Goal: Task Accomplishment & Management: Manage account settings

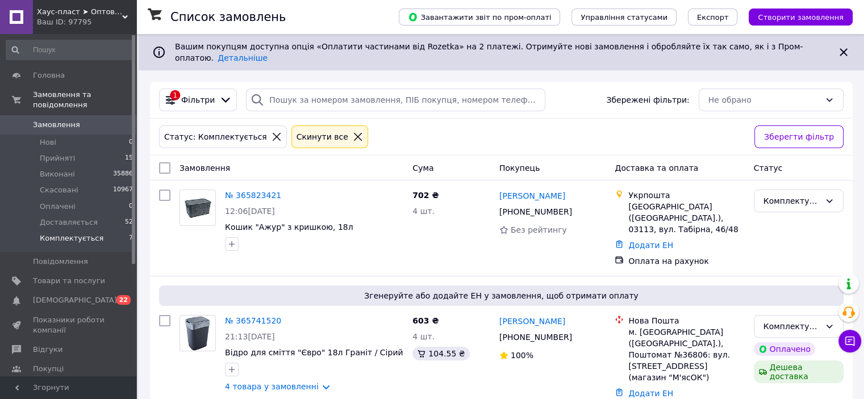
click at [80, 233] on span "Комплектується" at bounding box center [72, 238] width 64 height 10
click at [51, 153] on span "Прийняті" at bounding box center [57, 158] width 35 height 10
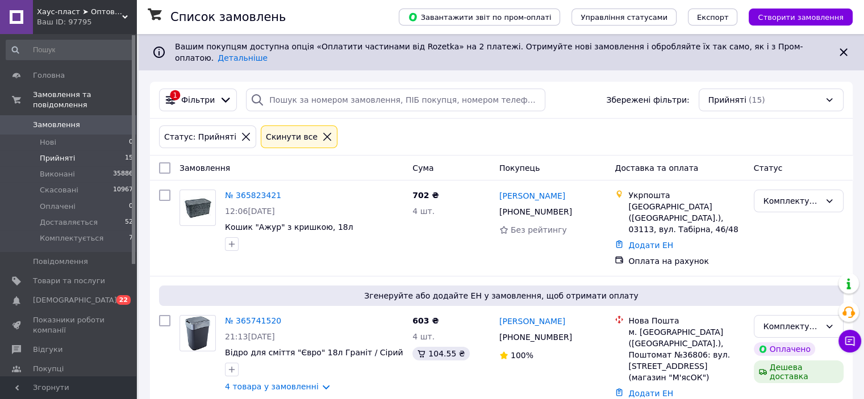
click at [51, 153] on span "Прийняті" at bounding box center [57, 158] width 35 height 10
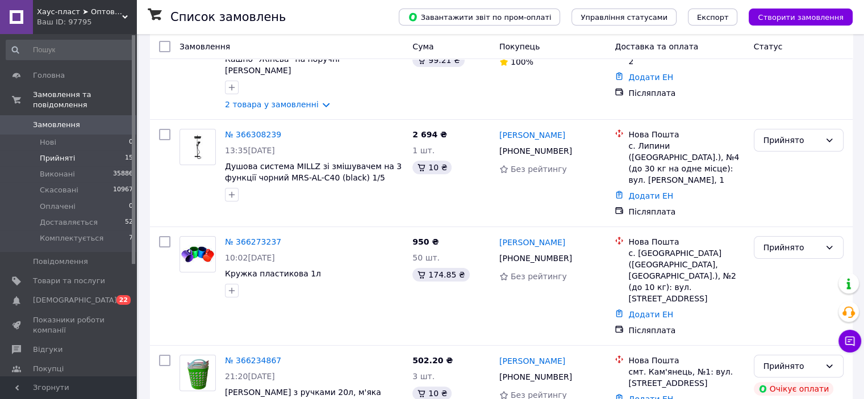
scroll to position [170, 0]
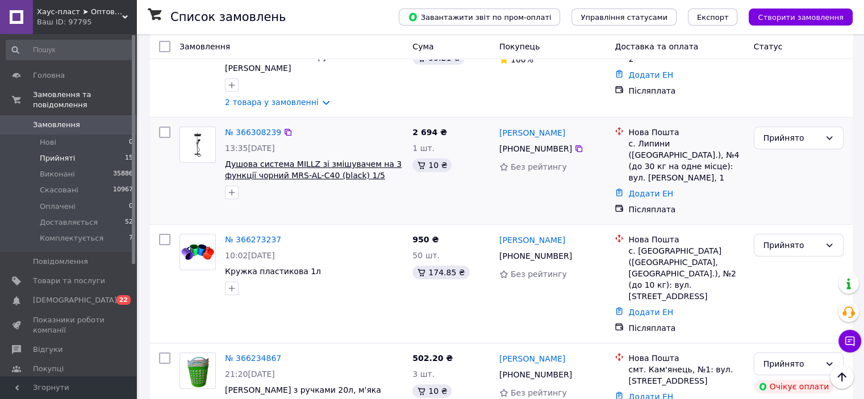
click at [261, 160] on span "Душова система MILLZ зі змішувачем на 3 функції чорний MRS-AL-C40 (black) 1/5" at bounding box center [313, 170] width 177 height 20
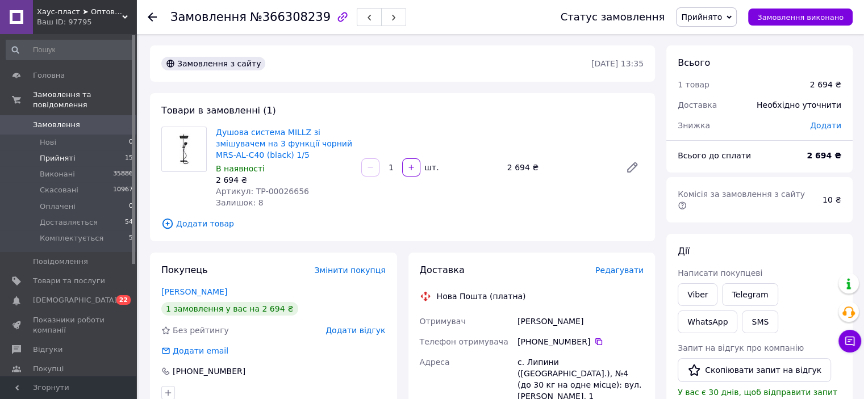
click at [58, 153] on span "Прийняті" at bounding box center [57, 158] width 35 height 10
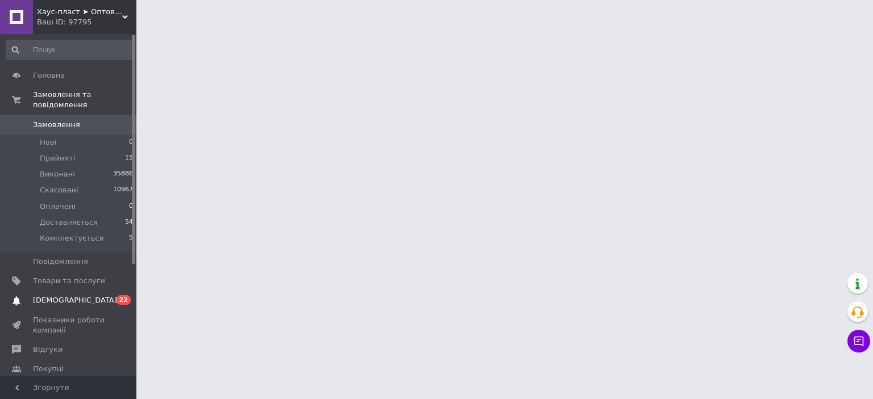
click at [66, 153] on span "Прийняті" at bounding box center [57, 158] width 35 height 10
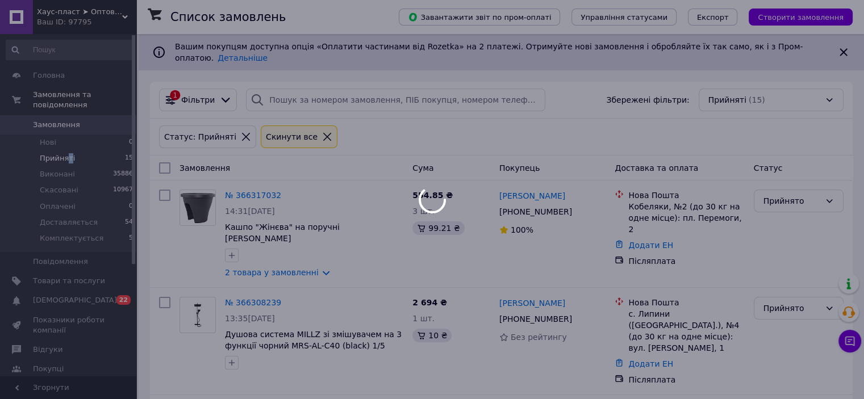
click at [62, 289] on div at bounding box center [432, 199] width 864 height 399
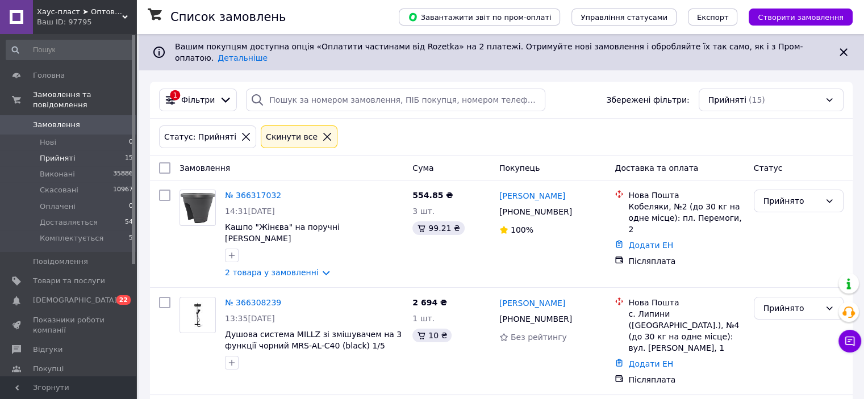
click at [845, 49] on icon at bounding box center [843, 51] width 7 height 7
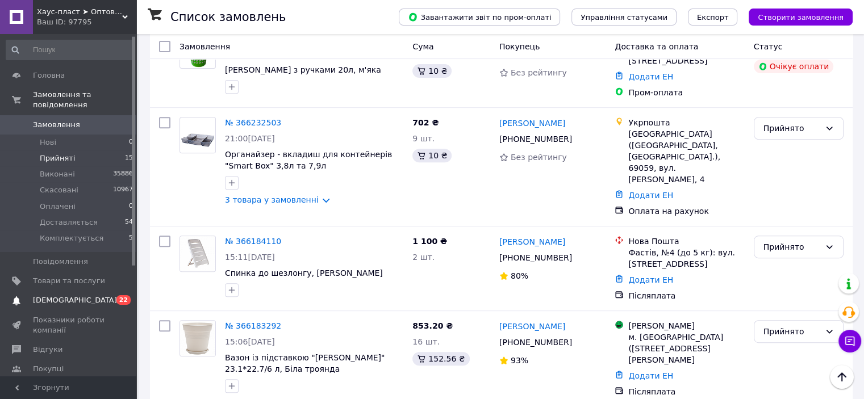
scroll to position [168, 0]
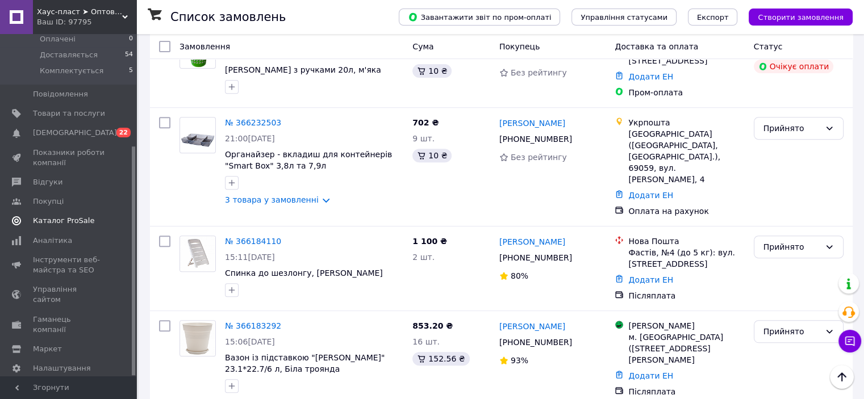
click at [62, 216] on span "Каталог ProSale" at bounding box center [63, 221] width 61 height 10
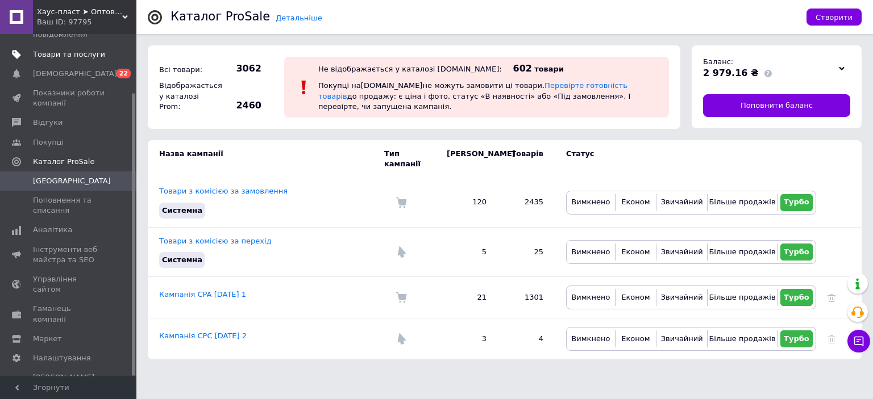
click at [56, 54] on span "Товари та послуги" at bounding box center [69, 54] width 72 height 10
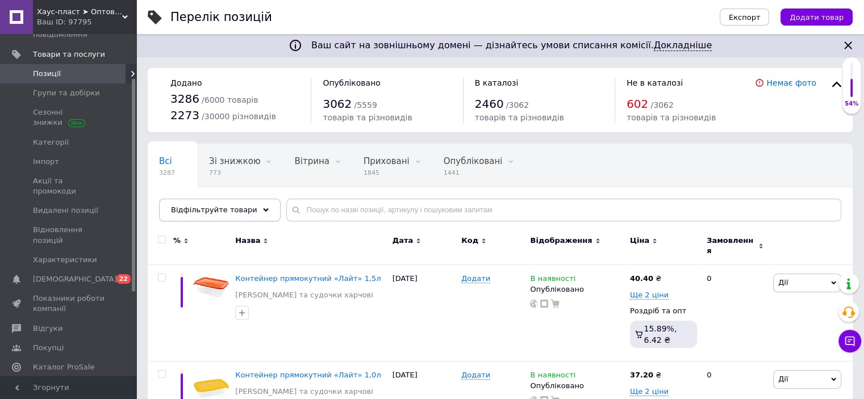
click at [229, 206] on span "Відфільтруйте товари" at bounding box center [214, 210] width 86 height 9
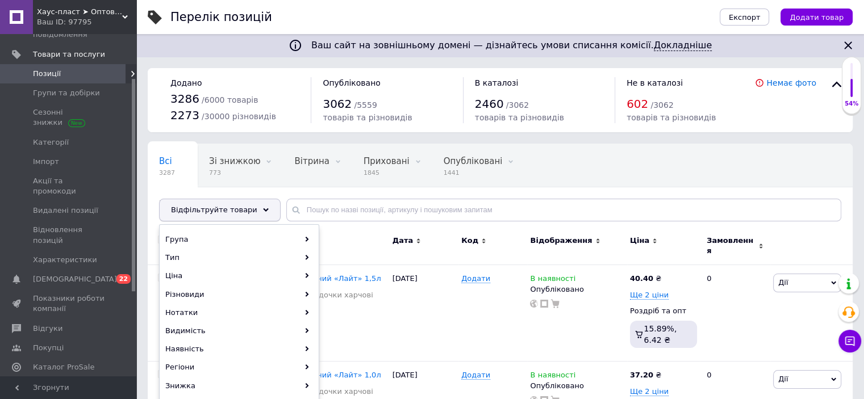
scroll to position [170, 0]
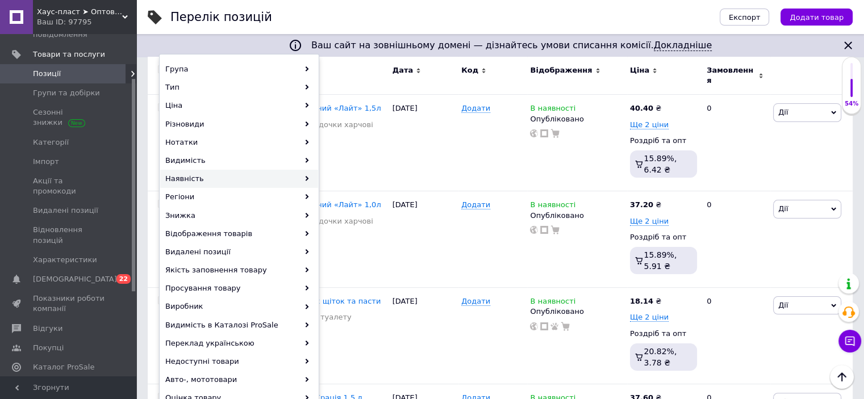
click at [223, 179] on div "Наявність" at bounding box center [239, 179] width 158 height 18
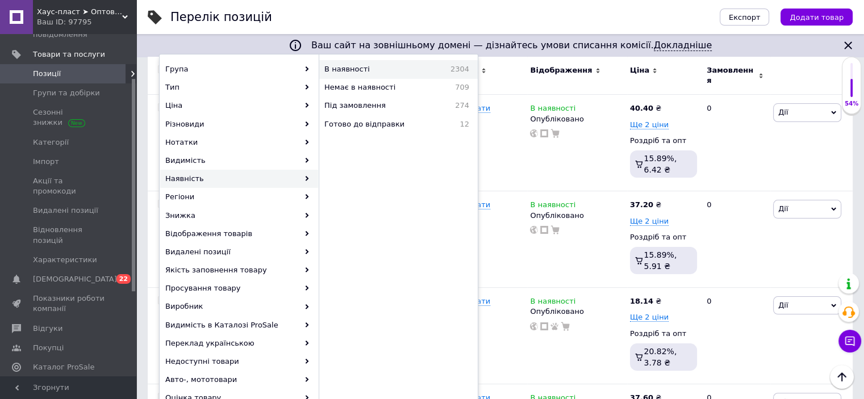
click at [356, 69] on span "В наявності" at bounding box center [371, 69] width 94 height 10
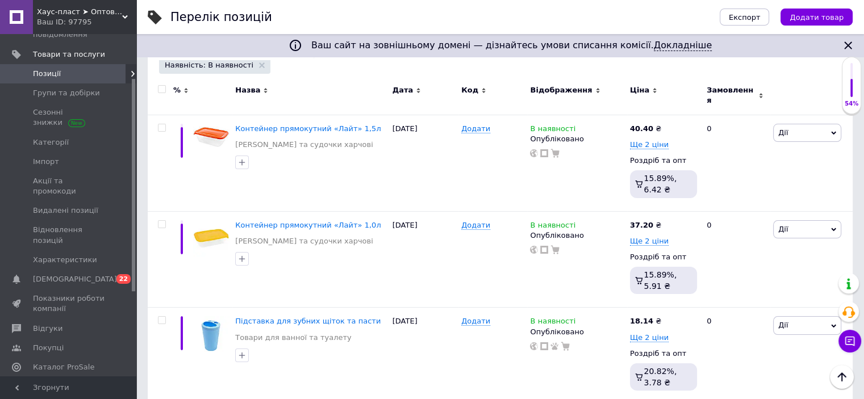
click at [159, 84] on div at bounding box center [161, 96] width 26 height 38
click at [162, 86] on input "checkbox" at bounding box center [161, 89] width 7 height 7
checkbox input "true"
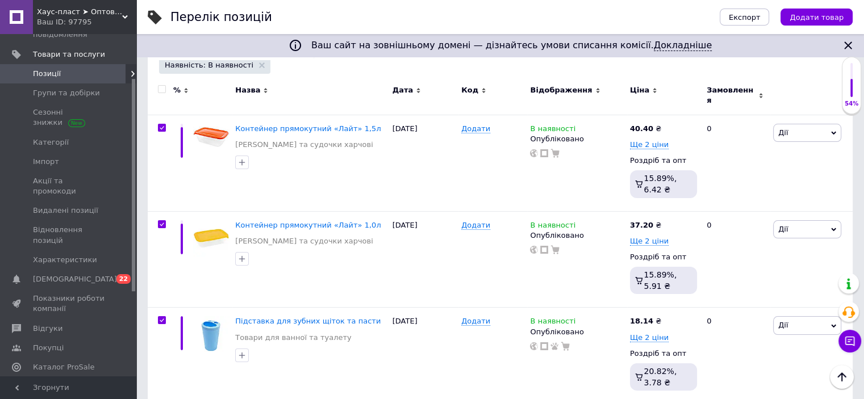
checkbox input "true"
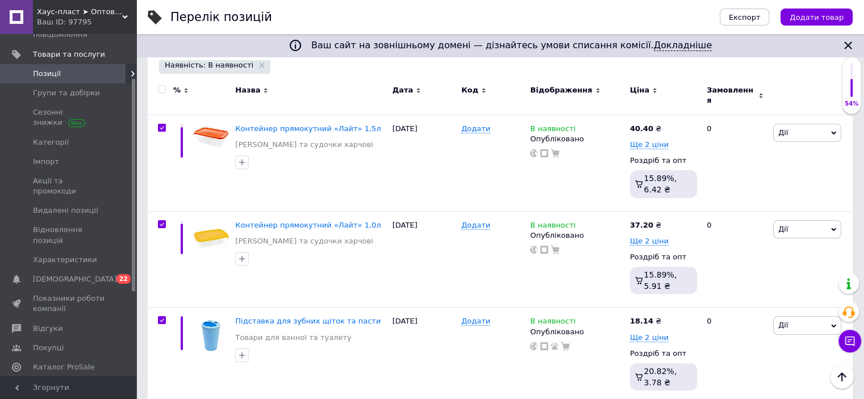
checkbox input "true"
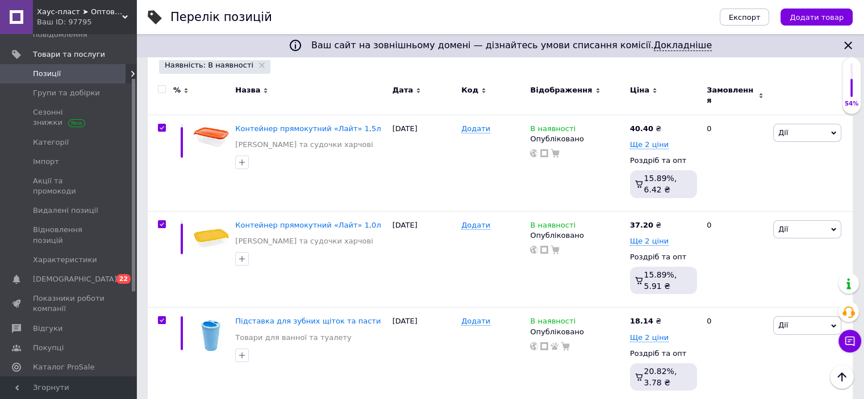
checkbox input "true"
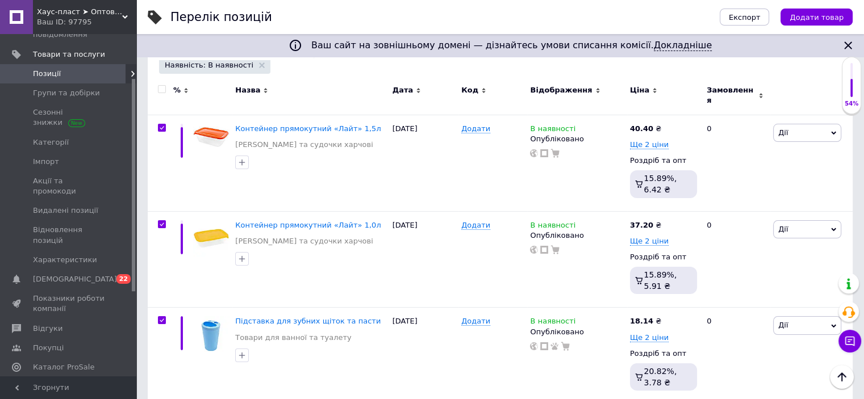
checkbox input "true"
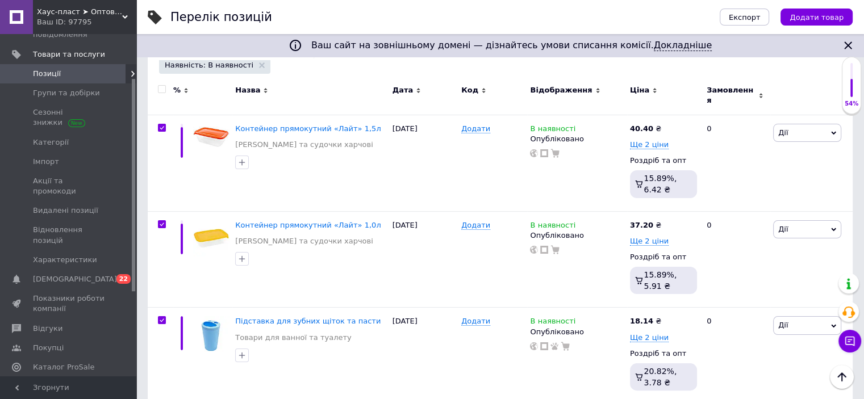
checkbox input "true"
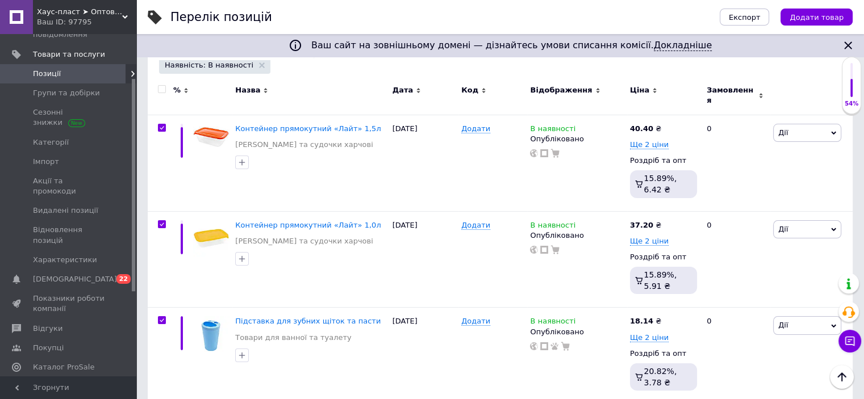
checkbox input "true"
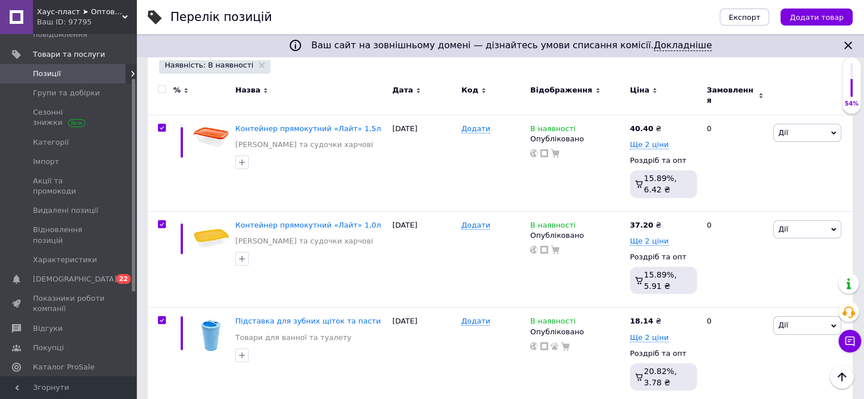
checkbox input "true"
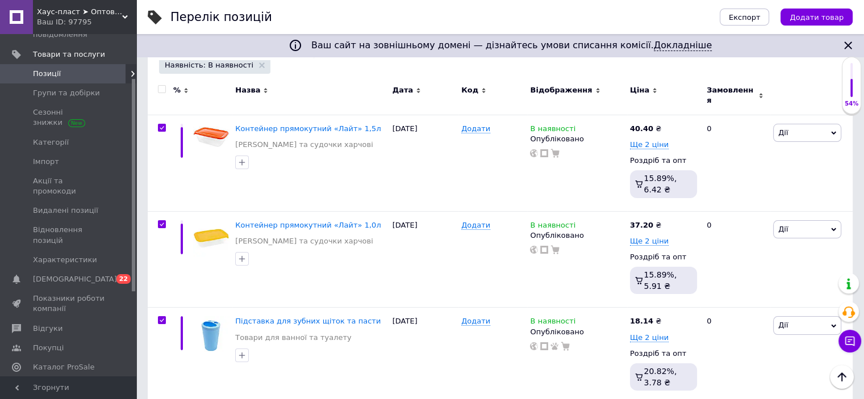
checkbox input "true"
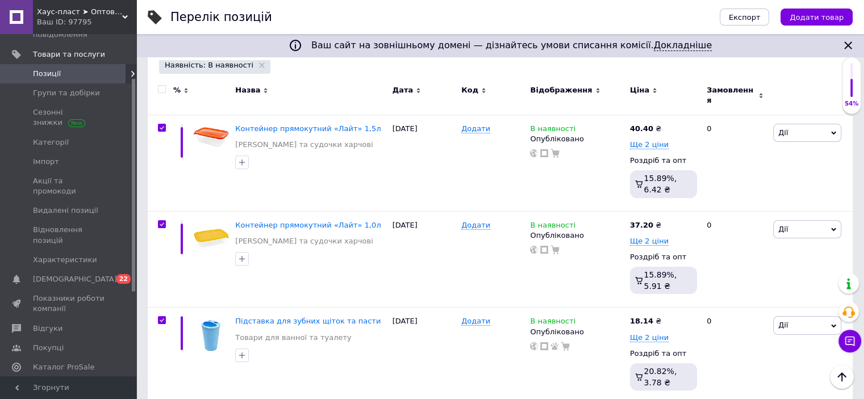
checkbox input "true"
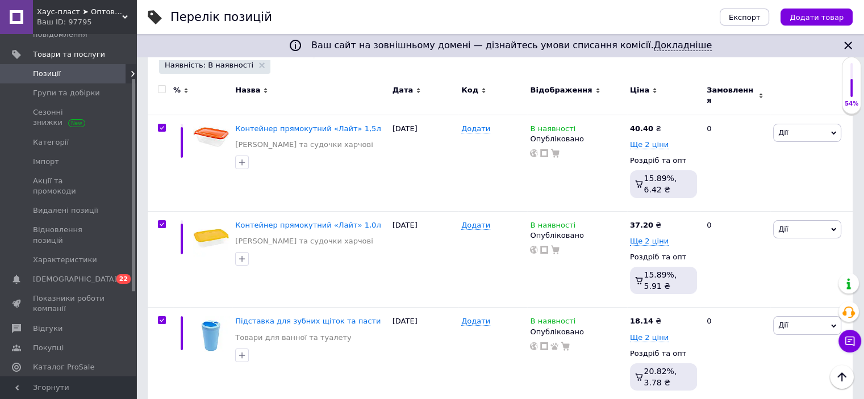
checkbox input "true"
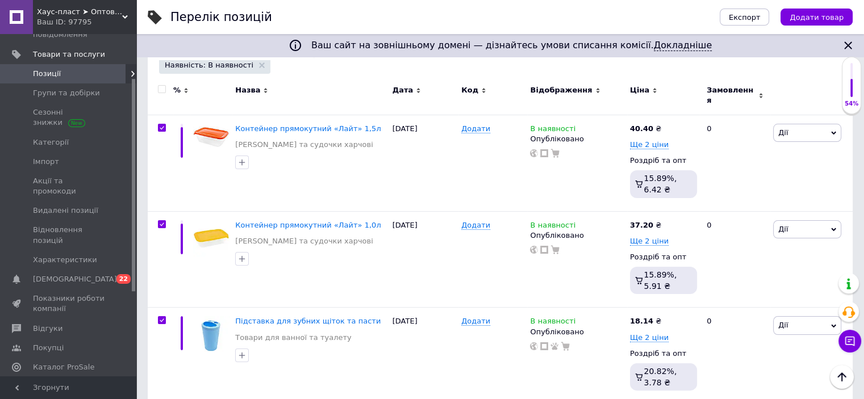
checkbox input "true"
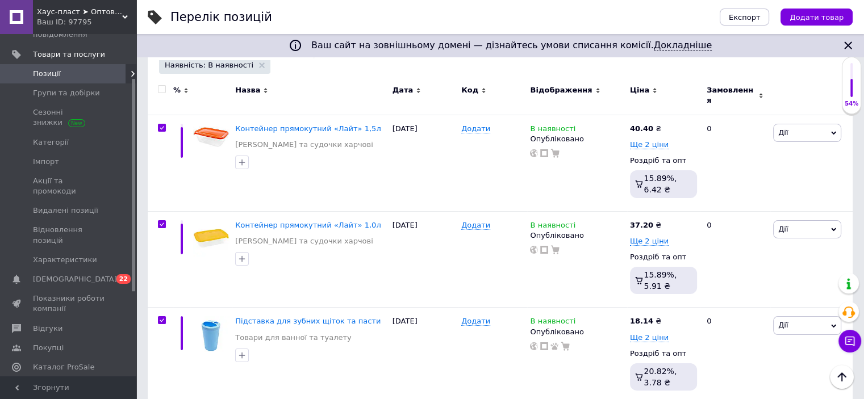
checkbox input "true"
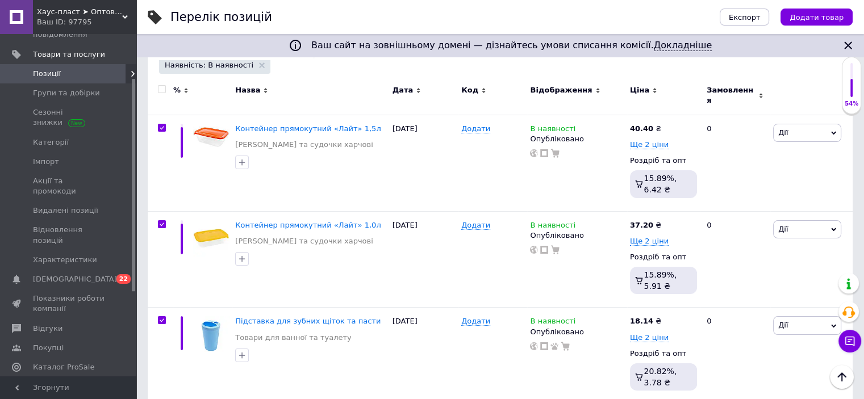
checkbox input "true"
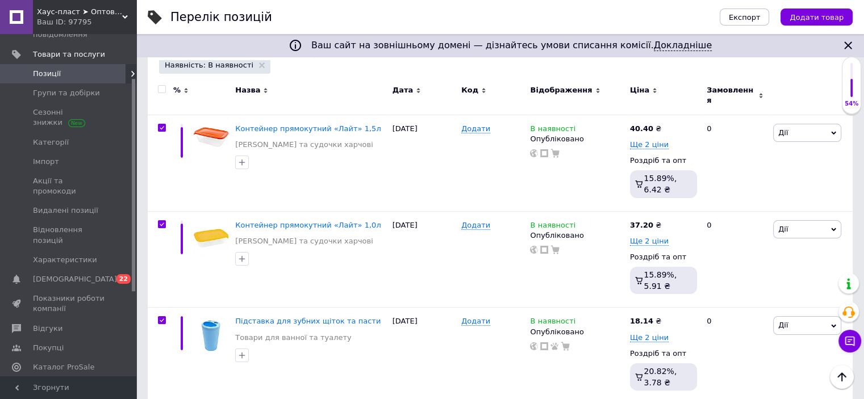
checkbox input "true"
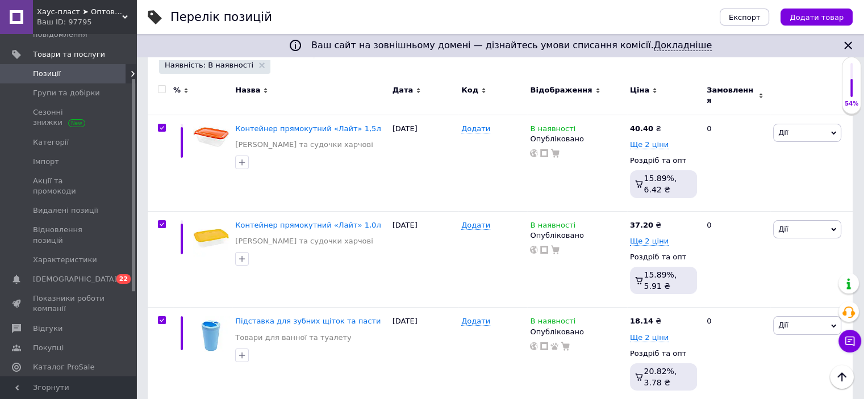
checkbox input "true"
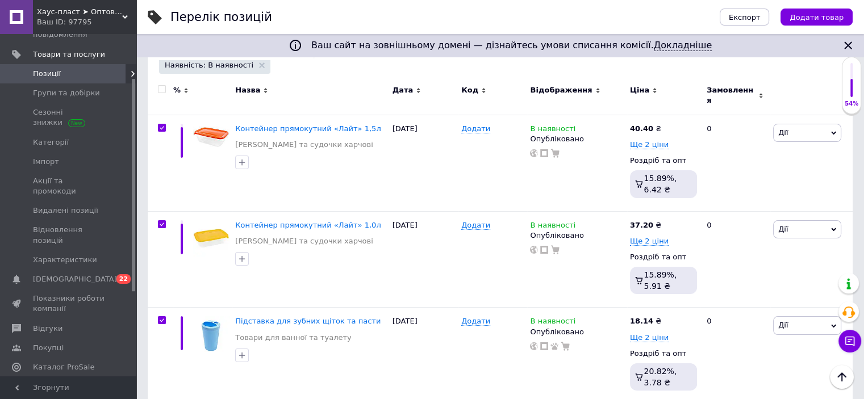
checkbox input "true"
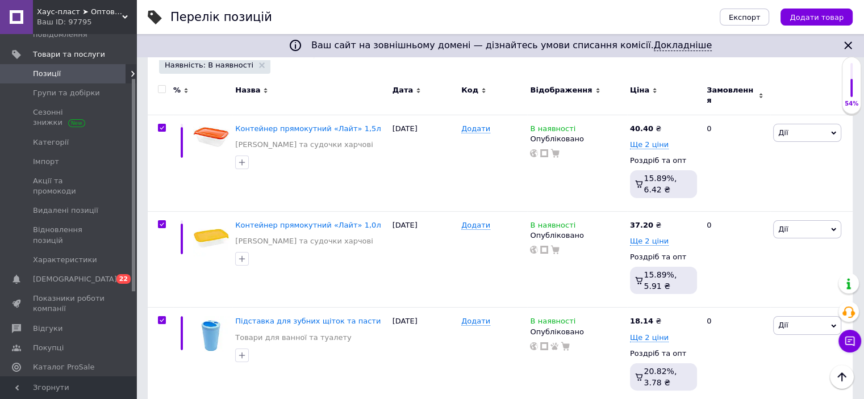
checkbox input "true"
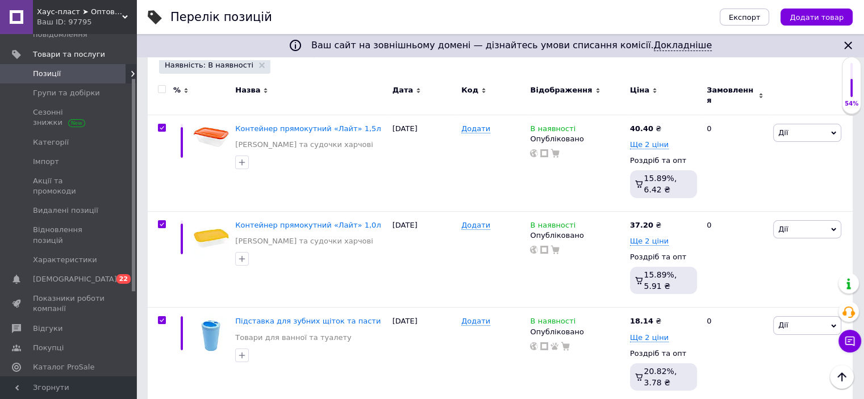
checkbox input "true"
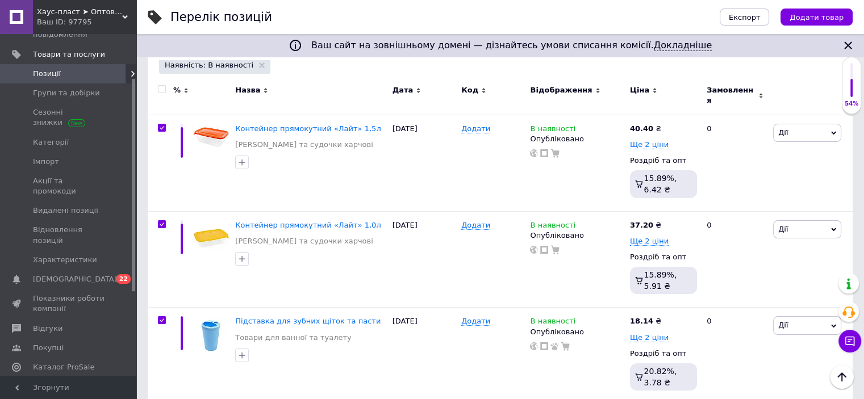
checkbox input "true"
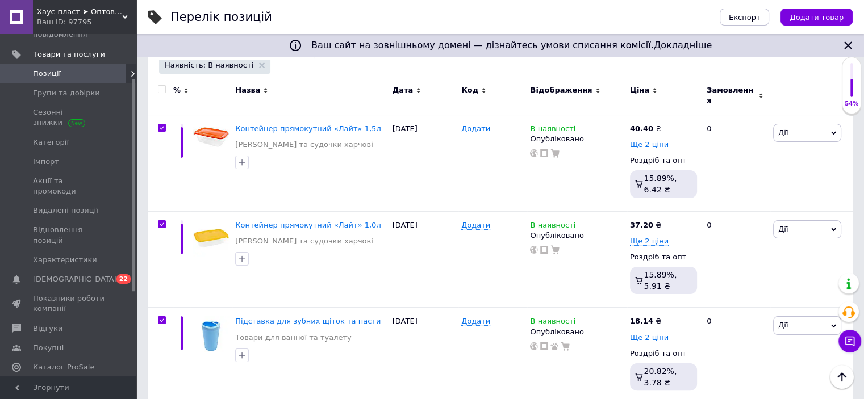
checkbox input "true"
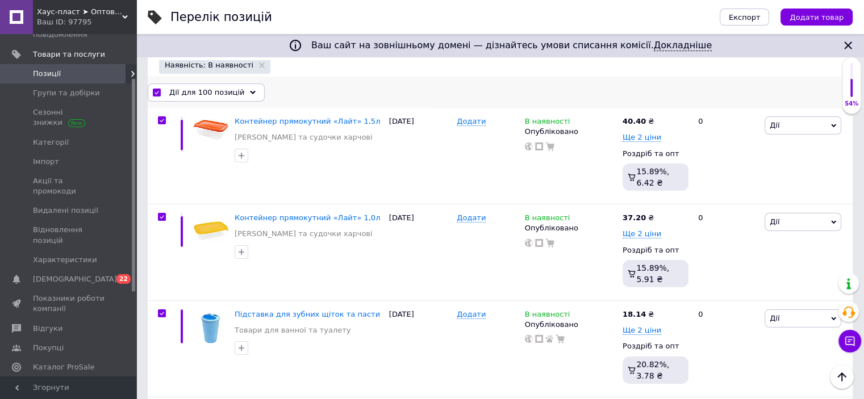
click at [203, 93] on span "Дії для 100 позицій" at bounding box center [206, 92] width 75 height 10
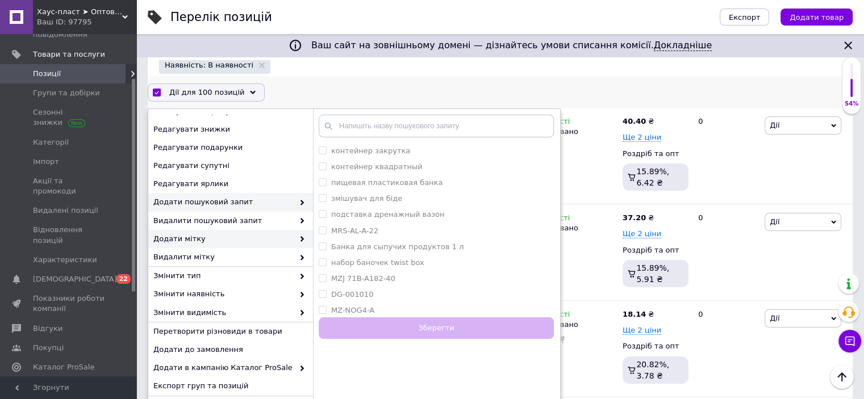
scroll to position [227, 0]
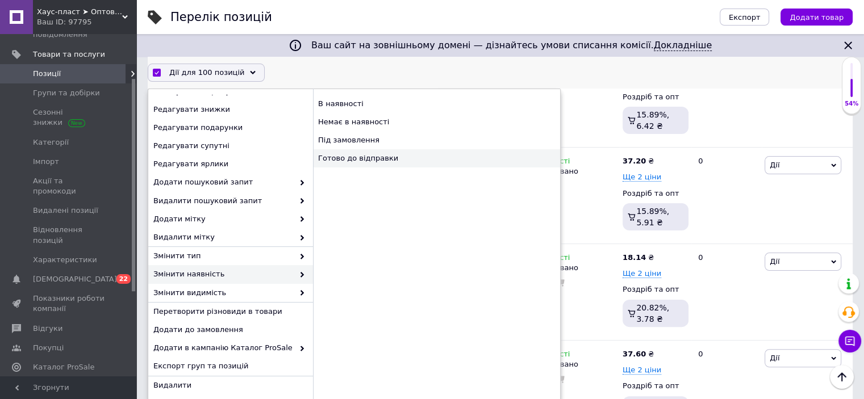
click at [341, 160] on div "Готово до відправки" at bounding box center [436, 158] width 247 height 18
checkbox input "false"
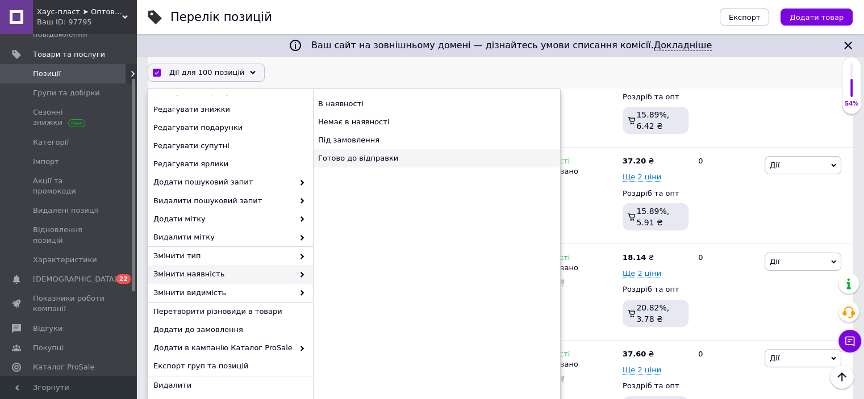
checkbox input "false"
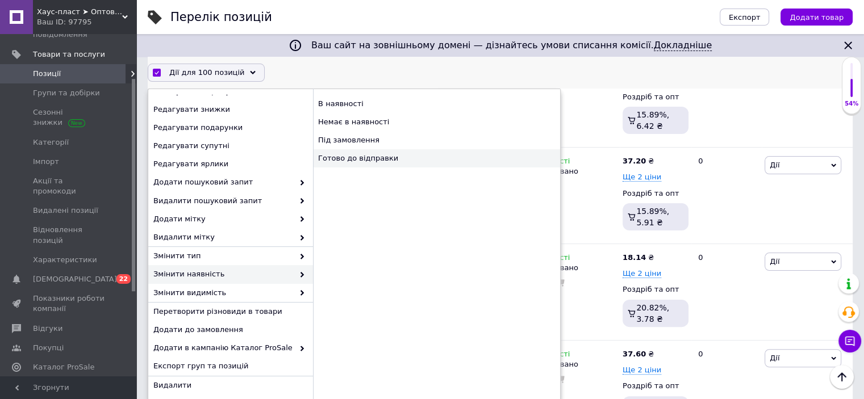
checkbox input "false"
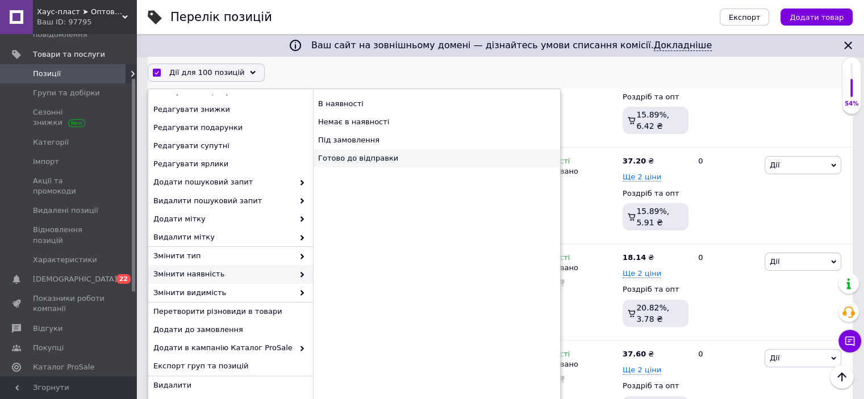
checkbox input "false"
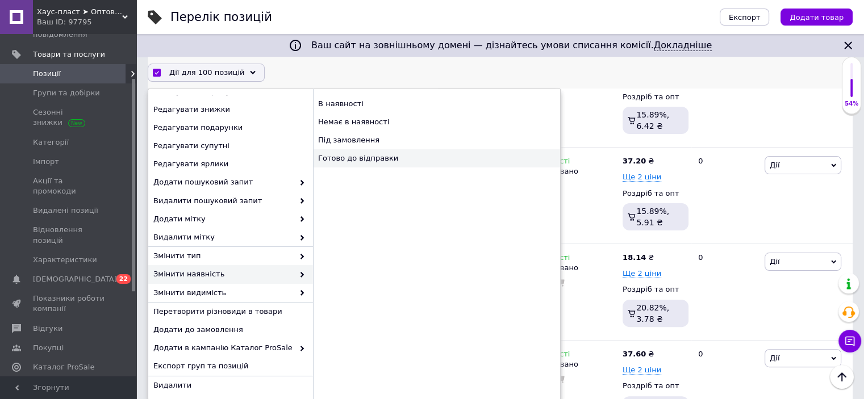
checkbox input "false"
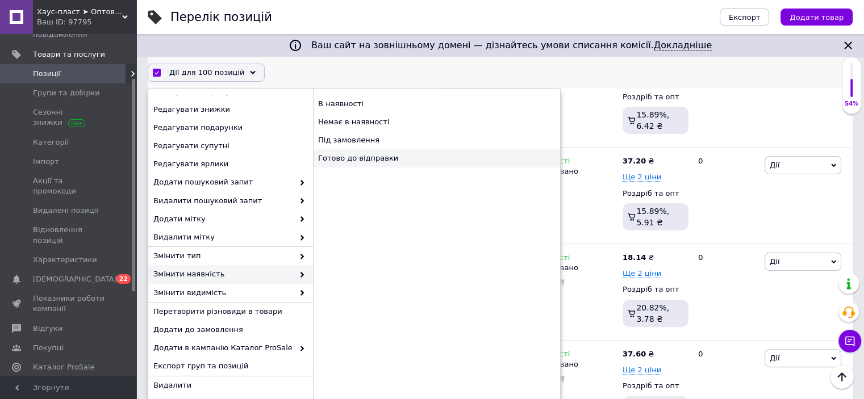
checkbox input "false"
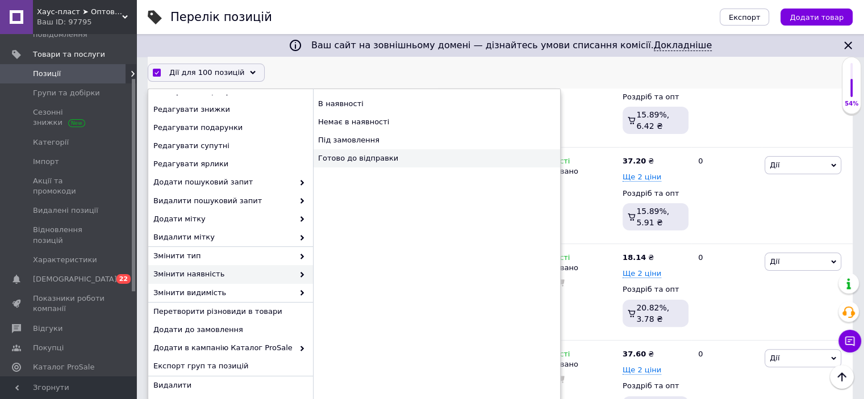
checkbox input "false"
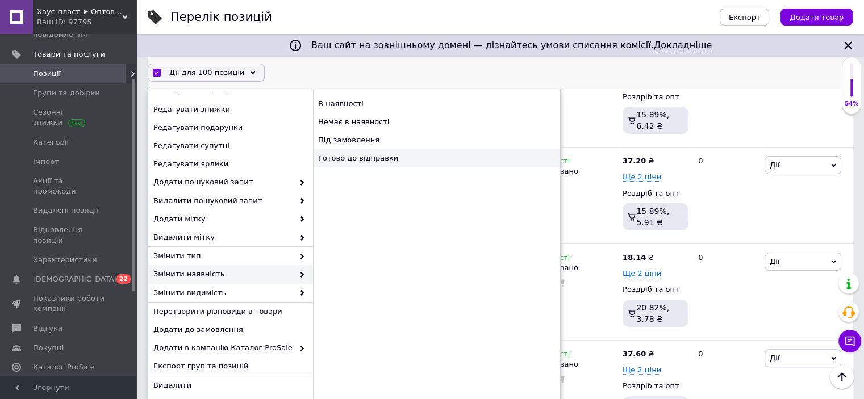
checkbox input "false"
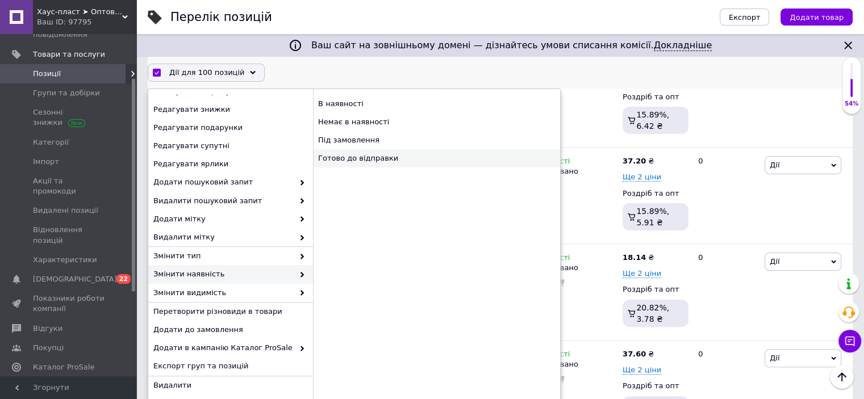
checkbox input "false"
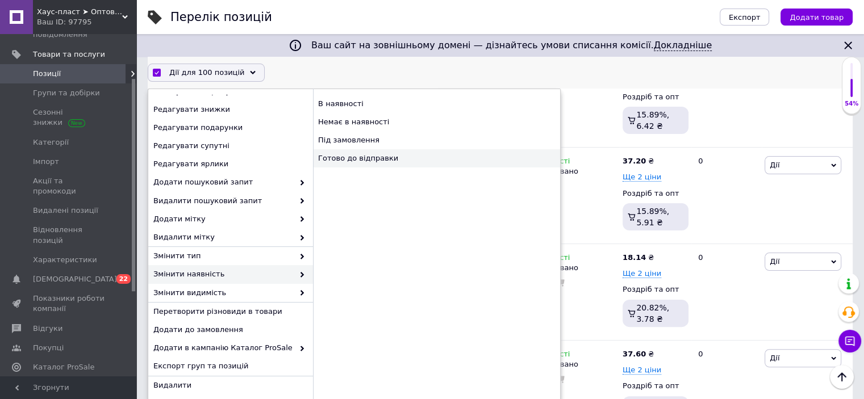
checkbox input "false"
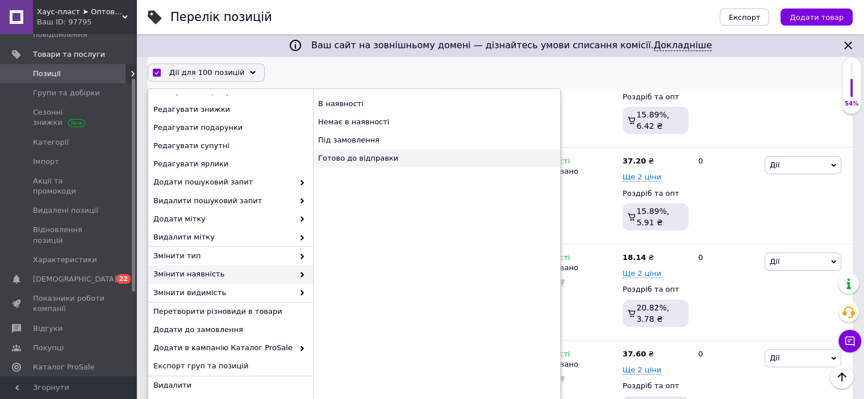
checkbox input "false"
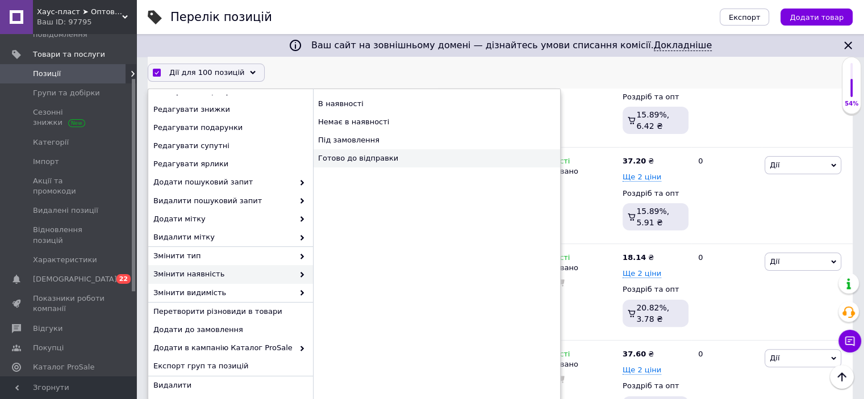
checkbox input "false"
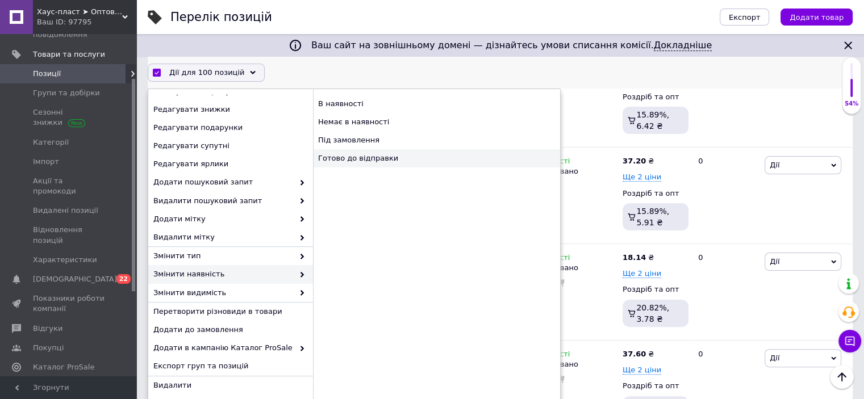
checkbox input "false"
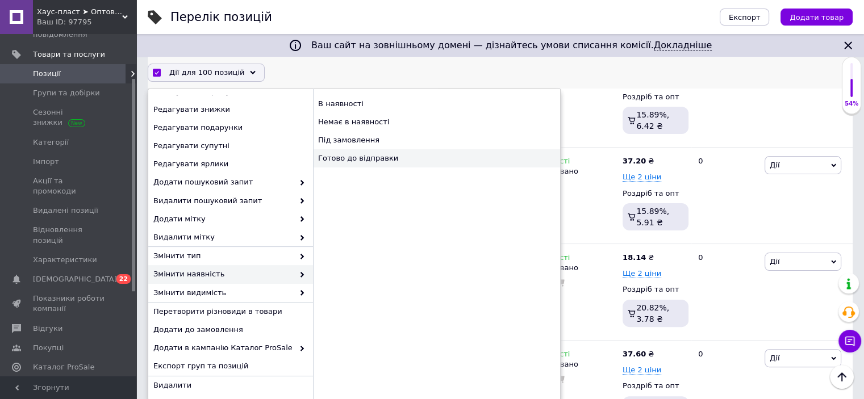
checkbox input "false"
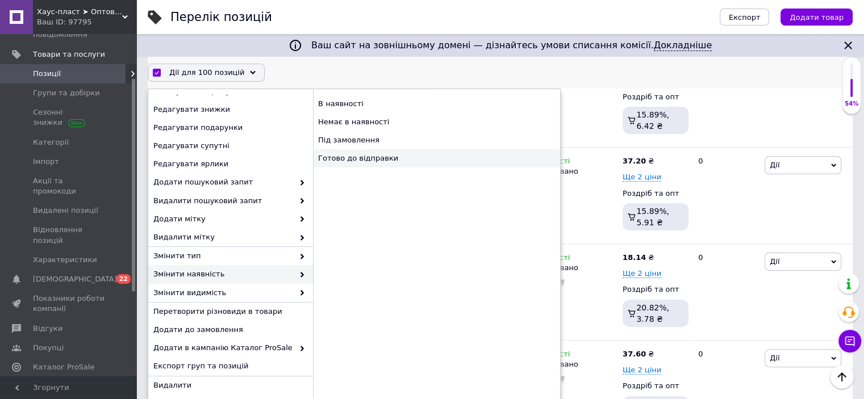
checkbox input "false"
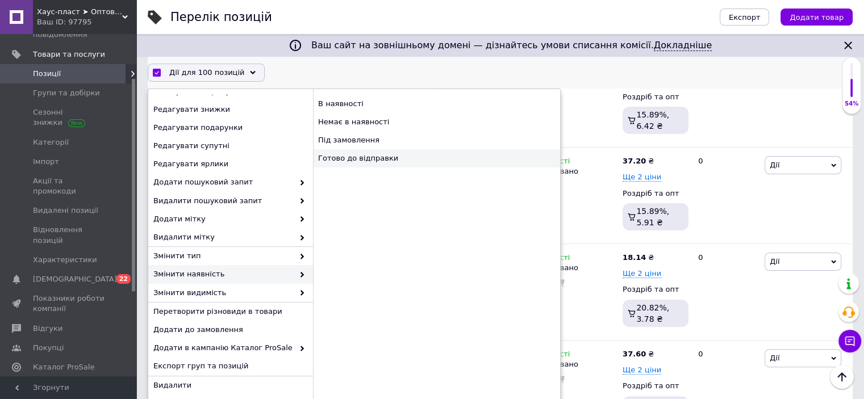
checkbox input "false"
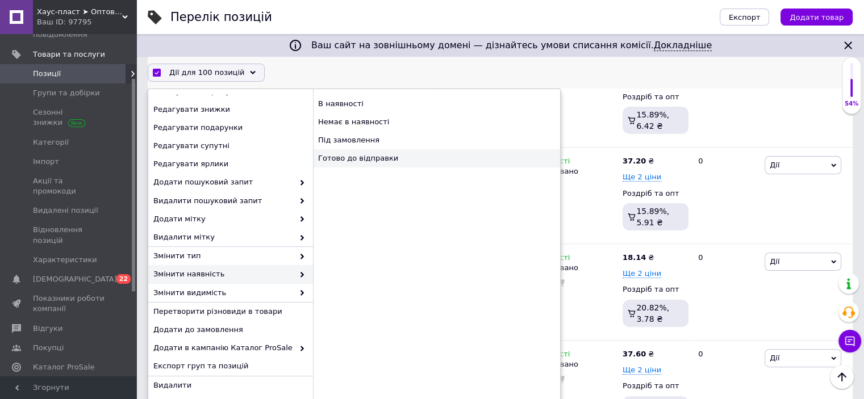
checkbox input "false"
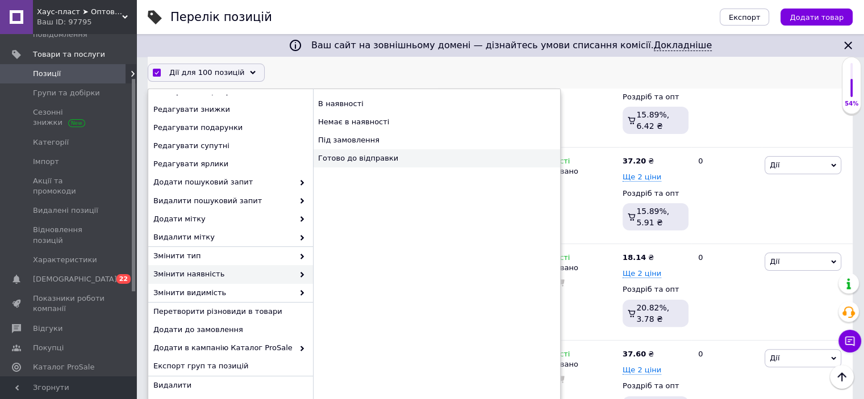
checkbox input "false"
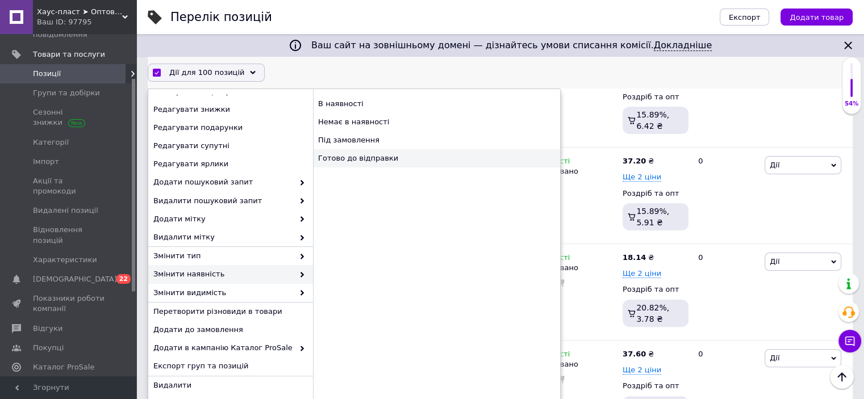
checkbox input "false"
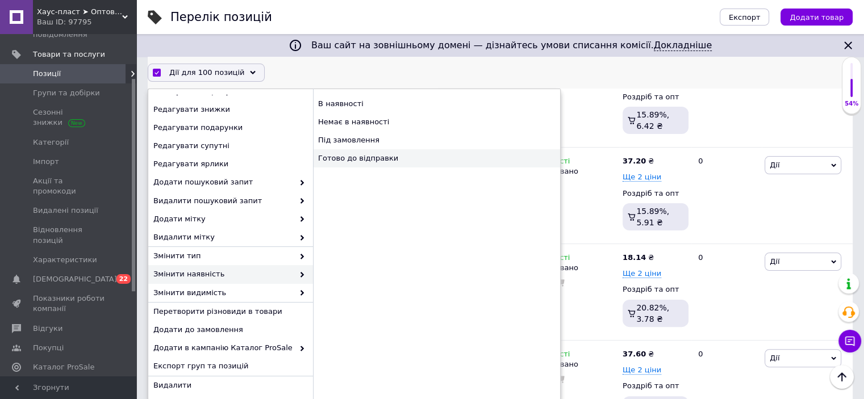
checkbox input "false"
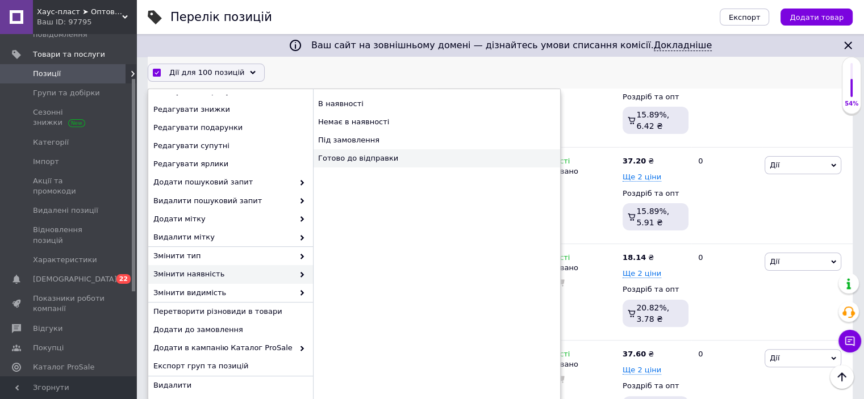
checkbox input "false"
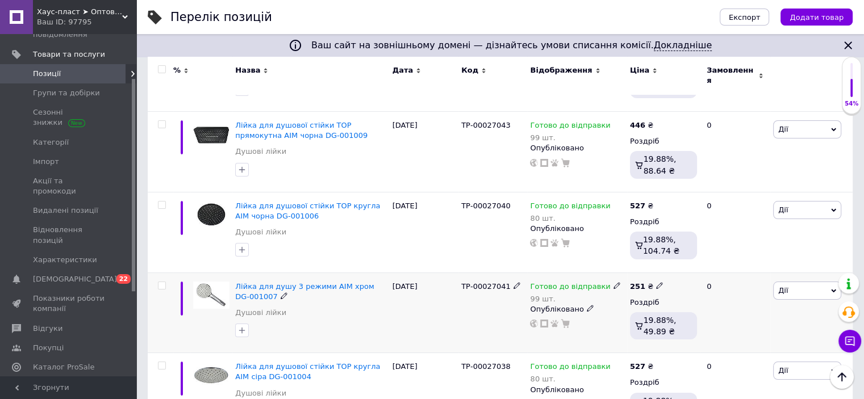
scroll to position [8675, 0]
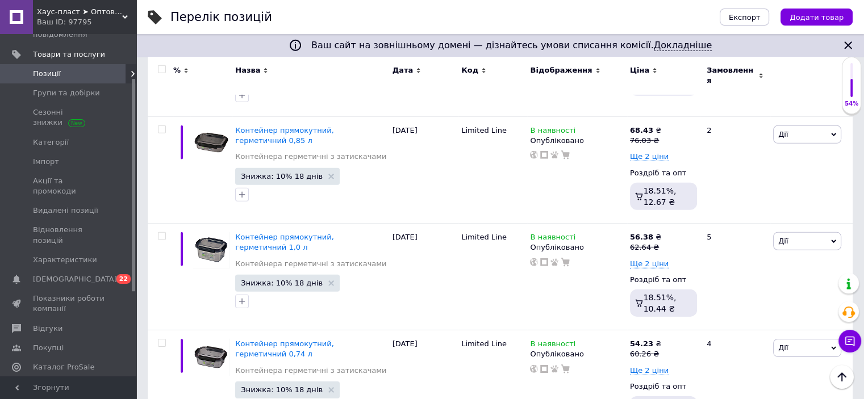
scroll to position [7668, 0]
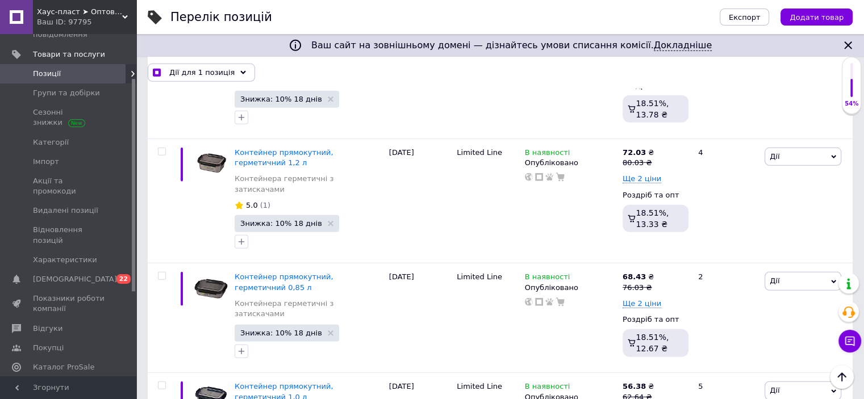
scroll to position [7686, 0]
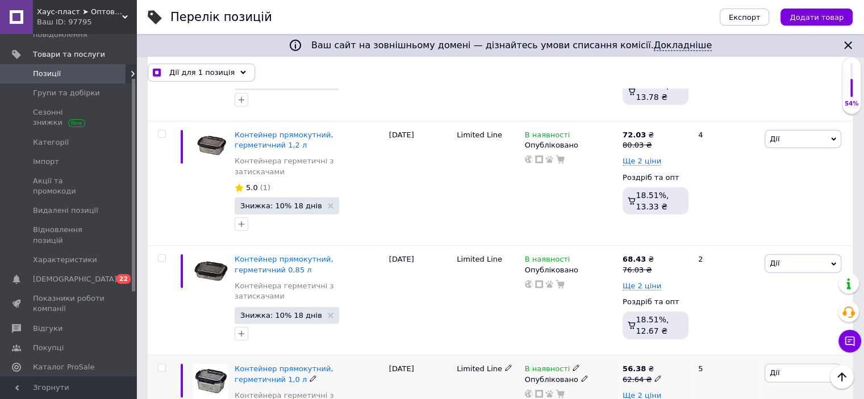
click at [164, 365] on input "checkbox" at bounding box center [161, 368] width 7 height 7
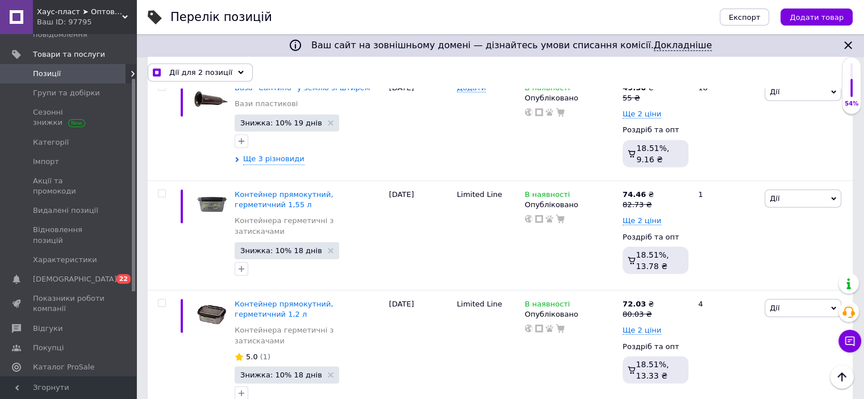
scroll to position [7516, 0]
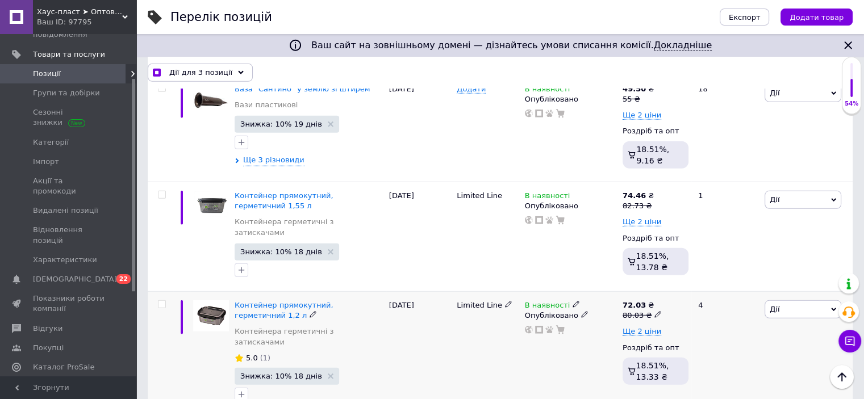
click at [162, 291] on div at bounding box center [161, 353] width 26 height 125
click at [161, 301] on input "checkbox" at bounding box center [161, 304] width 7 height 7
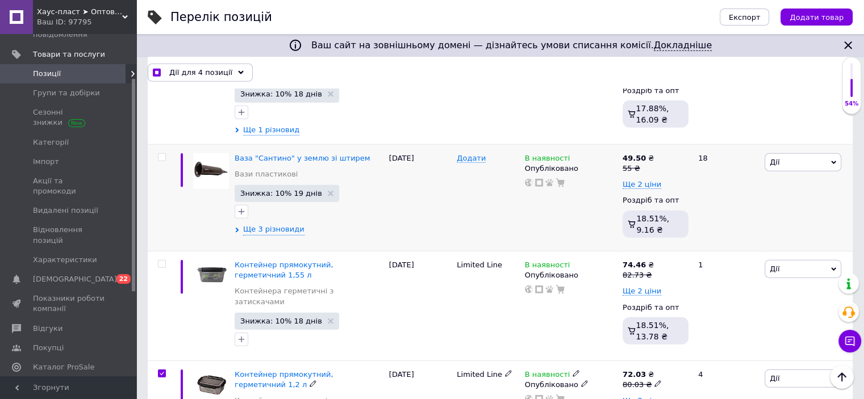
scroll to position [7345, 0]
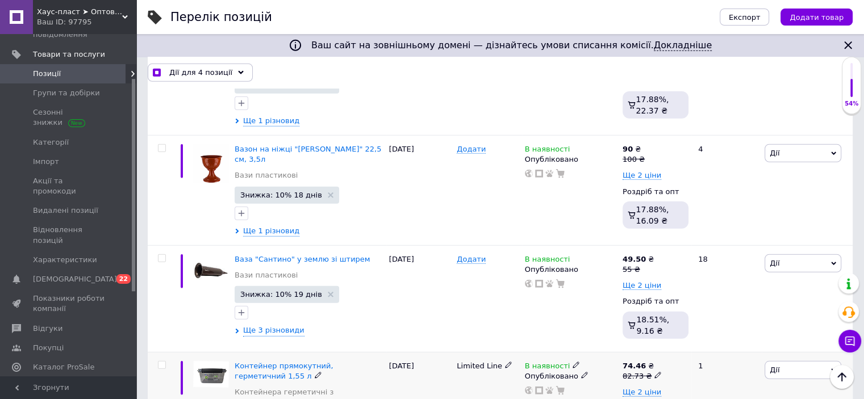
click at [161, 362] on input "checkbox" at bounding box center [161, 365] width 7 height 7
click at [163, 245] on div at bounding box center [161, 298] width 26 height 107
click at [161, 255] on input "checkbox" at bounding box center [161, 258] width 7 height 7
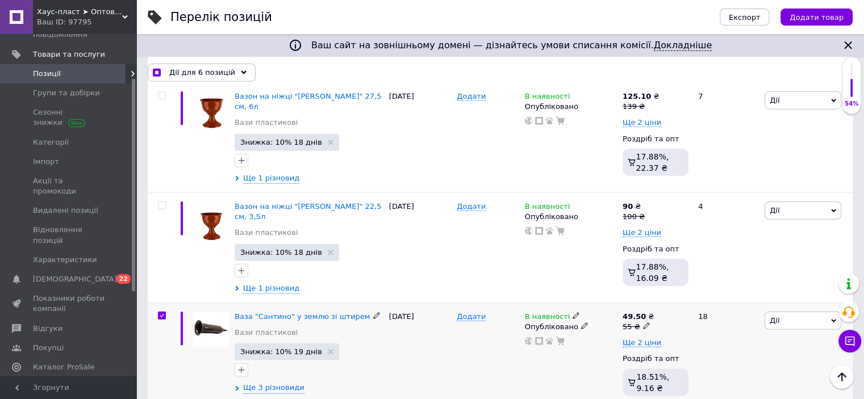
scroll to position [7232, 0]
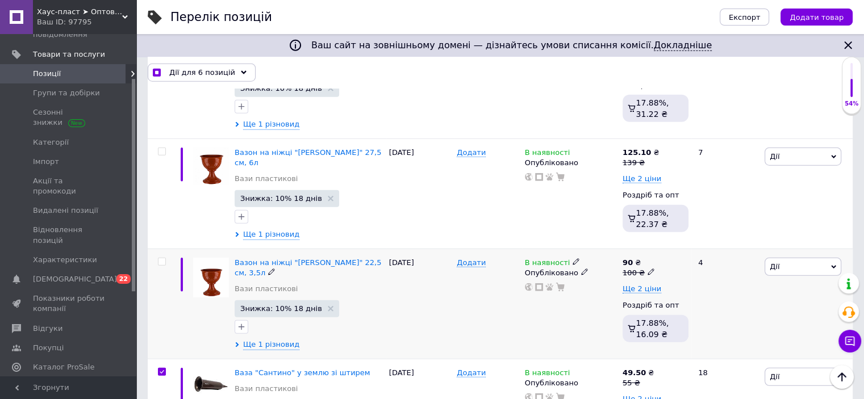
click at [162, 258] on input "checkbox" at bounding box center [161, 261] width 7 height 7
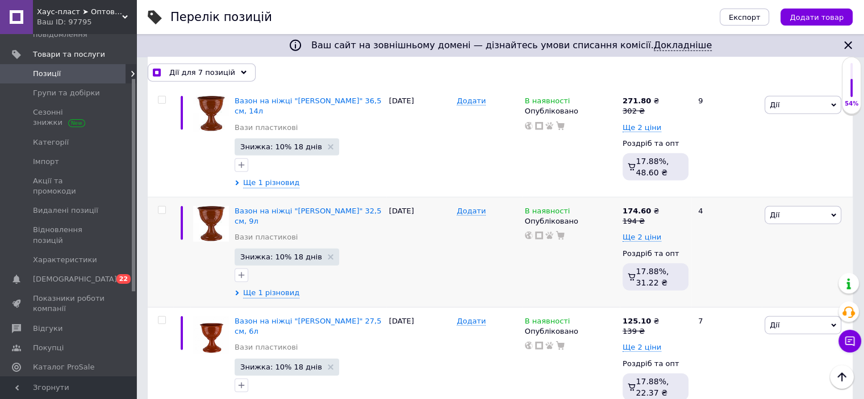
scroll to position [7061, 0]
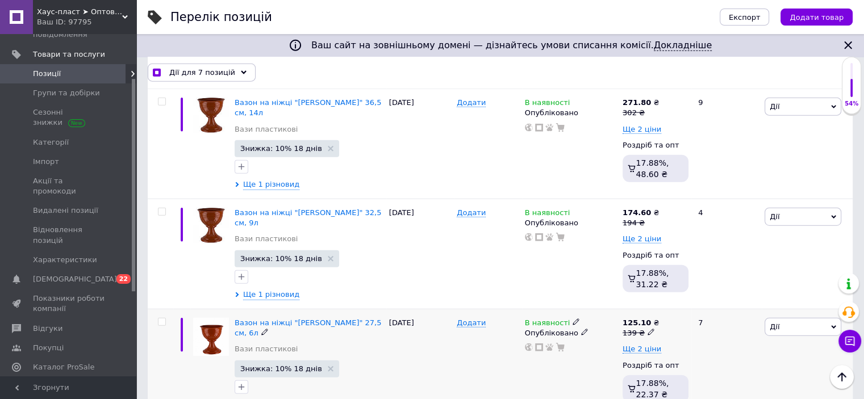
click at [162, 319] on input "checkbox" at bounding box center [161, 322] width 7 height 7
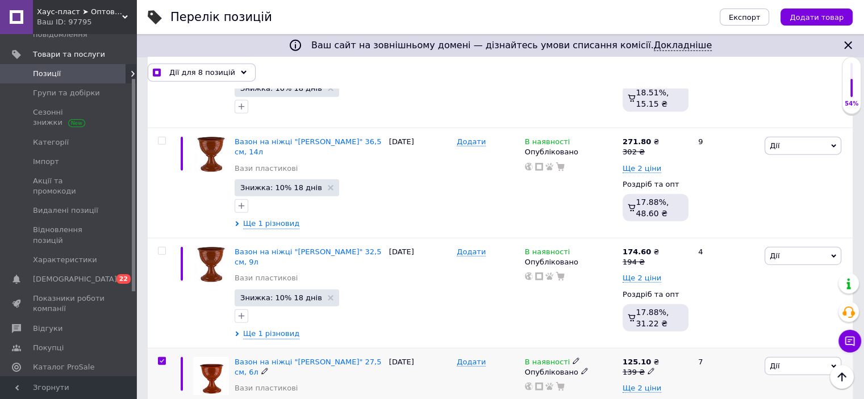
scroll to position [6947, 0]
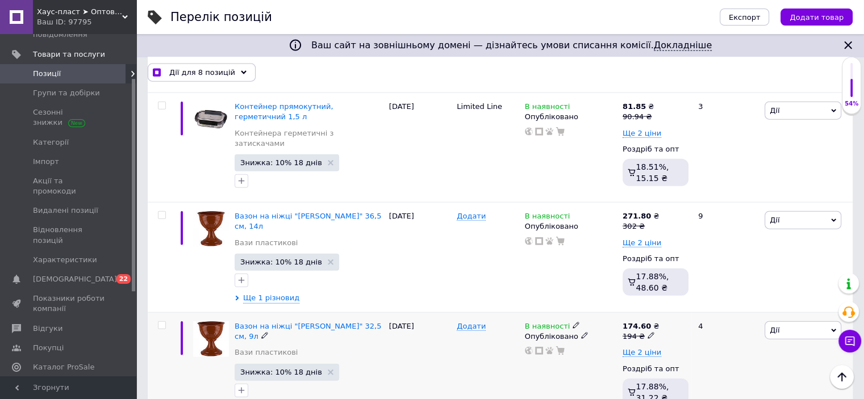
click at [160, 313] on div at bounding box center [161, 368] width 26 height 110
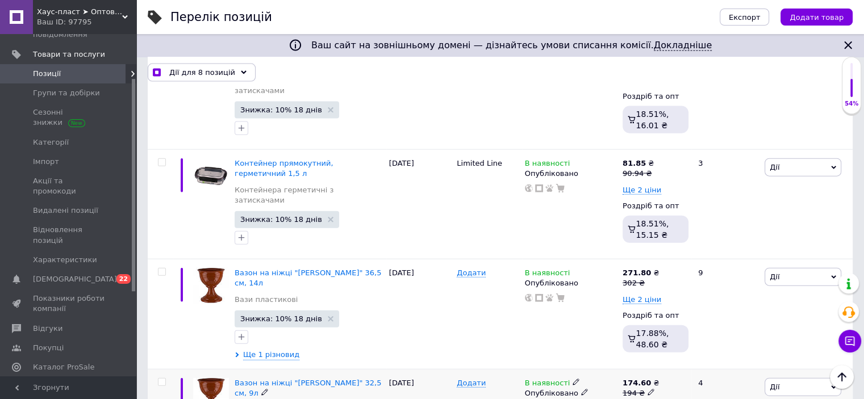
click at [161, 379] on input "checkbox" at bounding box center [161, 382] width 7 height 7
click at [162, 269] on input "checkbox" at bounding box center [161, 272] width 7 height 7
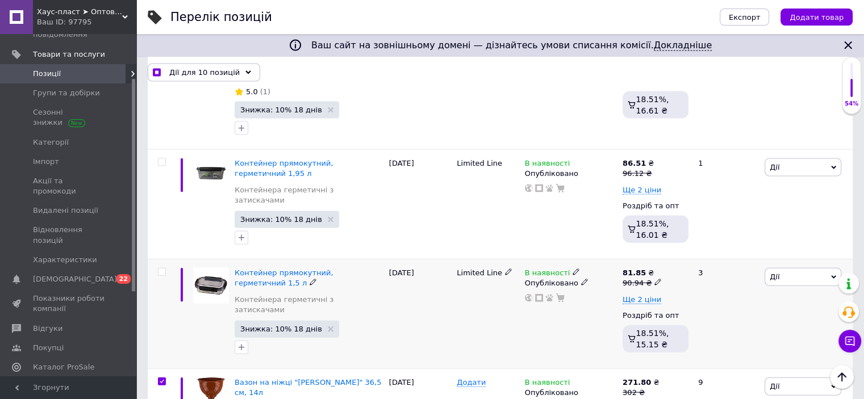
scroll to position [6777, 0]
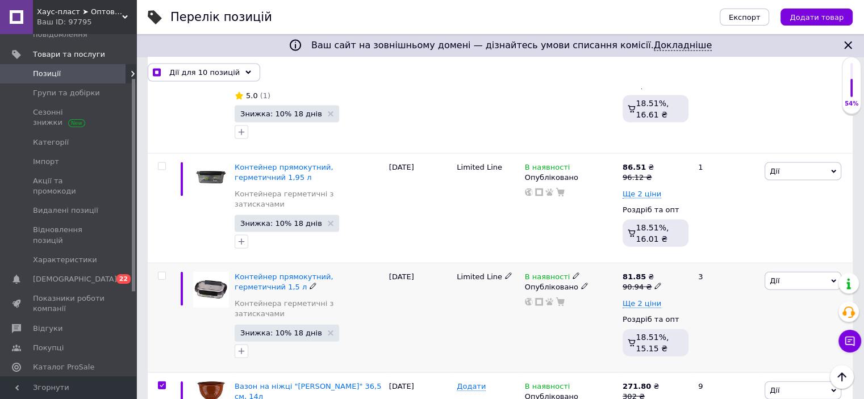
click at [164, 273] on input "checkbox" at bounding box center [161, 276] width 7 height 7
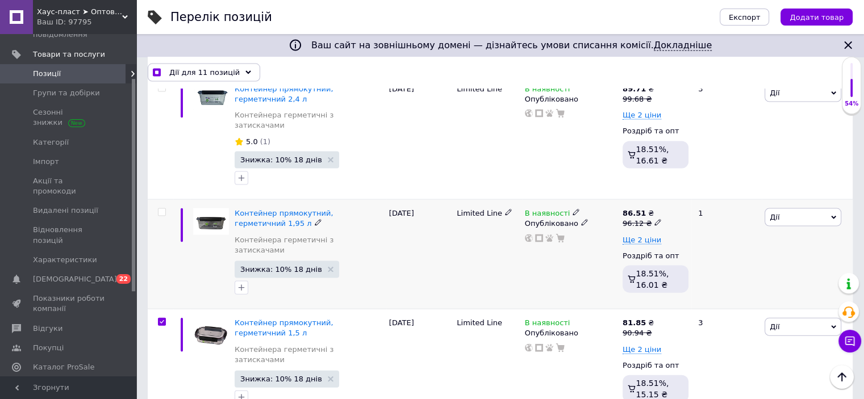
scroll to position [6607, 0]
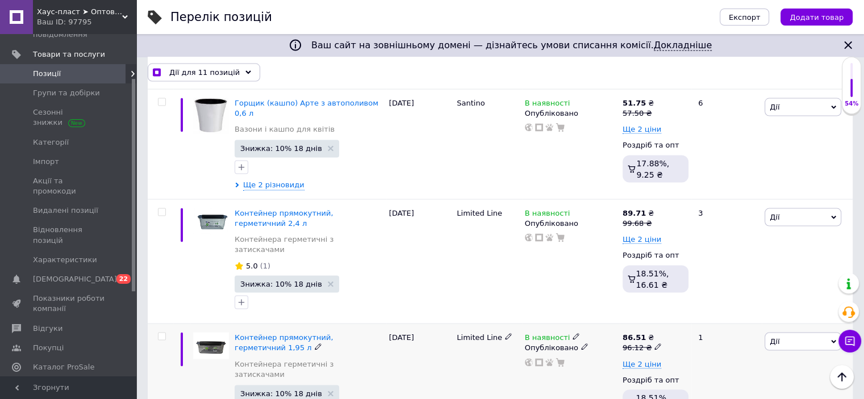
click at [164, 333] on input "checkbox" at bounding box center [161, 336] width 7 height 7
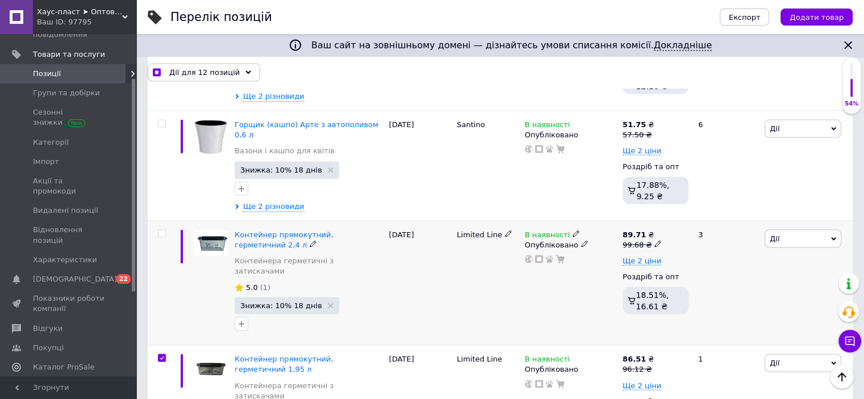
scroll to position [6550, 0]
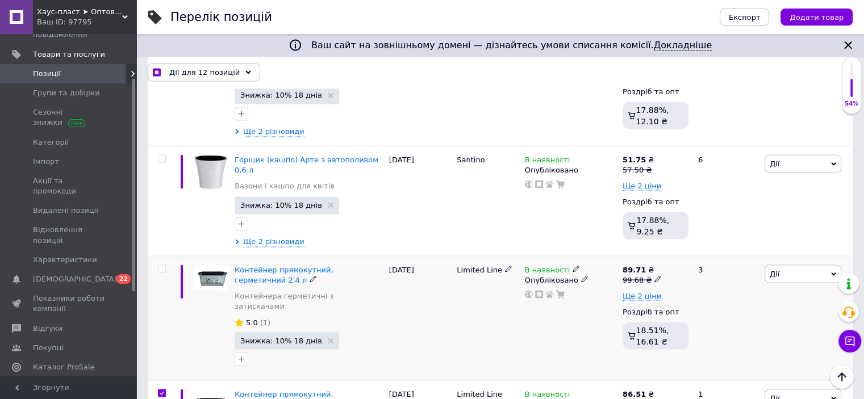
click at [161, 266] on input "checkbox" at bounding box center [161, 269] width 7 height 7
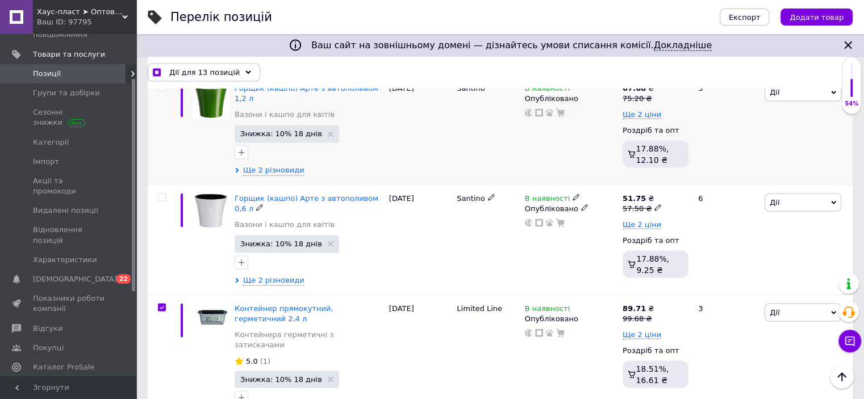
scroll to position [6379, 0]
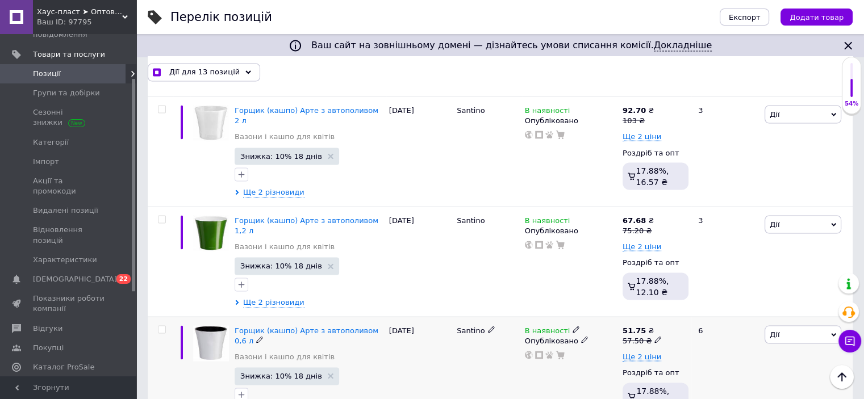
click at [162, 326] on input "checkbox" at bounding box center [161, 329] width 7 height 7
click at [163, 216] on input "checkbox" at bounding box center [161, 219] width 7 height 7
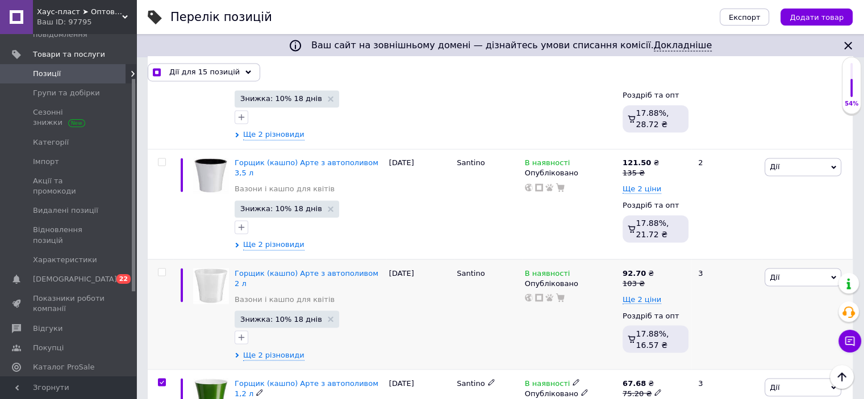
scroll to position [6209, 0]
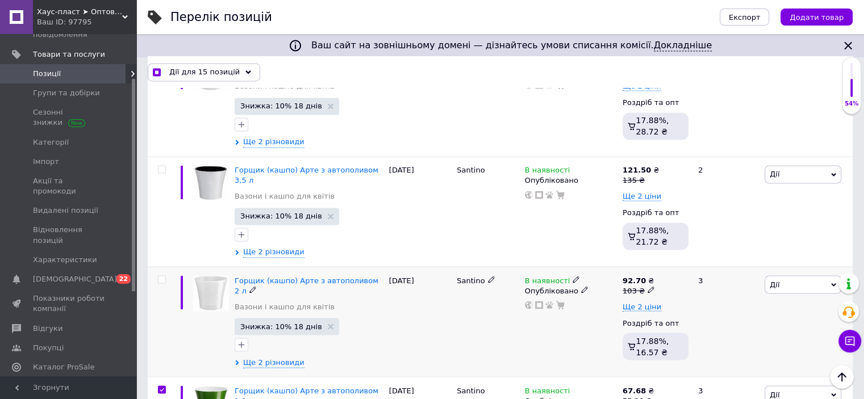
click at [163, 276] on input "checkbox" at bounding box center [161, 279] width 7 height 7
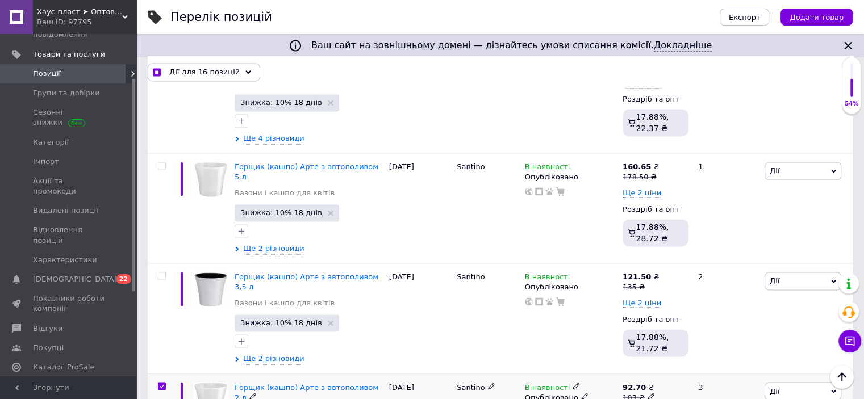
scroll to position [6095, 0]
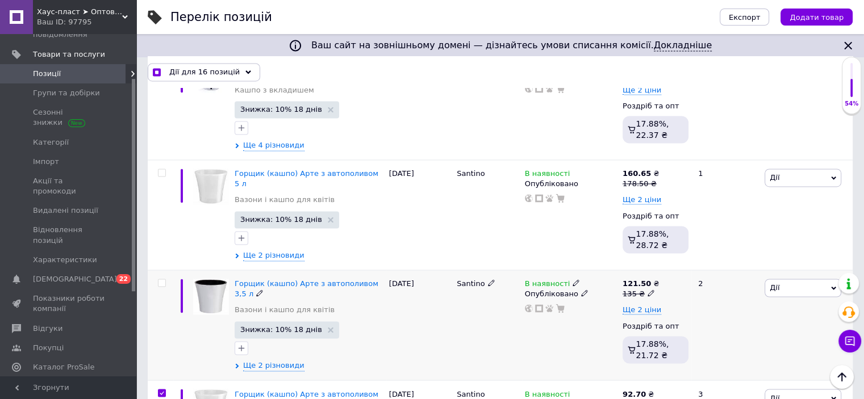
click at [160, 280] on input "checkbox" at bounding box center [161, 283] width 7 height 7
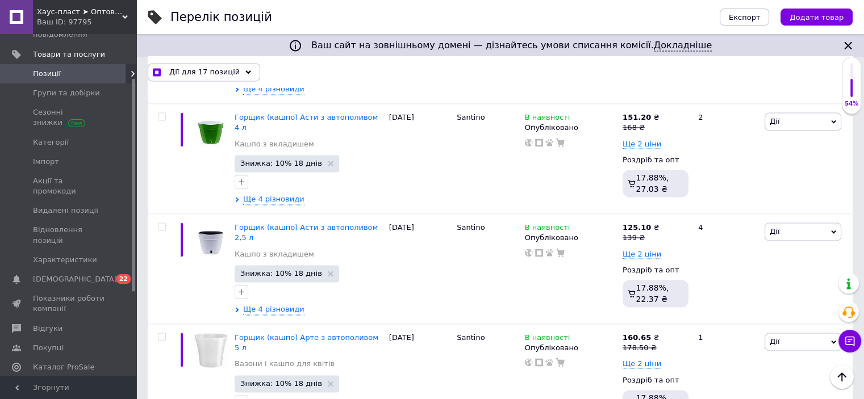
scroll to position [5925, 0]
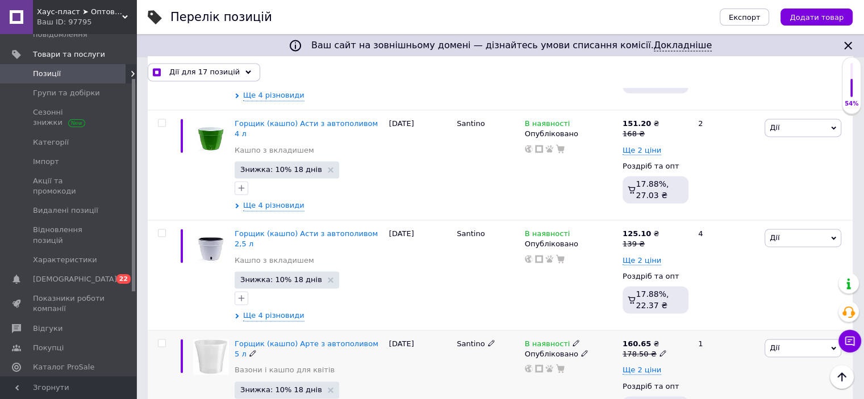
click at [161, 340] on input "checkbox" at bounding box center [161, 343] width 7 height 7
click at [161, 230] on input "checkbox" at bounding box center [161, 233] width 7 height 7
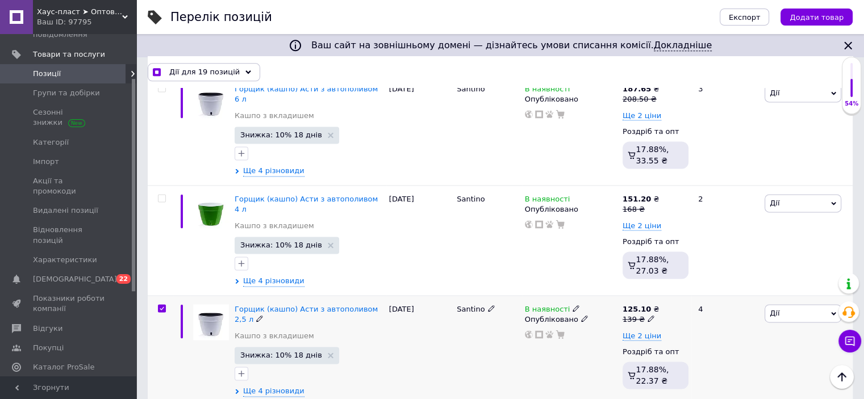
scroll to position [5811, 0]
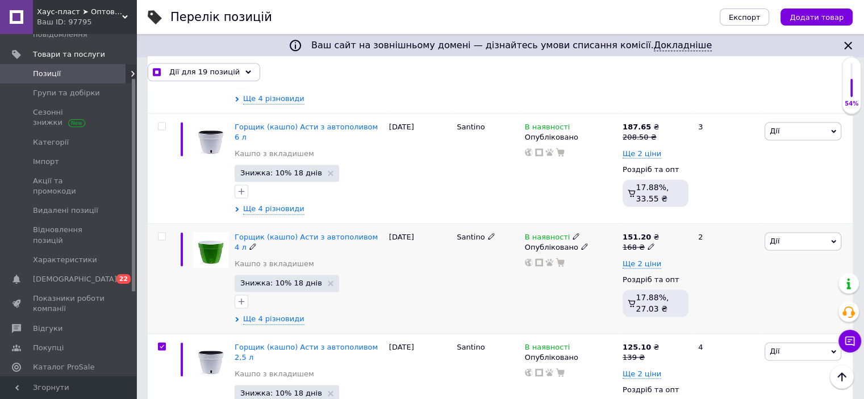
click at [162, 233] on input "checkbox" at bounding box center [161, 236] width 7 height 7
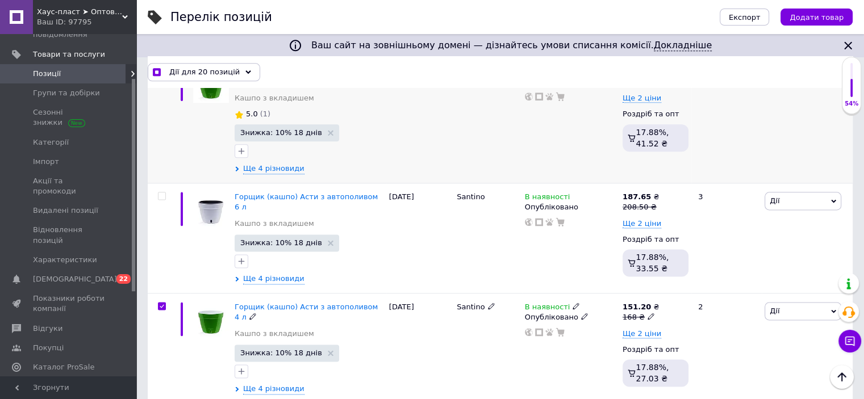
scroll to position [5641, 0]
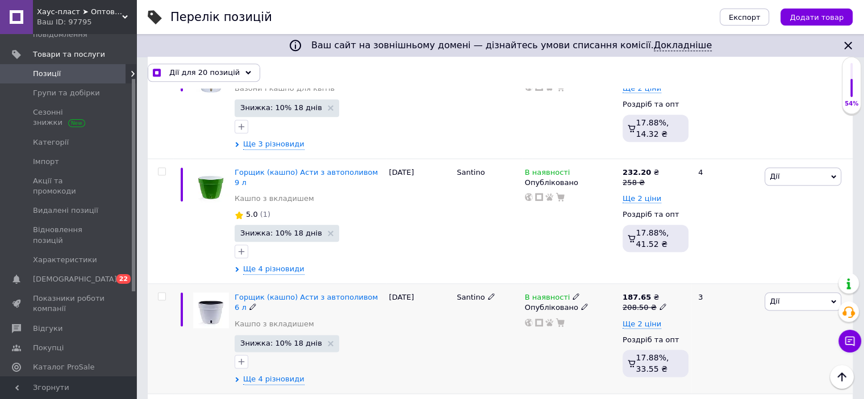
click at [164, 293] on input "checkbox" at bounding box center [161, 296] width 7 height 7
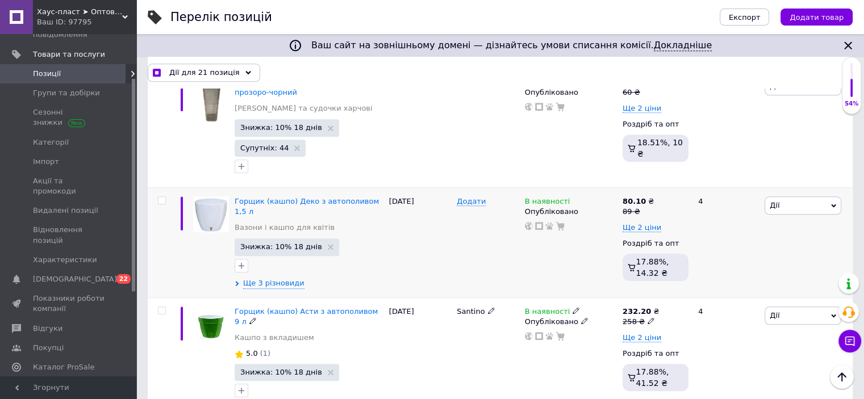
scroll to position [5470, 0]
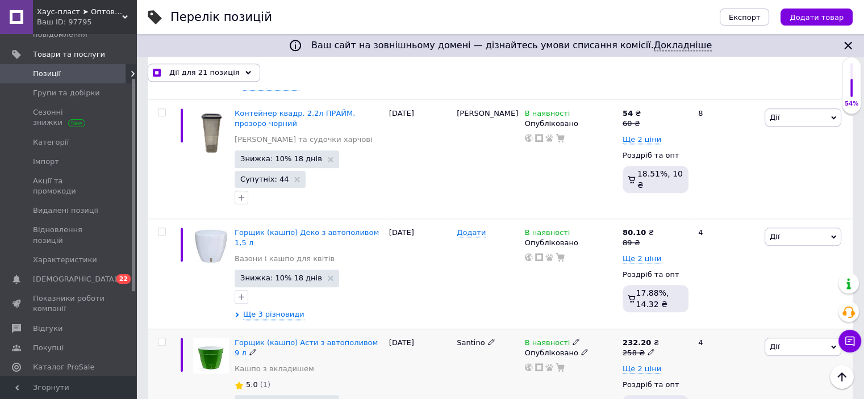
click at [161, 339] on input "checkbox" at bounding box center [161, 342] width 7 height 7
click at [162, 228] on input "checkbox" at bounding box center [161, 231] width 7 height 7
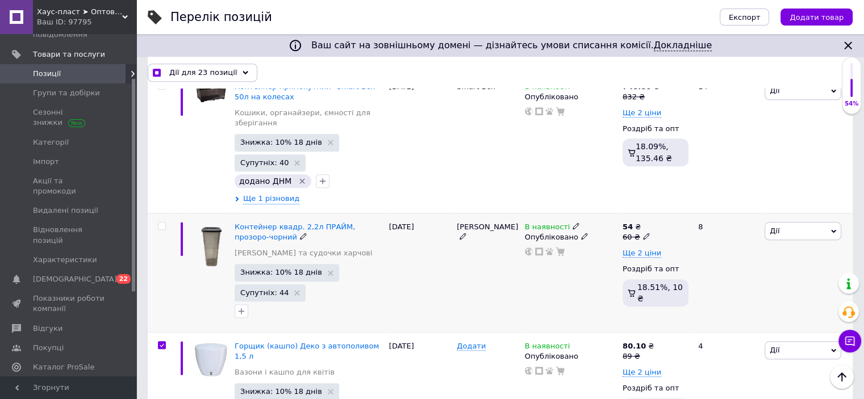
click at [161, 223] on input "checkbox" at bounding box center [161, 226] width 7 height 7
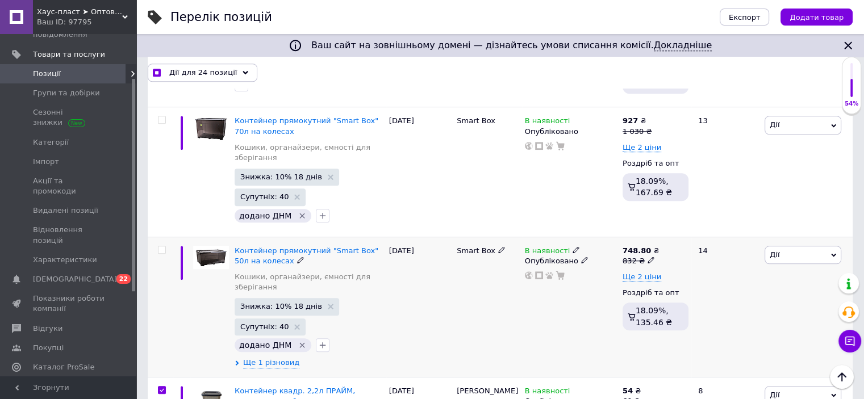
scroll to position [5186, 0]
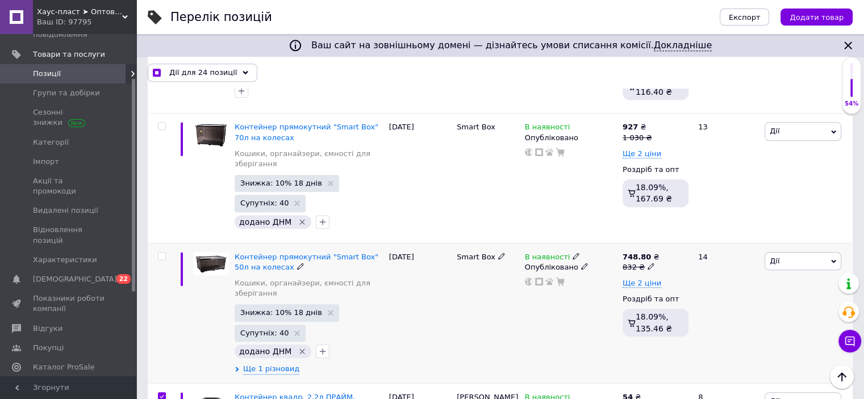
click at [161, 253] on input "checkbox" at bounding box center [161, 256] width 7 height 7
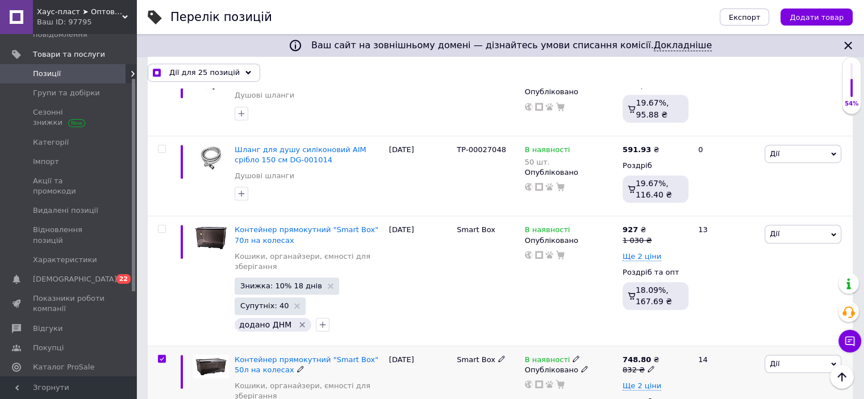
scroll to position [5073, 0]
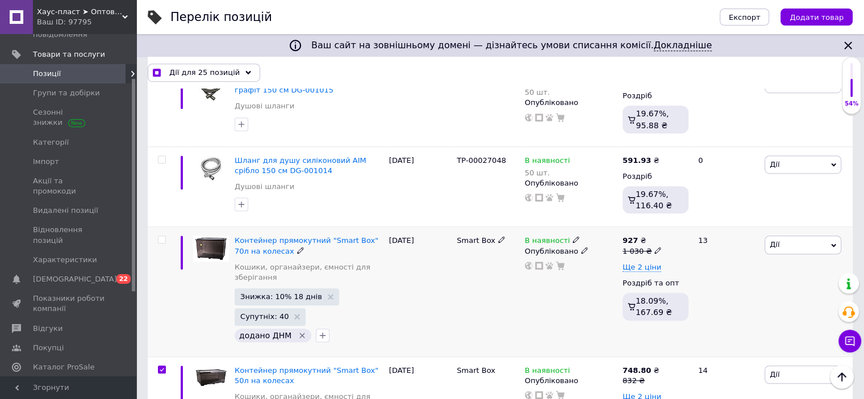
click at [162, 236] on input "checkbox" at bounding box center [161, 239] width 7 height 7
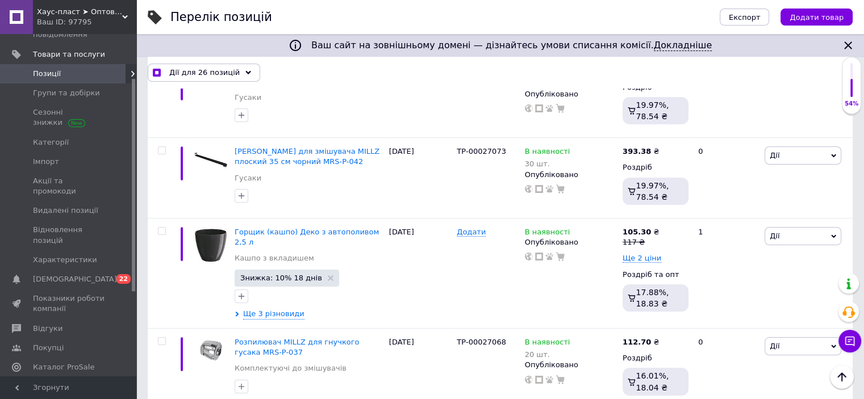
scroll to position [4164, 0]
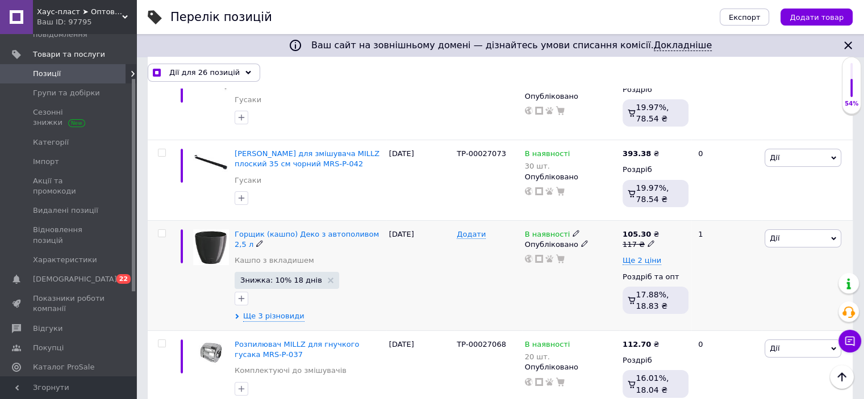
click at [164, 230] on input "checkbox" at bounding box center [161, 233] width 7 height 7
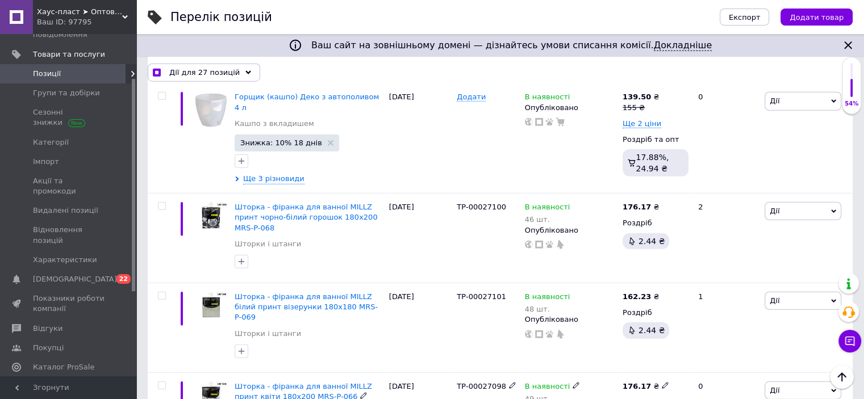
scroll to position [2914, 0]
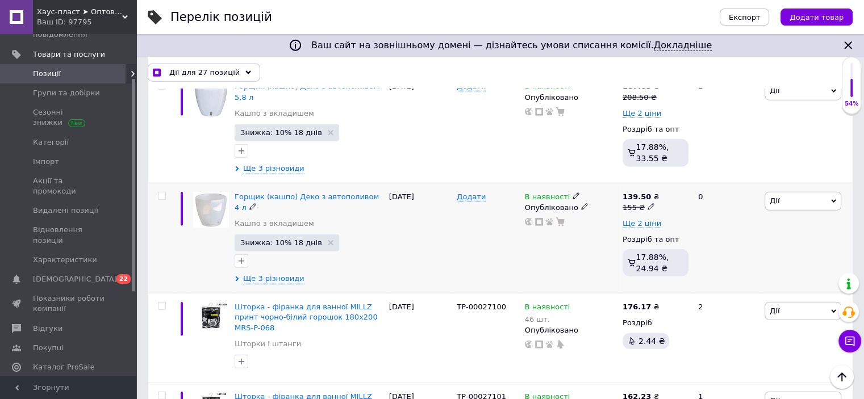
click at [162, 193] on input "checkbox" at bounding box center [161, 196] width 7 height 7
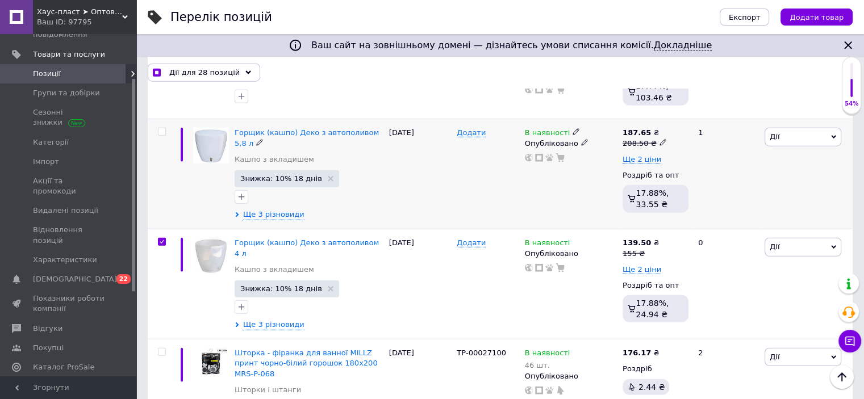
scroll to position [2800, 0]
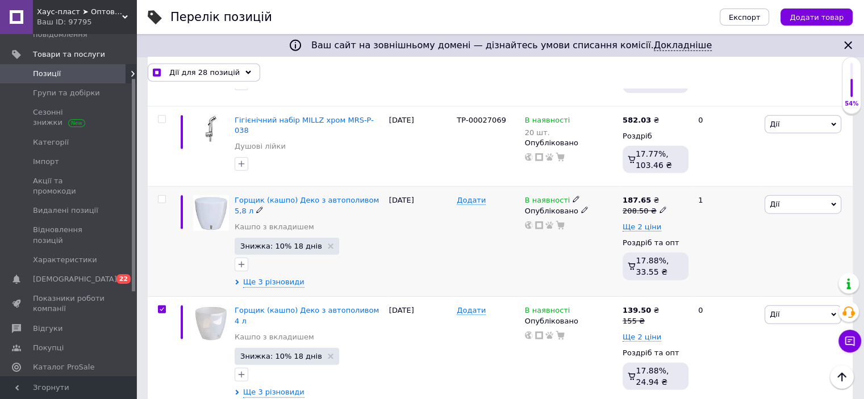
click at [160, 195] on div at bounding box center [162, 199] width 8 height 8
click at [160, 196] on input "checkbox" at bounding box center [161, 199] width 7 height 7
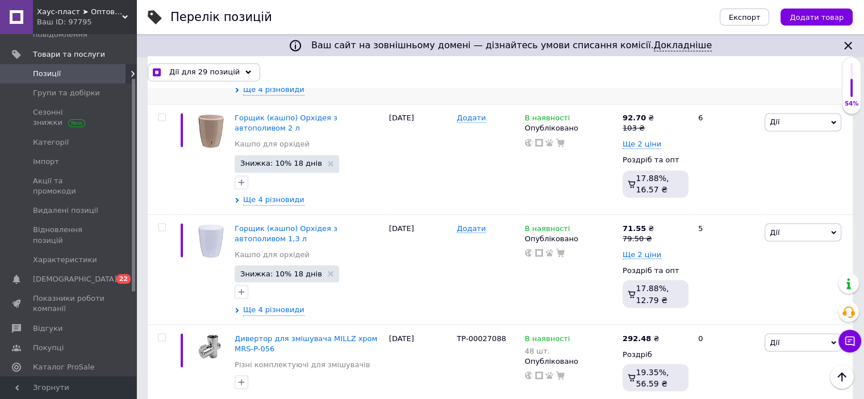
scroll to position [1948, 0]
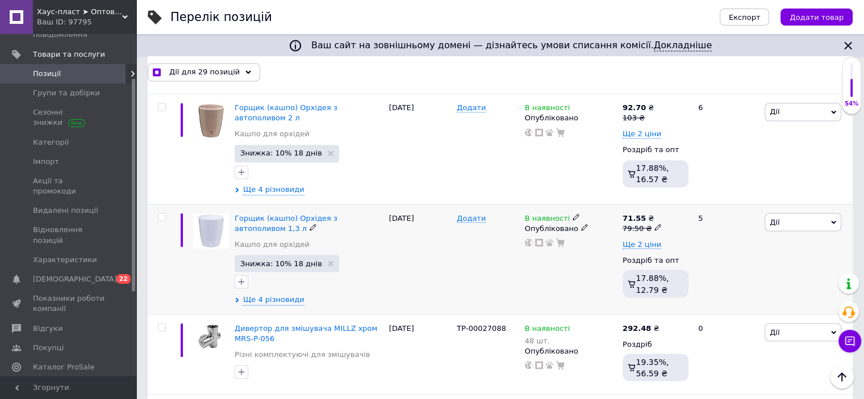
click at [162, 214] on input "checkbox" at bounding box center [161, 217] width 7 height 7
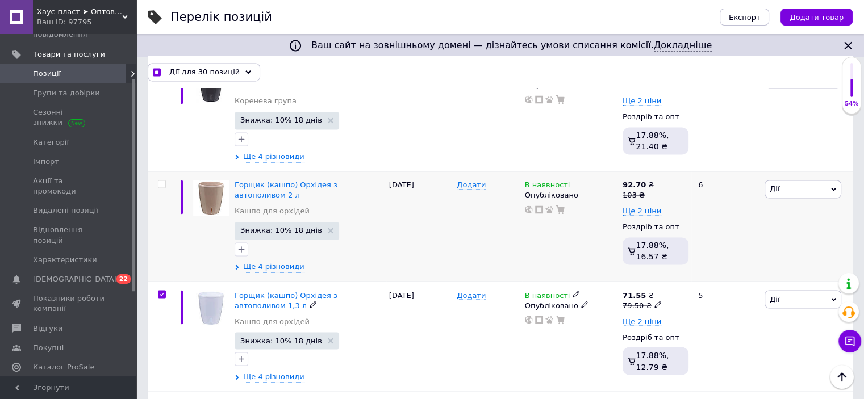
scroll to position [1834, 0]
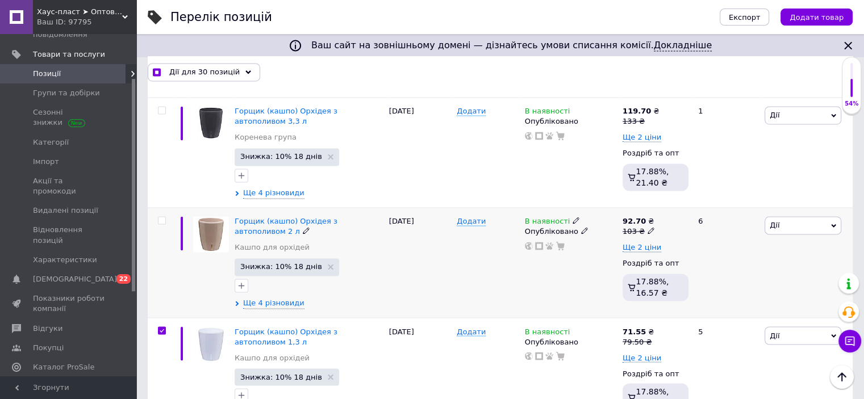
click at [161, 217] on input "checkbox" at bounding box center [161, 220] width 7 height 7
click at [161, 107] on input "checkbox" at bounding box center [161, 110] width 7 height 7
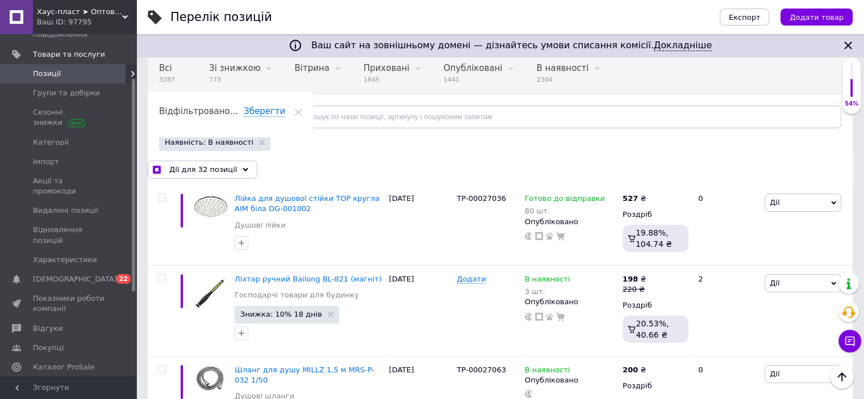
scroll to position [73, 0]
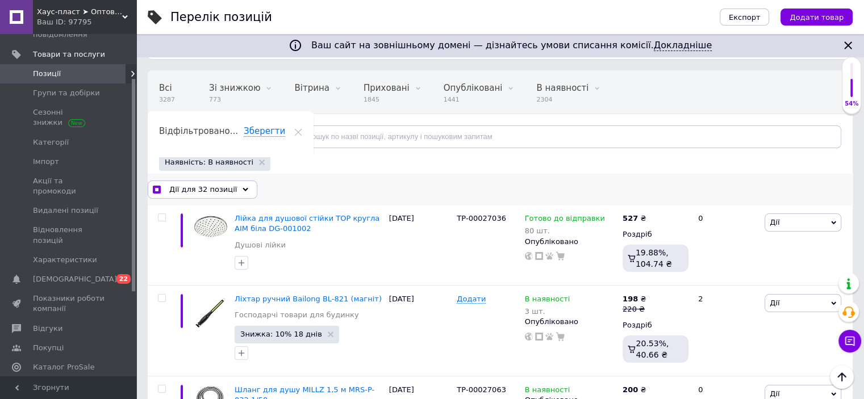
click at [180, 188] on span "Дії для 32 позиції" at bounding box center [203, 190] width 68 height 10
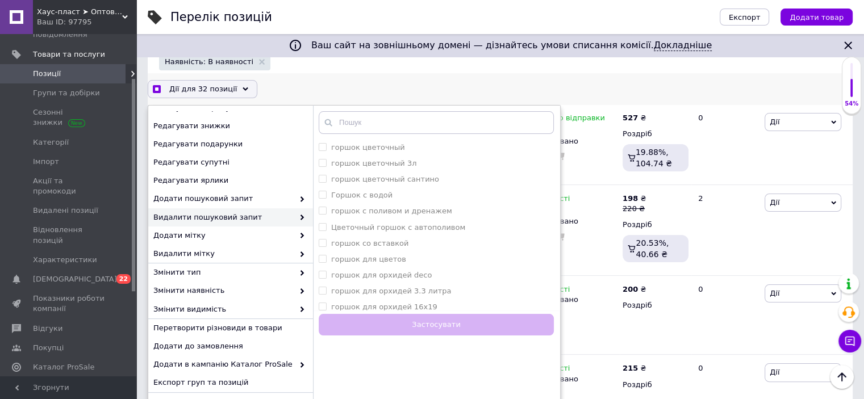
scroll to position [187, 0]
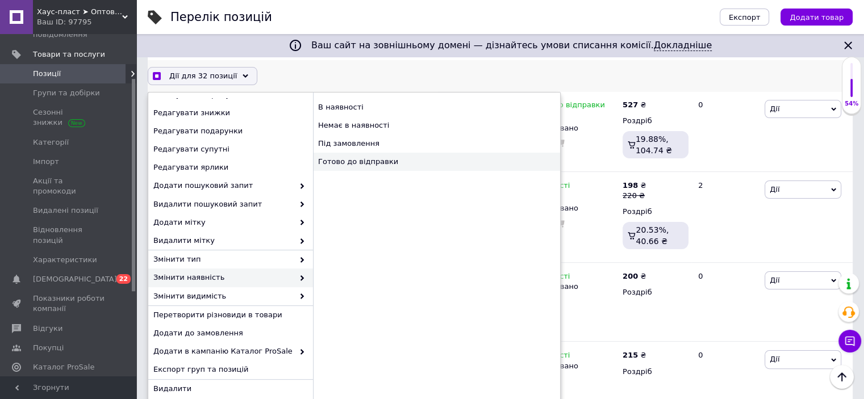
click at [341, 159] on div "Готово до відправки" at bounding box center [436, 162] width 247 height 18
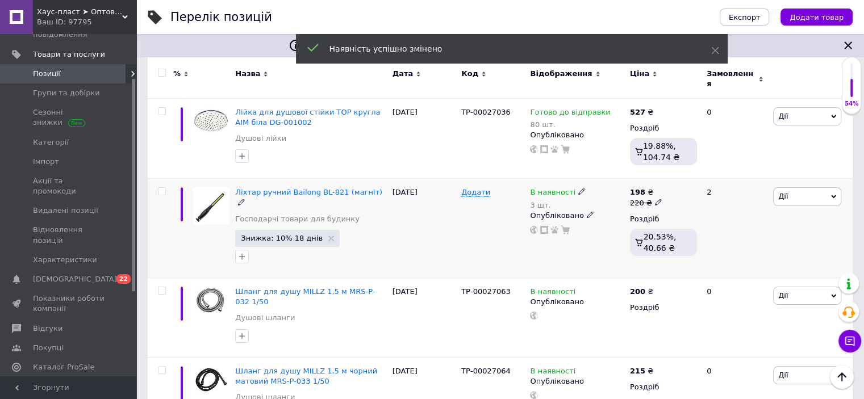
click at [164, 188] on input "checkbox" at bounding box center [161, 191] width 7 height 7
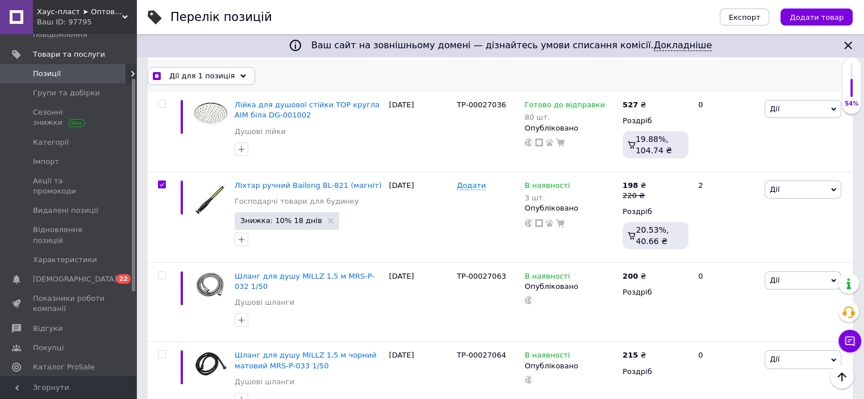
click at [207, 74] on span "Дії для 1 позиція" at bounding box center [201, 76] width 65 height 10
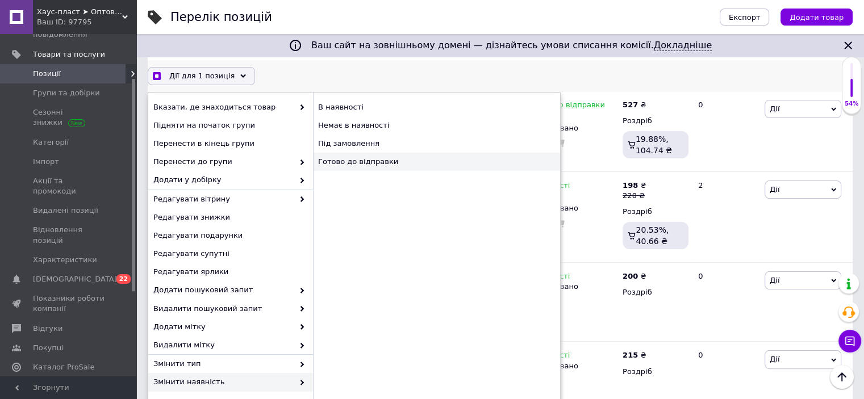
click at [368, 156] on div "Готово до відправки" at bounding box center [436, 162] width 247 height 18
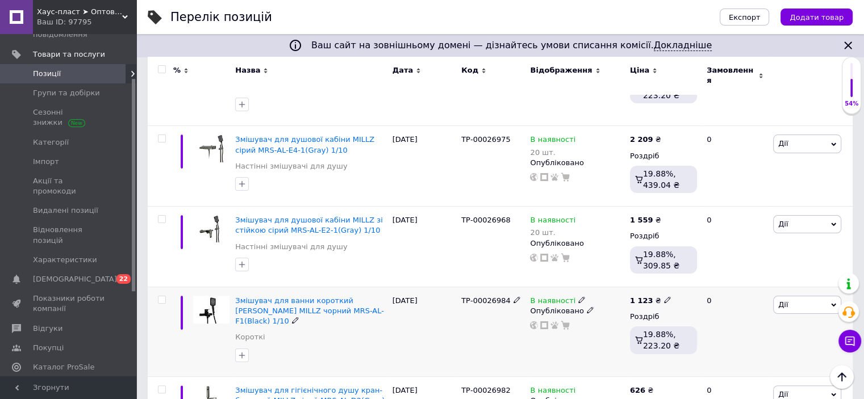
scroll to position [8918, 0]
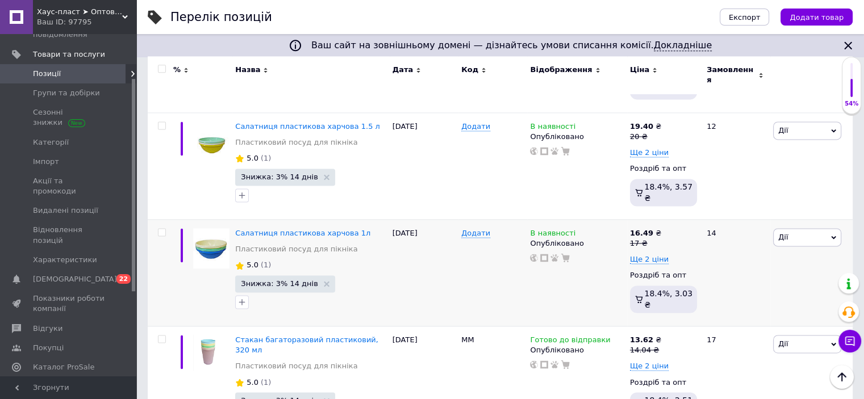
scroll to position [1554, 0]
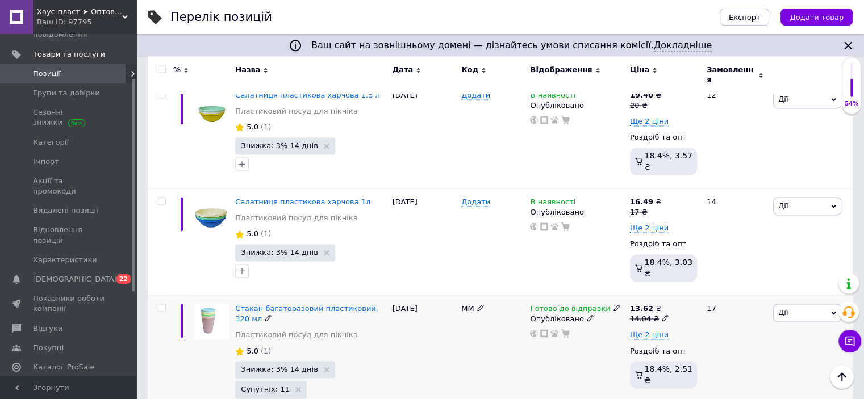
click at [159, 305] on input "checkbox" at bounding box center [161, 308] width 7 height 7
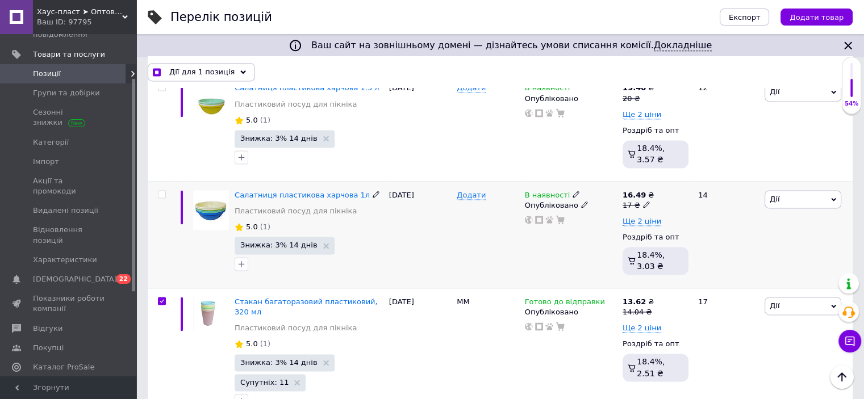
scroll to position [1553, 0]
click at [165, 191] on input "checkbox" at bounding box center [161, 194] width 7 height 7
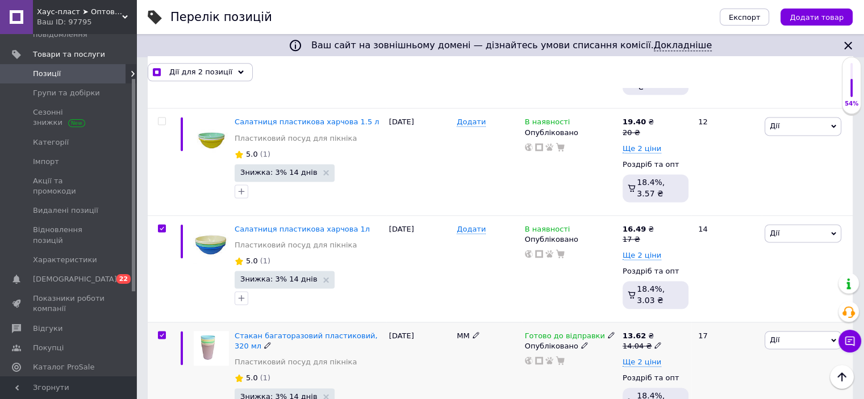
scroll to position [1496, 0]
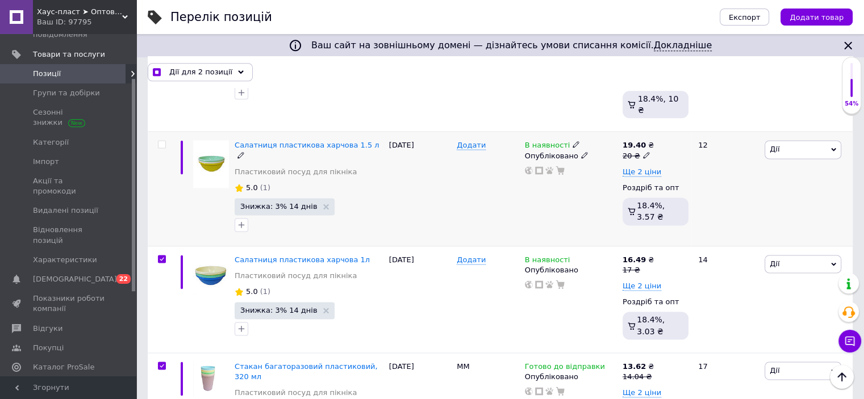
click at [161, 141] on input "checkbox" at bounding box center [161, 144] width 7 height 7
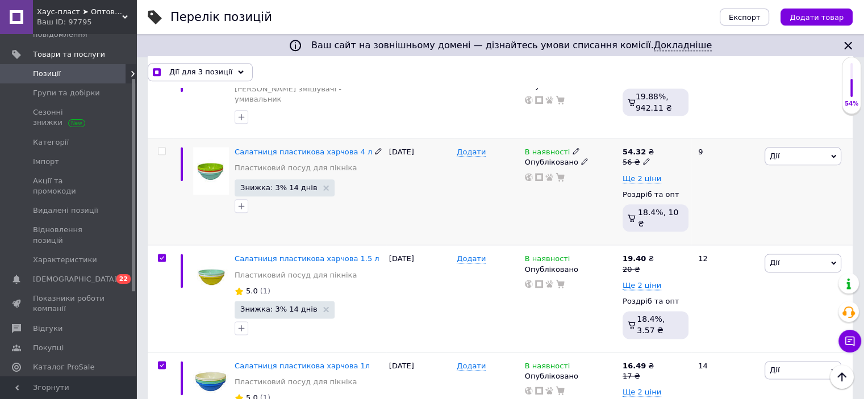
click at [164, 148] on input "checkbox" at bounding box center [161, 151] width 7 height 7
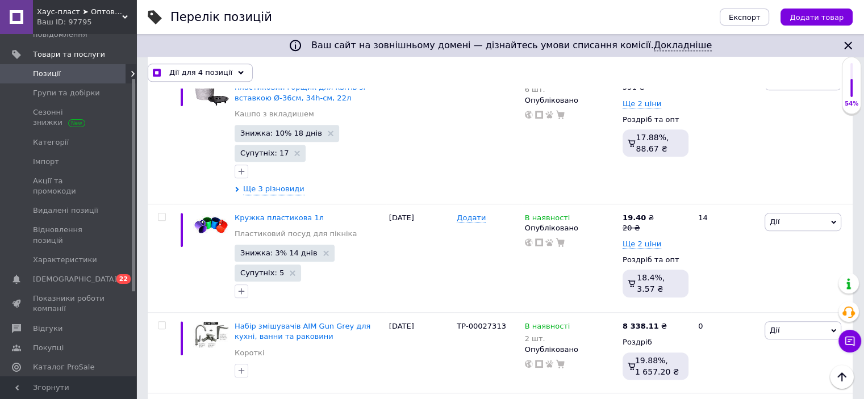
scroll to position [871, 0]
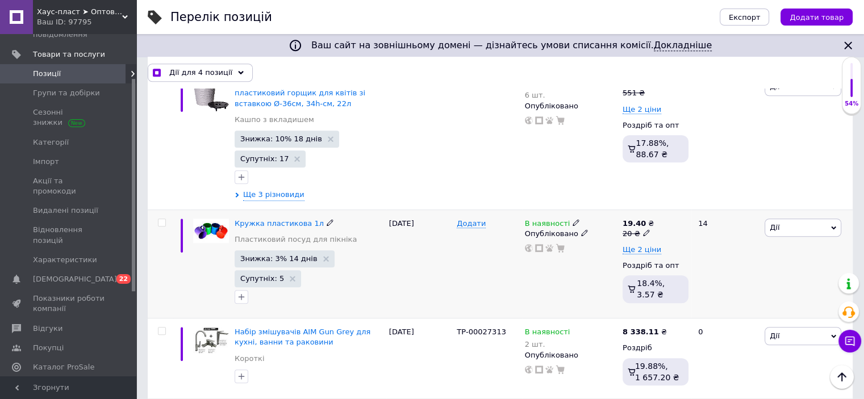
click at [161, 219] on input "checkbox" at bounding box center [161, 222] width 7 height 7
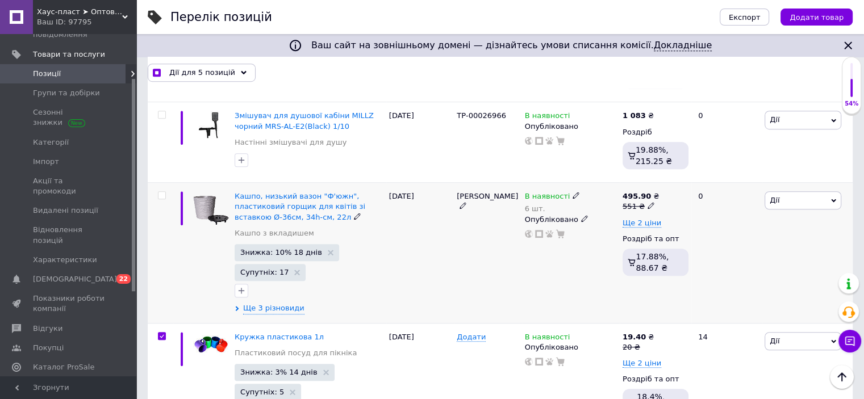
click at [162, 192] on input "checkbox" at bounding box center [161, 195] width 7 height 7
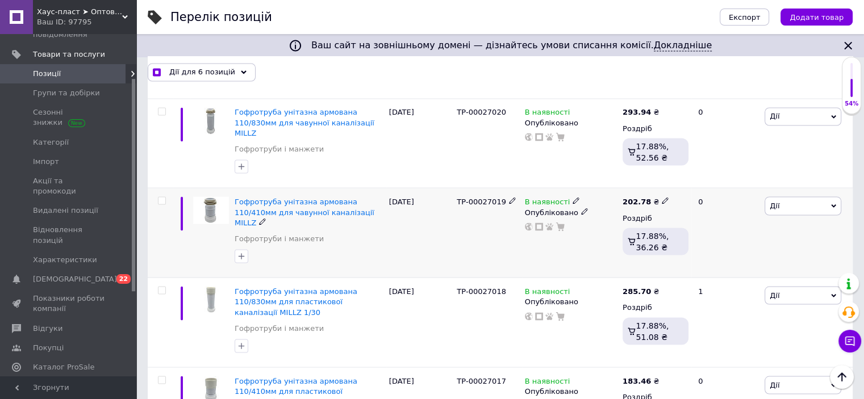
scroll to position [2159, 0]
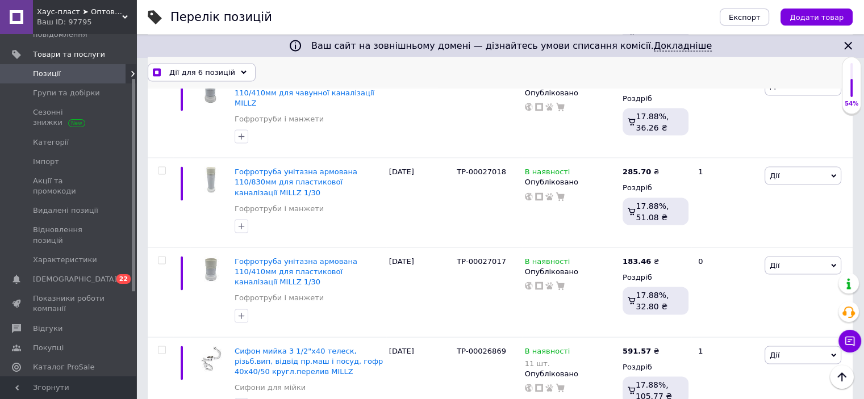
click at [222, 73] on span "Дії для 6 позицій" at bounding box center [202, 72] width 66 height 10
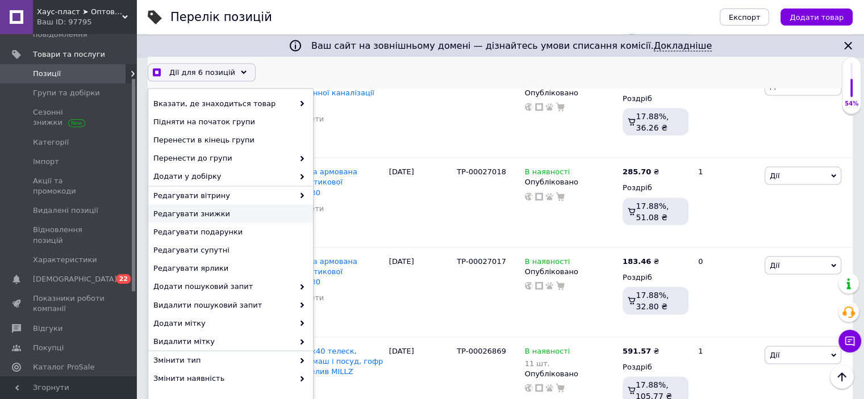
click at [170, 214] on span "Редагувати знижки" at bounding box center [229, 214] width 152 height 10
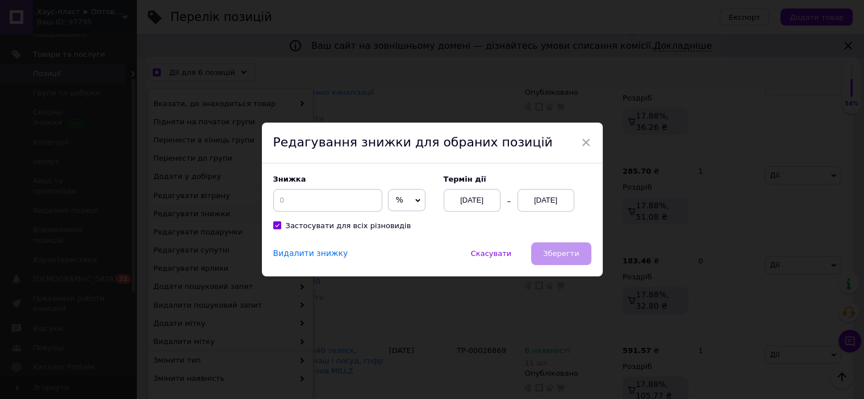
scroll to position [2112, 0]
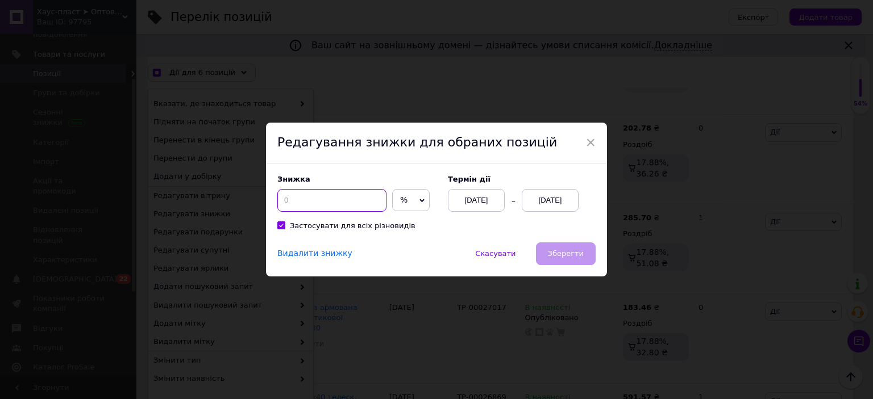
click at [311, 205] on input at bounding box center [331, 200] width 109 height 23
click at [562, 202] on div "[DATE]" at bounding box center [550, 200] width 57 height 23
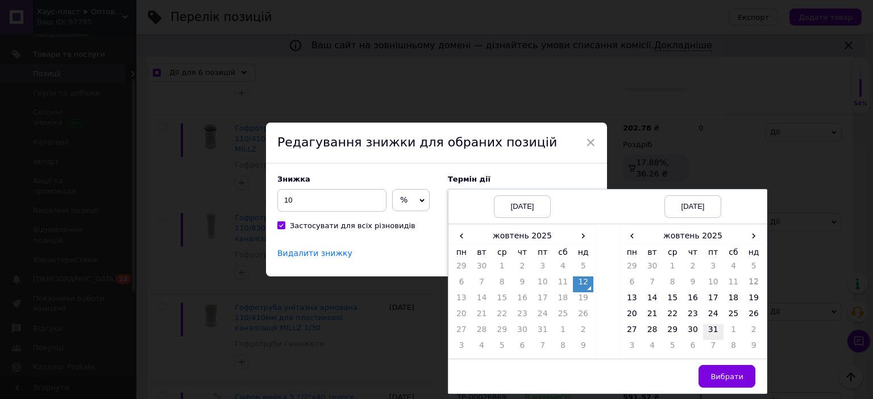
click at [714, 331] on td "31" at bounding box center [713, 332] width 20 height 16
click at [736, 376] on span "Вибрати" at bounding box center [726, 377] width 33 height 9
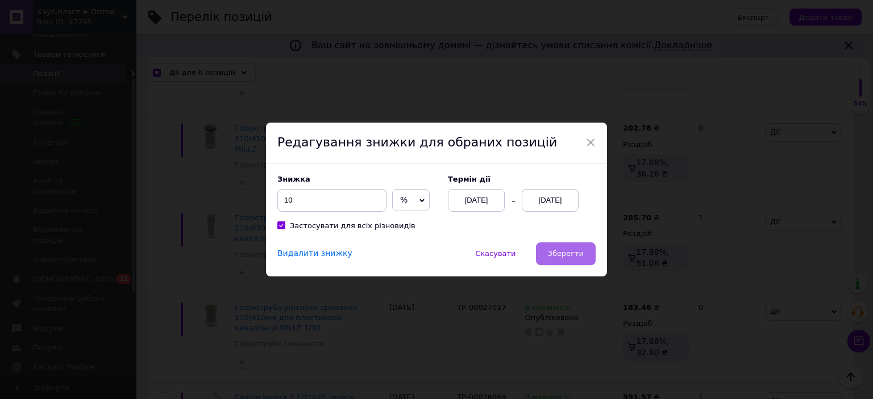
click at [577, 257] on span "Зберегти" at bounding box center [566, 253] width 36 height 9
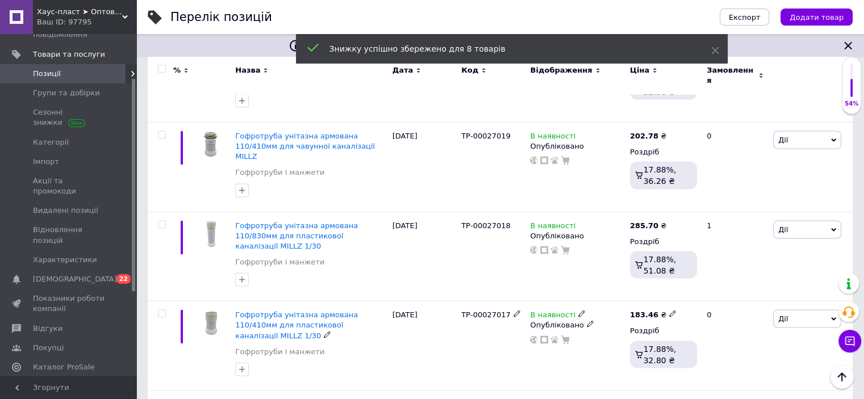
scroll to position [2107, 0]
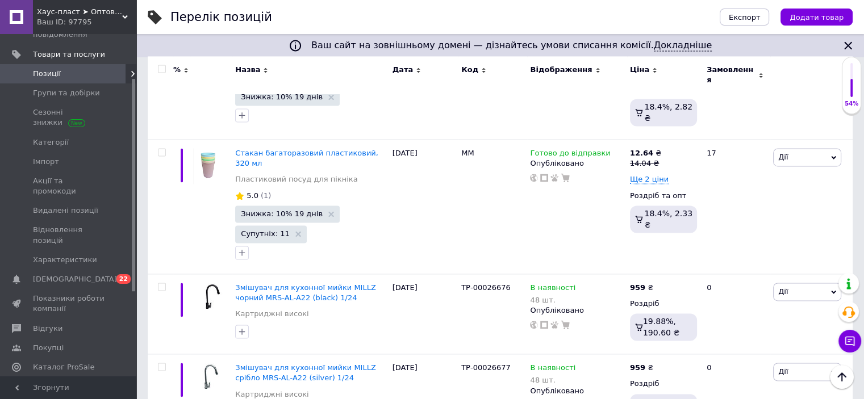
click at [164, 71] on input "checkbox" at bounding box center [161, 69] width 7 height 7
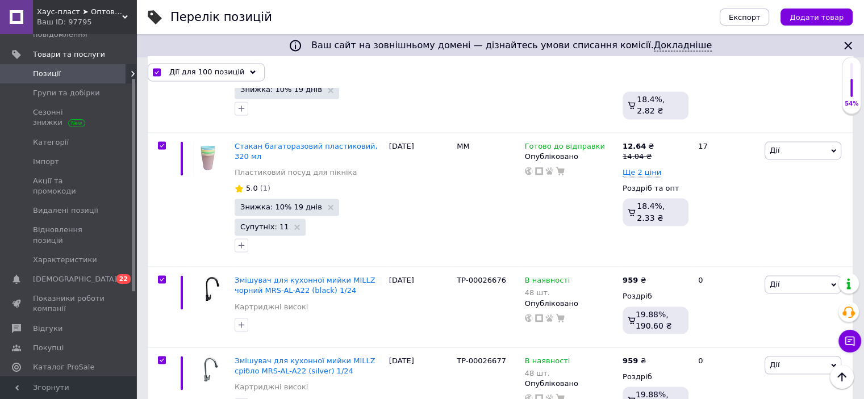
scroll to position [1724, 0]
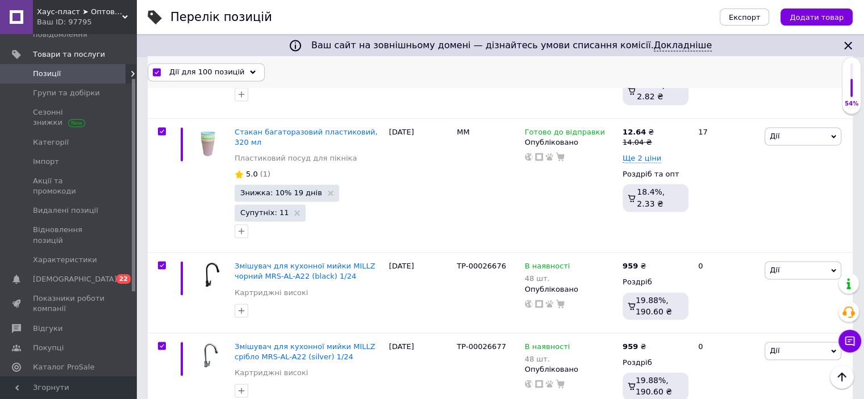
click at [155, 65] on div "Дії для 100 позицій" at bounding box center [206, 72] width 117 height 18
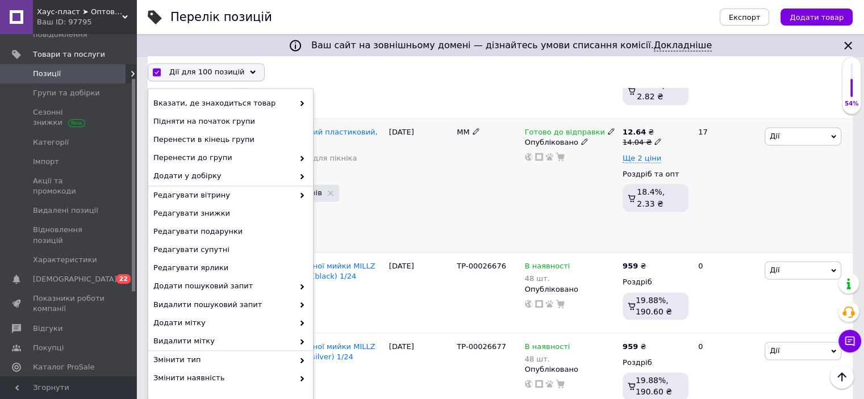
click at [486, 181] on div "ММ" at bounding box center [488, 185] width 68 height 135
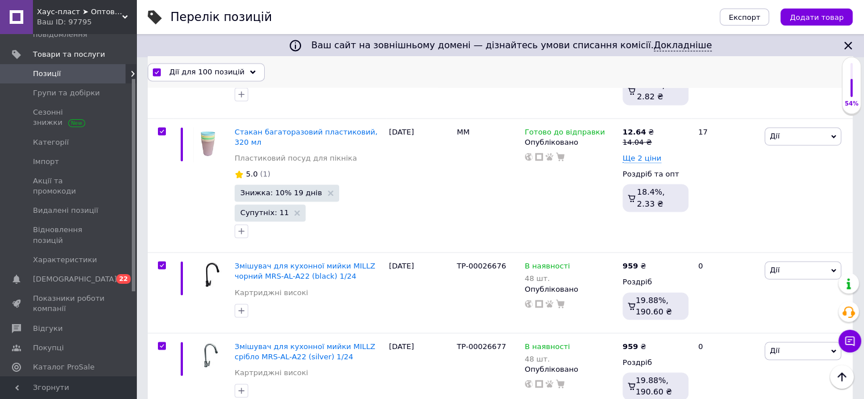
click at [157, 73] on input "checkbox" at bounding box center [156, 72] width 7 height 7
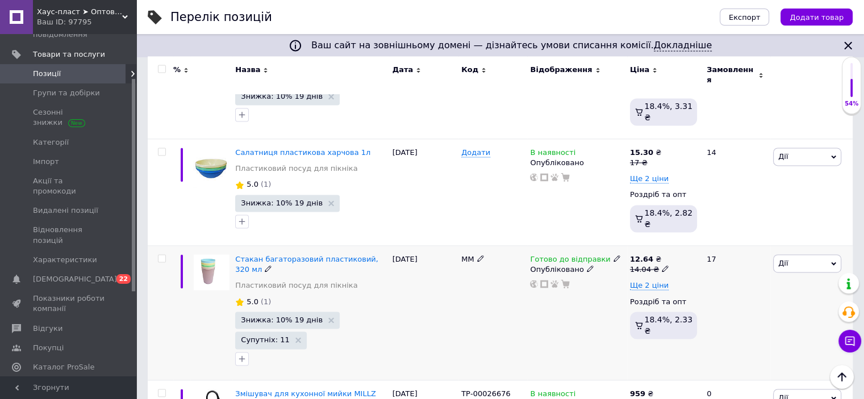
scroll to position [1596, 0]
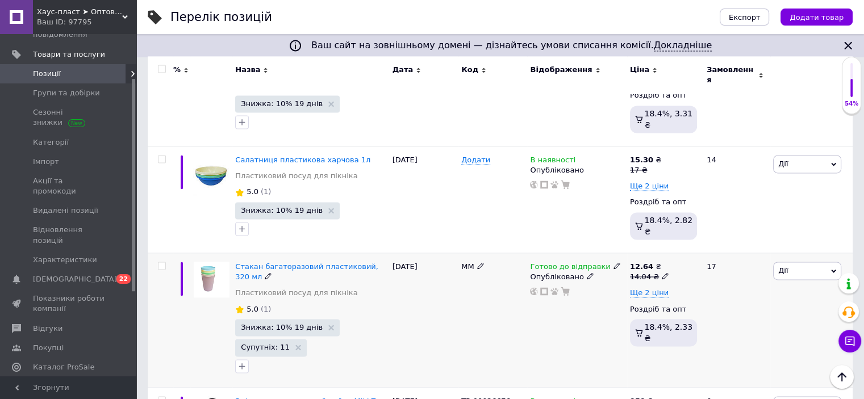
click at [162, 262] on input "checkbox" at bounding box center [161, 265] width 7 height 7
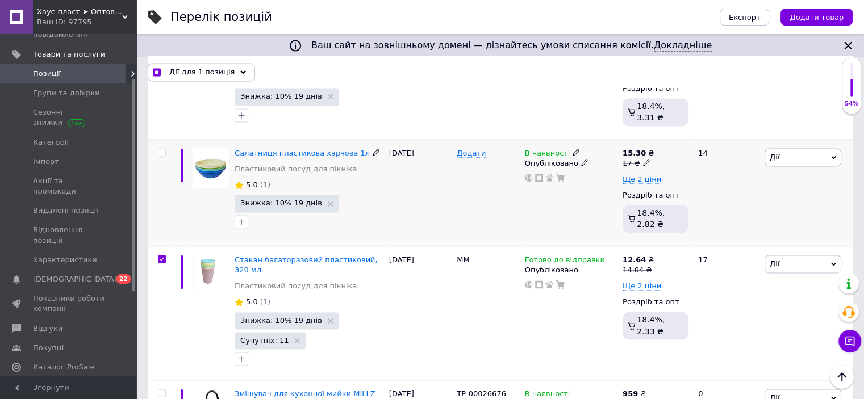
scroll to position [1607, 0]
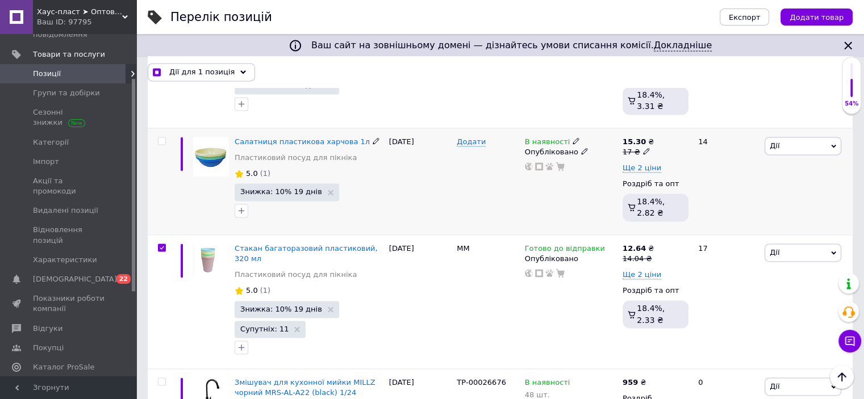
click at [159, 137] on input "checkbox" at bounding box center [161, 140] width 7 height 7
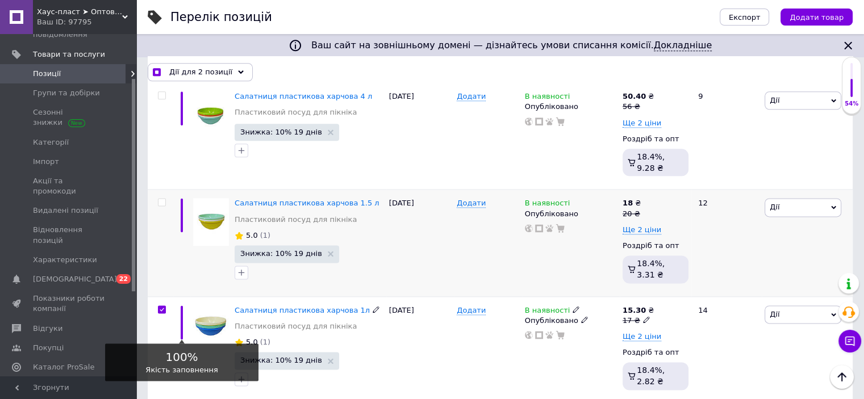
scroll to position [1437, 0]
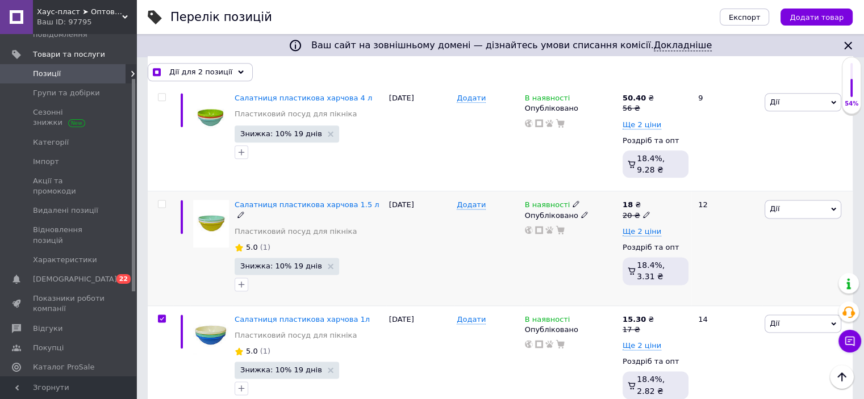
click at [161, 201] on input "checkbox" at bounding box center [161, 204] width 7 height 7
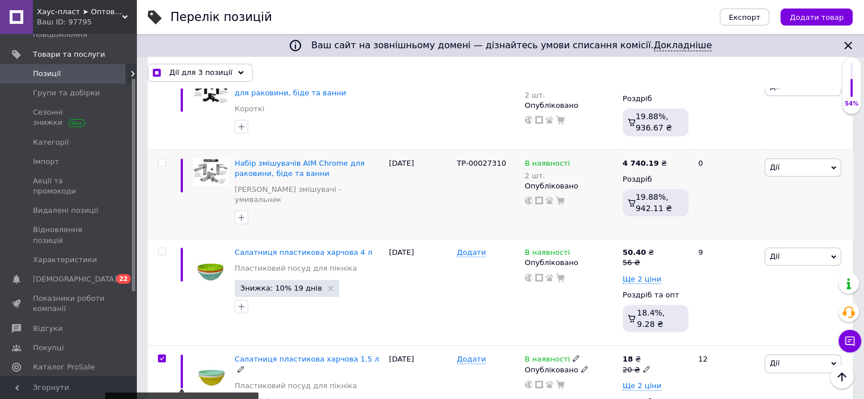
scroll to position [1266, 0]
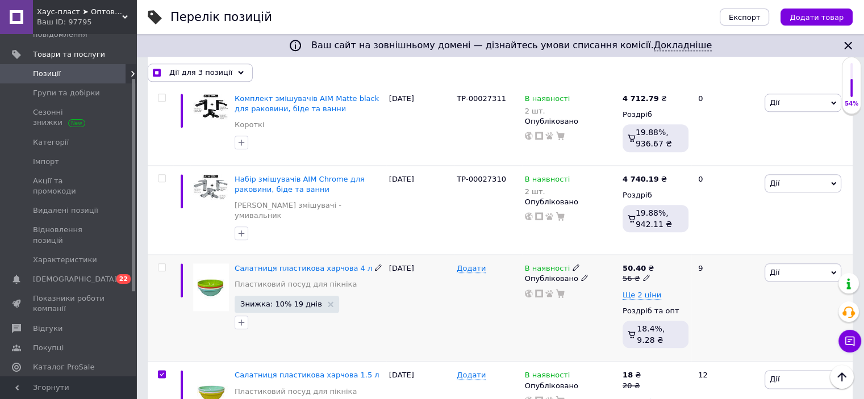
click at [159, 264] on input "checkbox" at bounding box center [161, 267] width 7 height 7
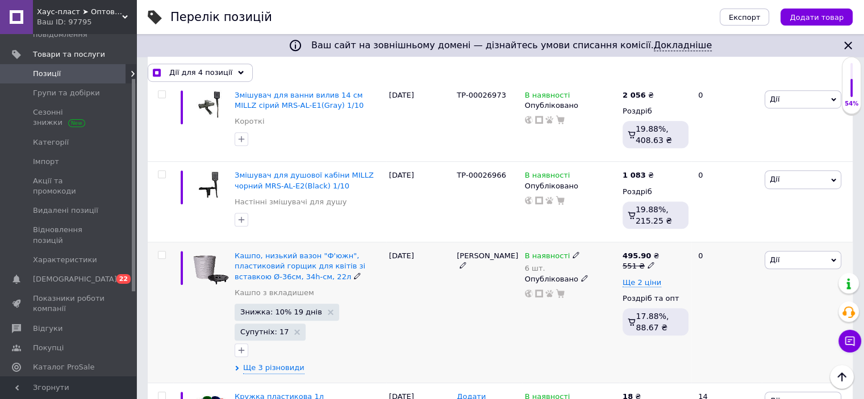
scroll to position [869, 0]
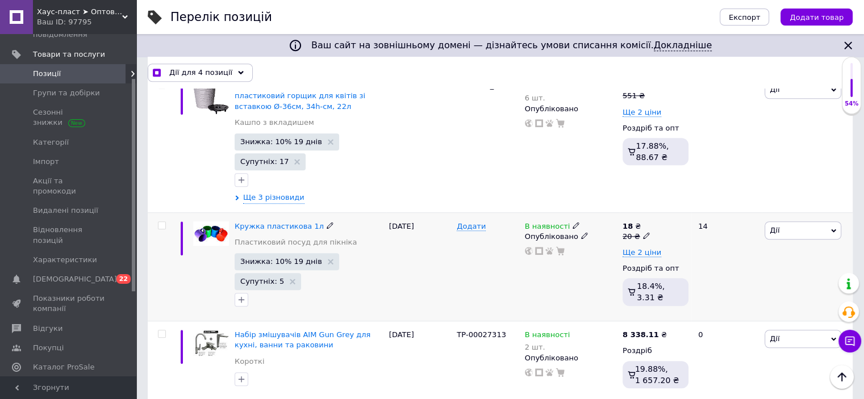
click at [164, 222] on input "checkbox" at bounding box center [161, 225] width 7 height 7
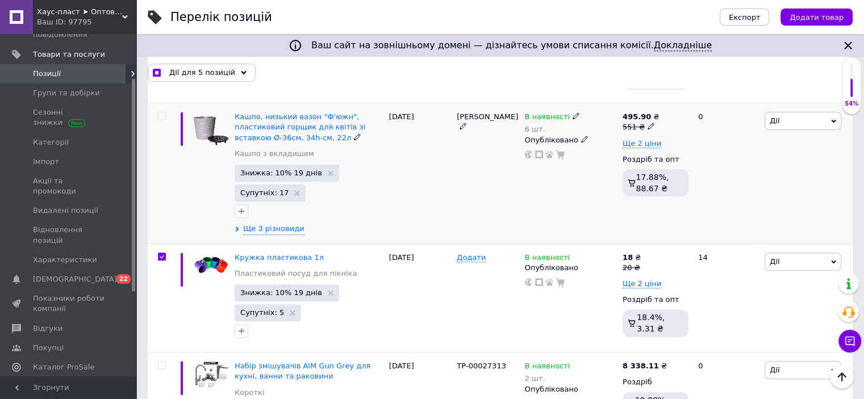
scroll to position [812, 0]
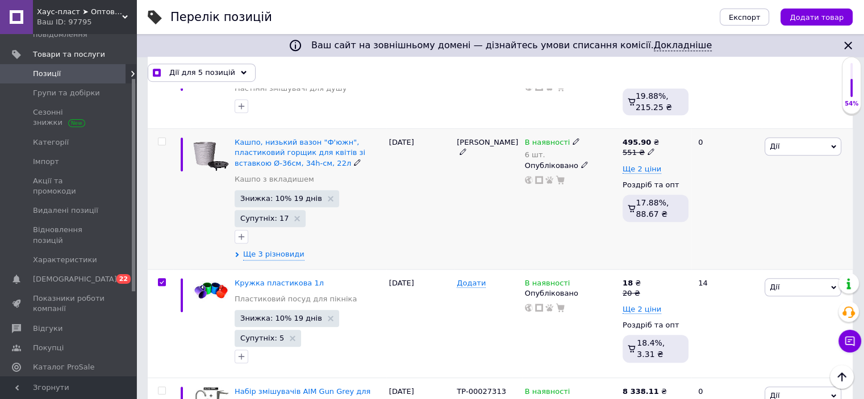
click at [161, 138] on input "checkbox" at bounding box center [161, 141] width 7 height 7
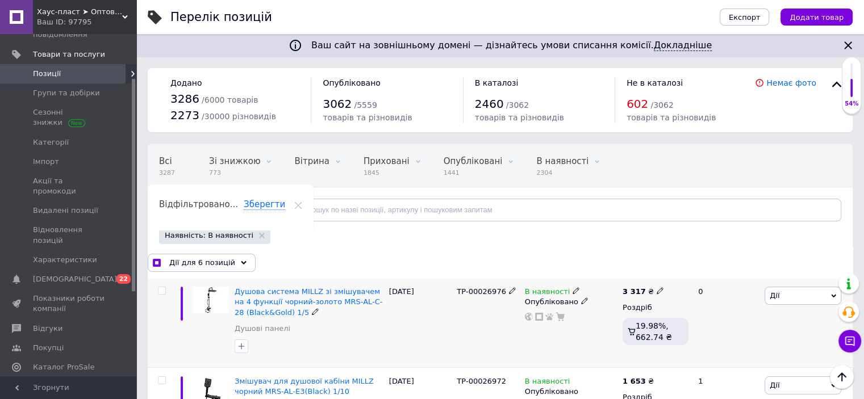
scroll to position [0, 0]
click at [190, 261] on span "Дії для 6 позицій" at bounding box center [202, 263] width 66 height 10
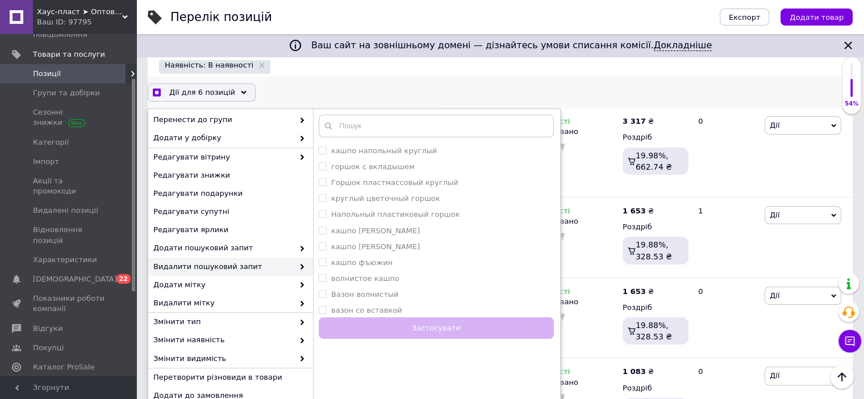
scroll to position [105, 0]
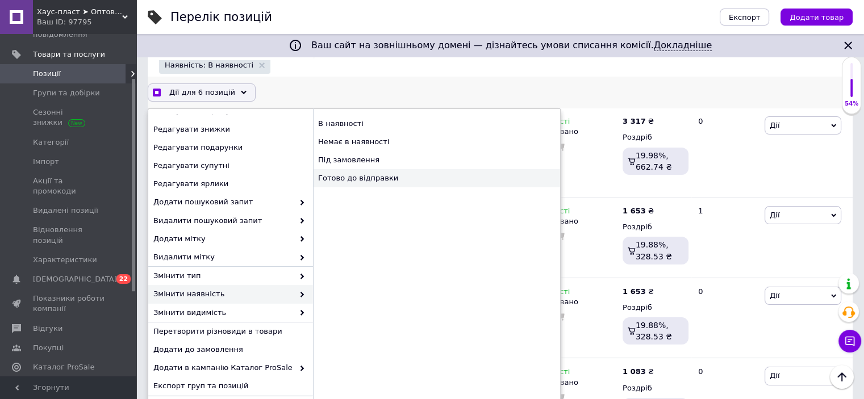
click at [341, 177] on div "Готово до відправки" at bounding box center [436, 178] width 247 height 18
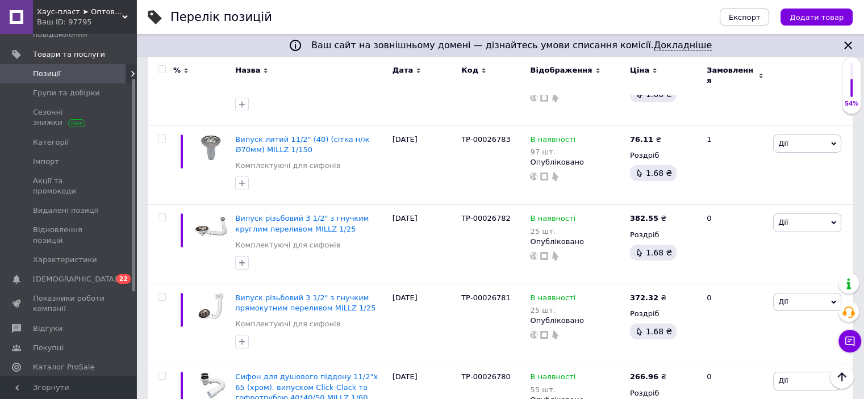
scroll to position [8314, 0]
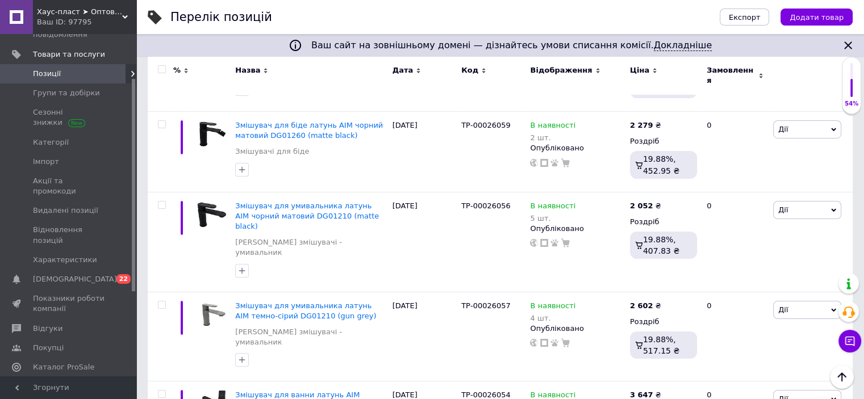
scroll to position [8313, 0]
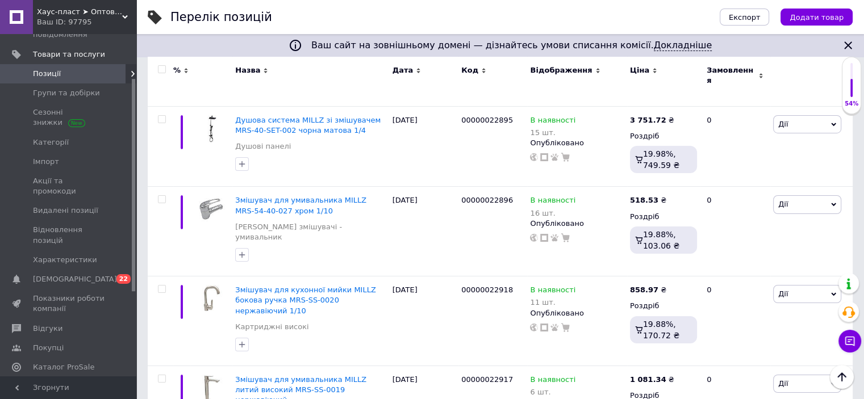
scroll to position [8152, 0]
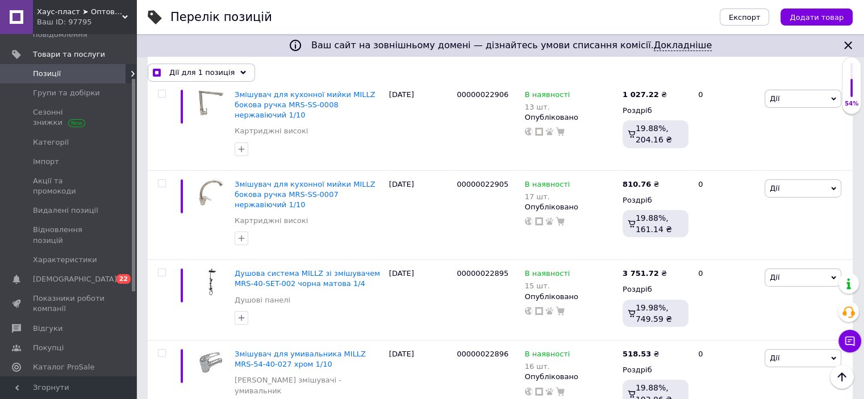
scroll to position [8217, 0]
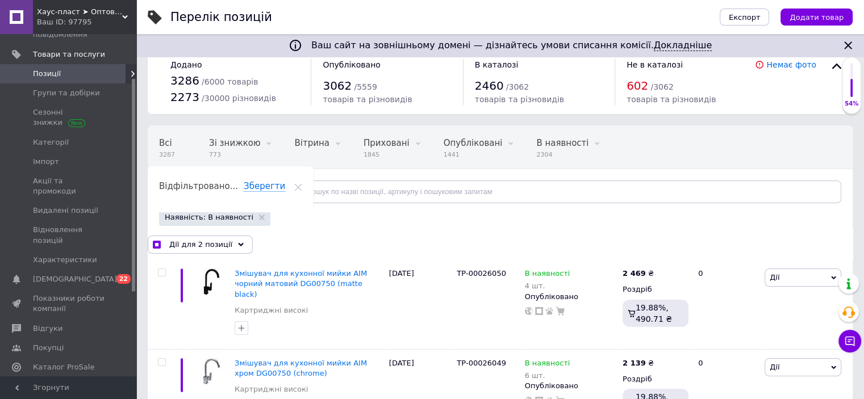
scroll to position [0, 0]
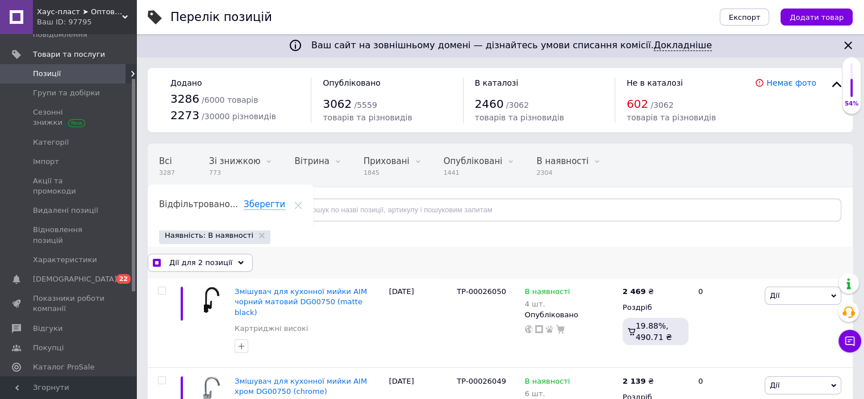
click at [198, 264] on span "Дії для 2 позиції" at bounding box center [200, 263] width 63 height 10
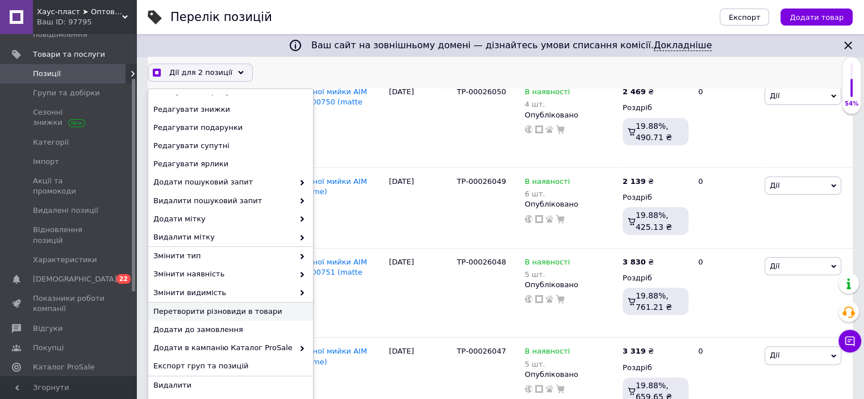
scroll to position [227, 0]
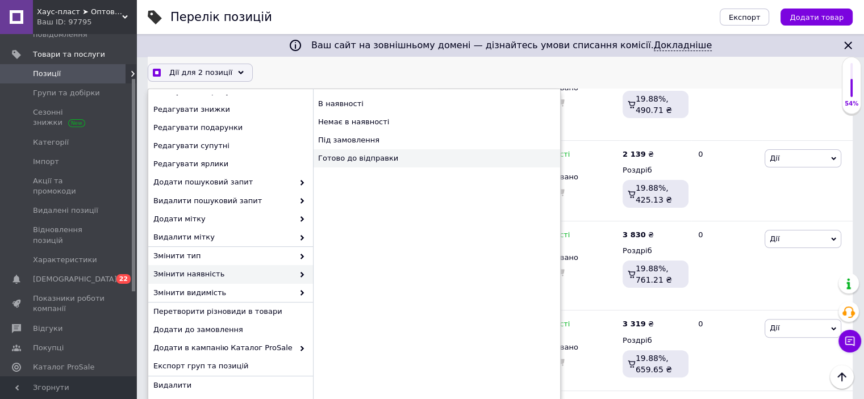
click at [363, 155] on div "Готово до відправки" at bounding box center [436, 158] width 247 height 18
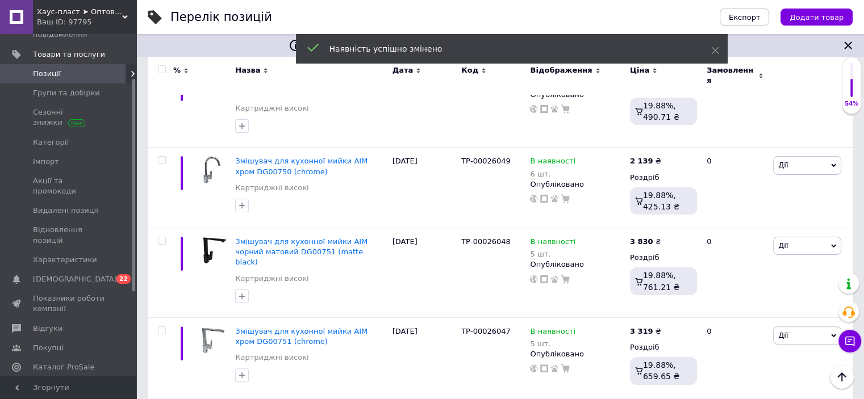
click at [164, 70] on input "checkbox" at bounding box center [161, 69] width 7 height 7
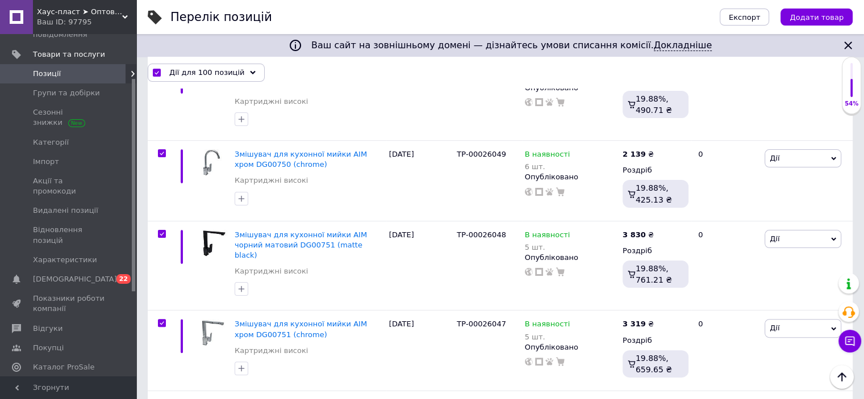
click at [164, 70] on div "Дії для 100 позицій" at bounding box center [206, 72] width 117 height 18
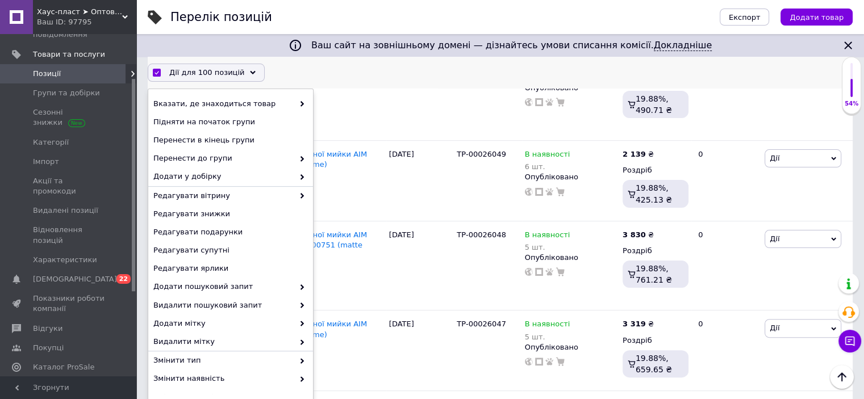
click at [364, 66] on div "Дії для 100 позицій Вибрати усі 2304 позиції Вибрані всі 2304 позиції Скасувати…" at bounding box center [500, 72] width 705 height 18
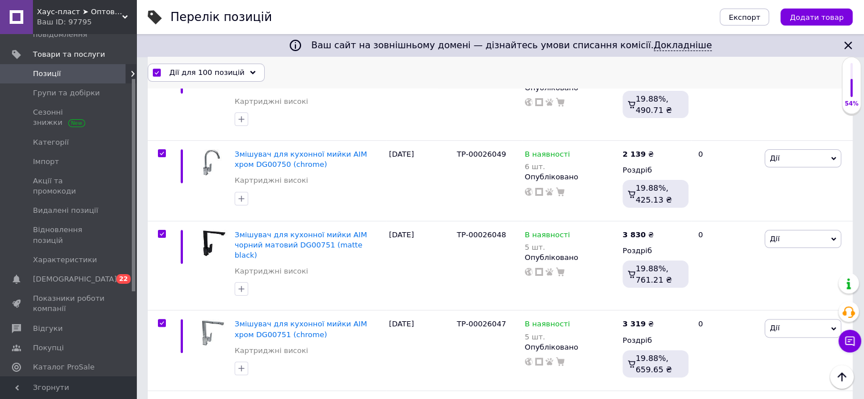
click at [158, 72] on input "checkbox" at bounding box center [156, 72] width 7 height 7
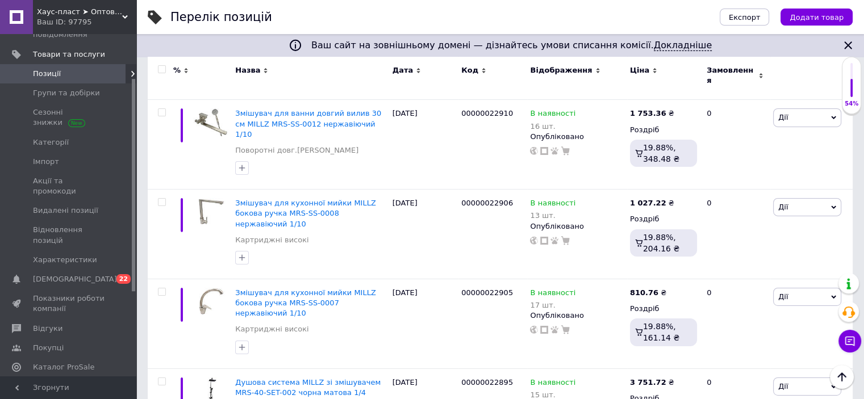
scroll to position [8152, 0]
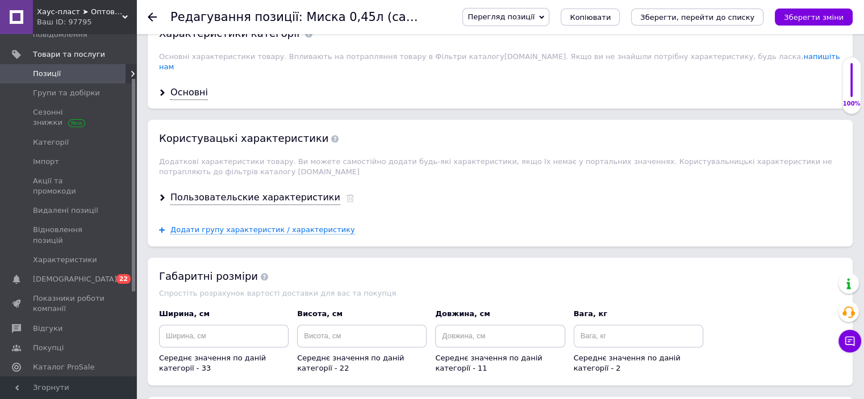
scroll to position [1420, 0]
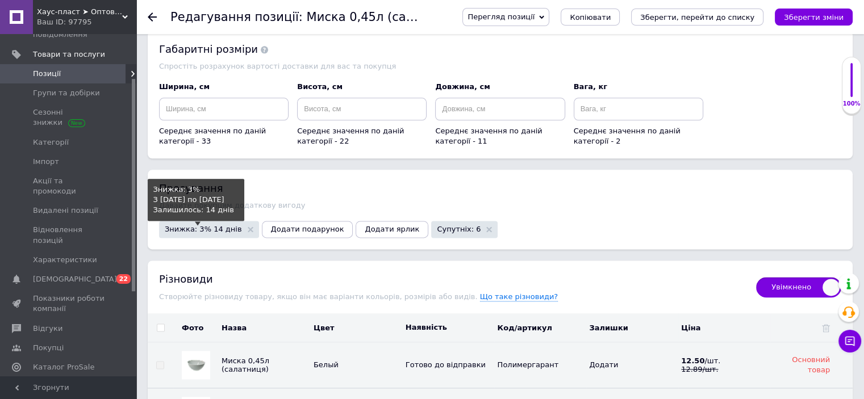
click at [220, 226] on span "Знижка: 3% 14 днів" at bounding box center [203, 229] width 77 height 7
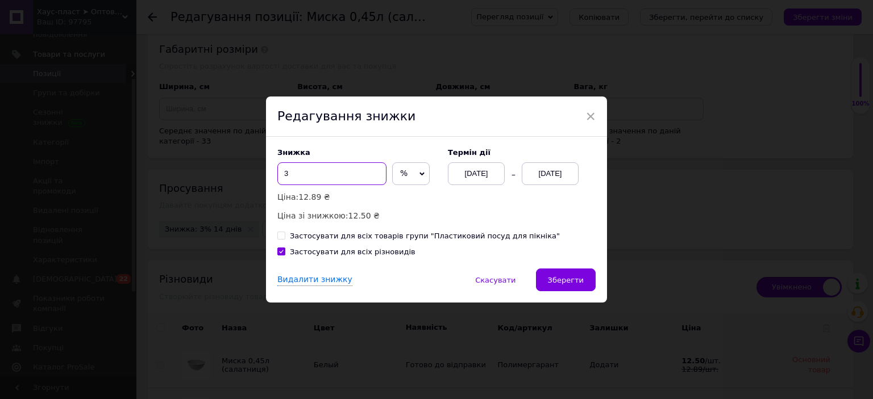
click at [295, 178] on input "3" at bounding box center [331, 173] width 109 height 23
drag, startPoint x: 554, startPoint y: 285, endPoint x: 554, endPoint y: 273, distance: 11.9
click at [554, 281] on span "Зберегти" at bounding box center [566, 280] width 36 height 9
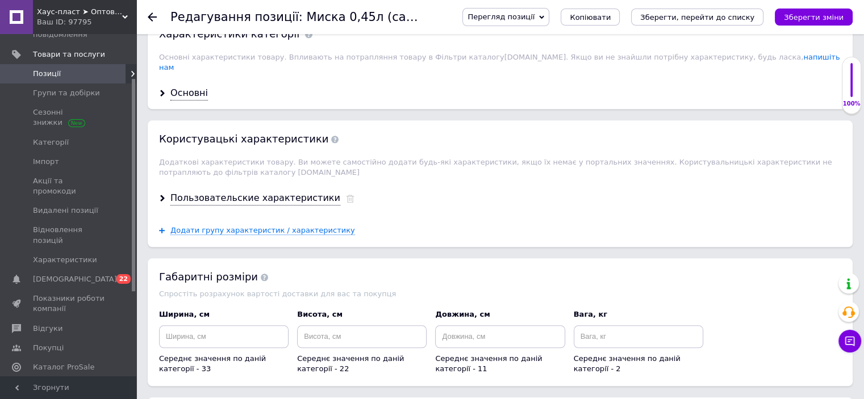
scroll to position [1079, 0]
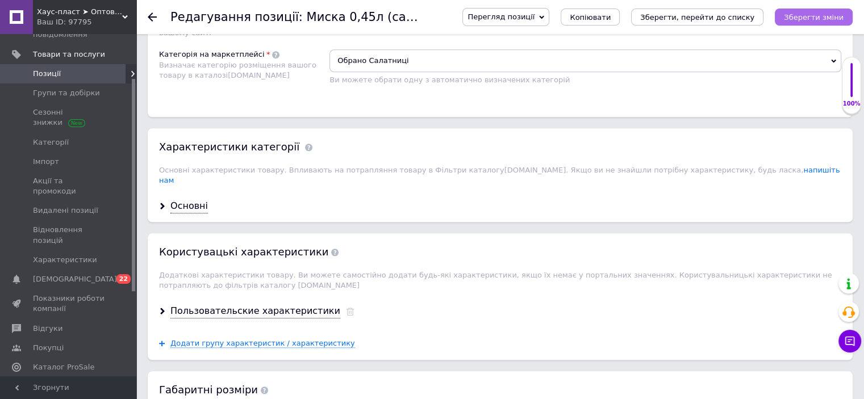
click at [805, 18] on icon "Зберегти зміни" at bounding box center [814, 17] width 60 height 9
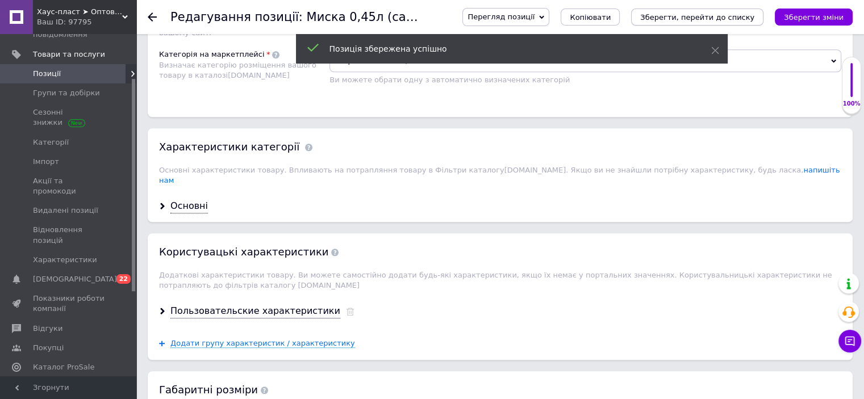
click at [700, 16] on icon "Зберегти, перейти до списку" at bounding box center [697, 17] width 114 height 9
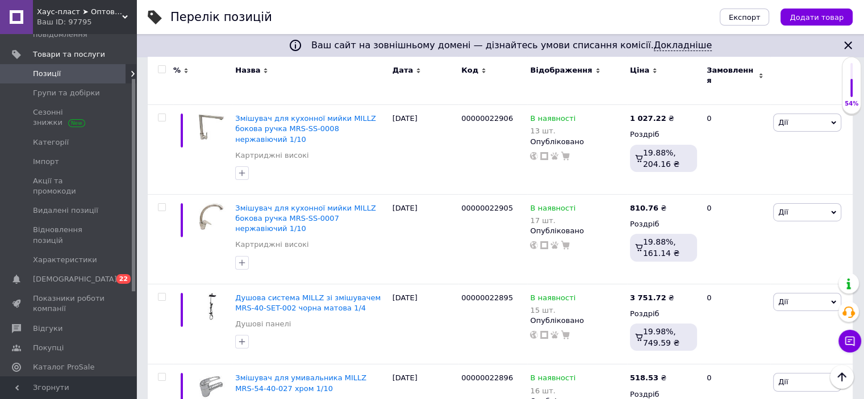
scroll to position [8152, 0]
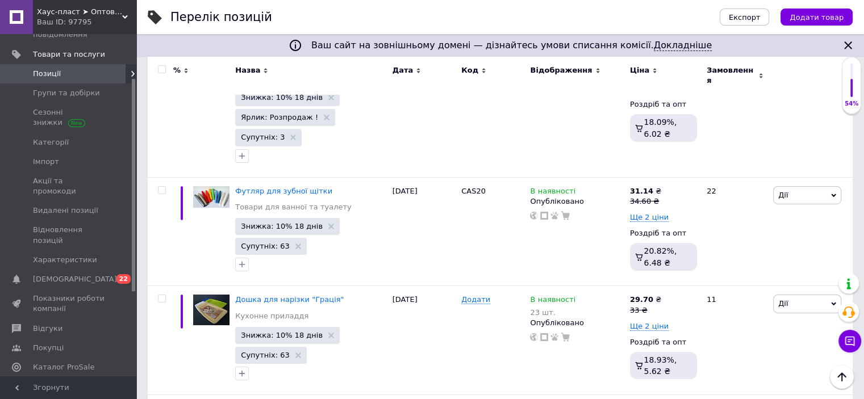
click at [161, 68] on input "checkbox" at bounding box center [161, 69] width 7 height 7
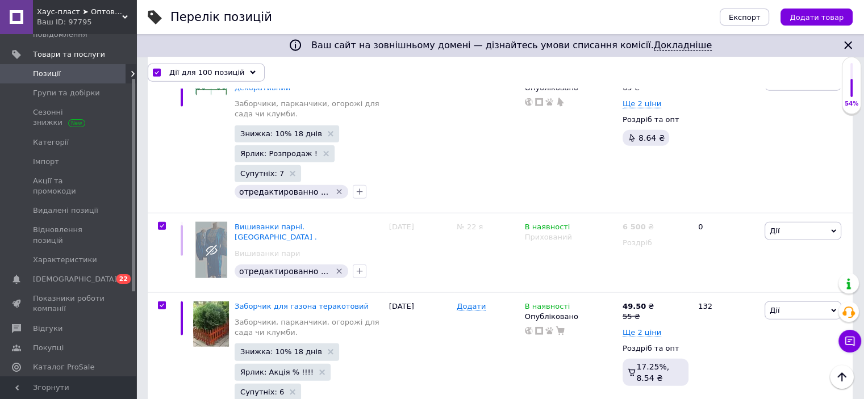
scroll to position [7039, 0]
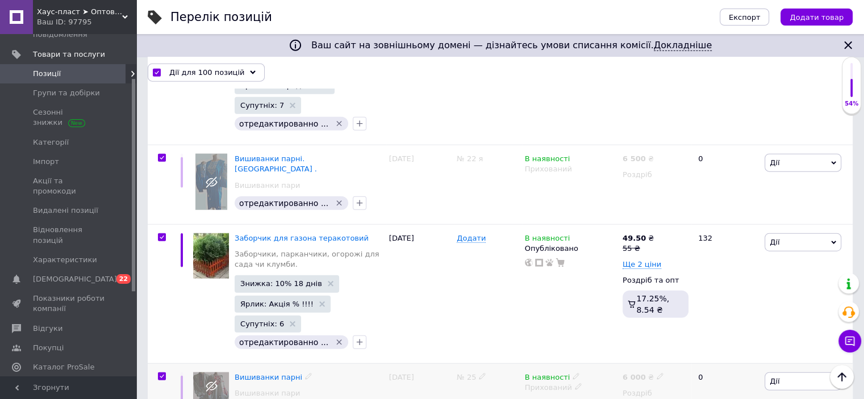
click at [162, 373] on input "checkbox" at bounding box center [161, 376] width 7 height 7
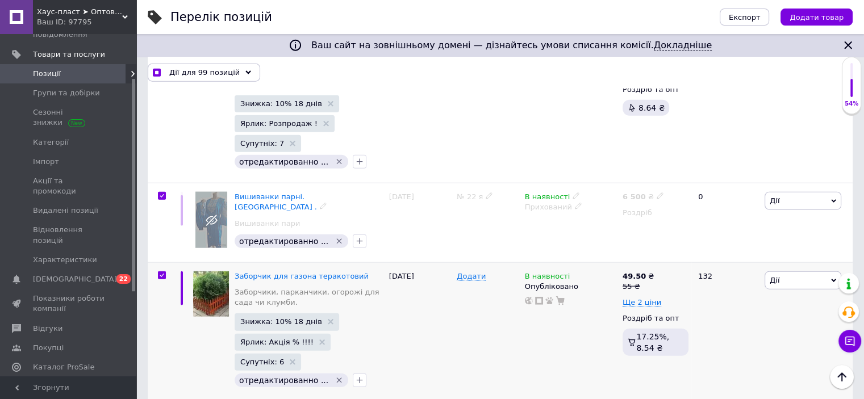
scroll to position [6869, 0]
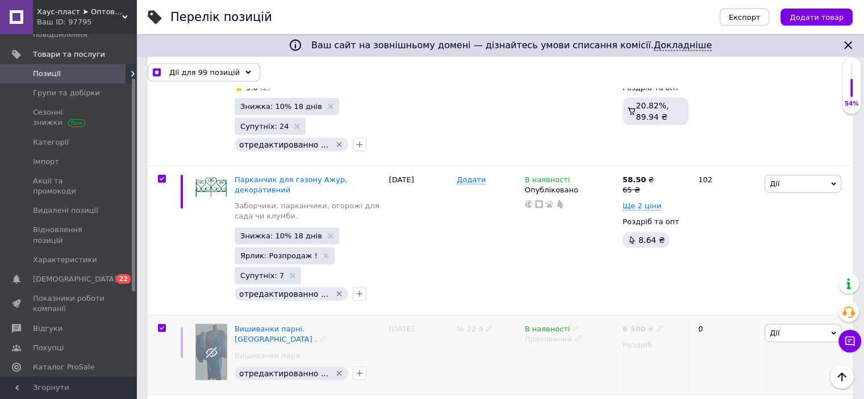
click at [161, 325] on input "checkbox" at bounding box center [161, 328] width 7 height 7
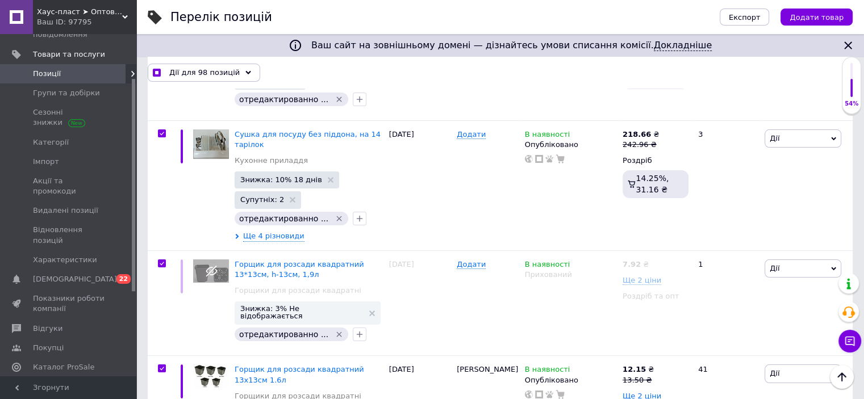
scroll to position [4369, 0]
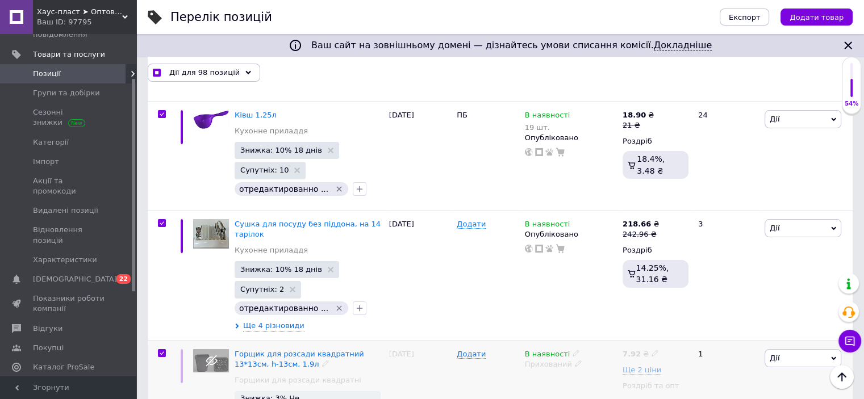
click at [161, 350] on input "checkbox" at bounding box center [161, 353] width 7 height 7
click at [161, 220] on input "checkbox" at bounding box center [161, 223] width 7 height 7
drag, startPoint x: 161, startPoint y: 134, endPoint x: 169, endPoint y: 152, distance: 19.8
click at [161, 220] on input "checkbox" at bounding box center [161, 223] width 7 height 7
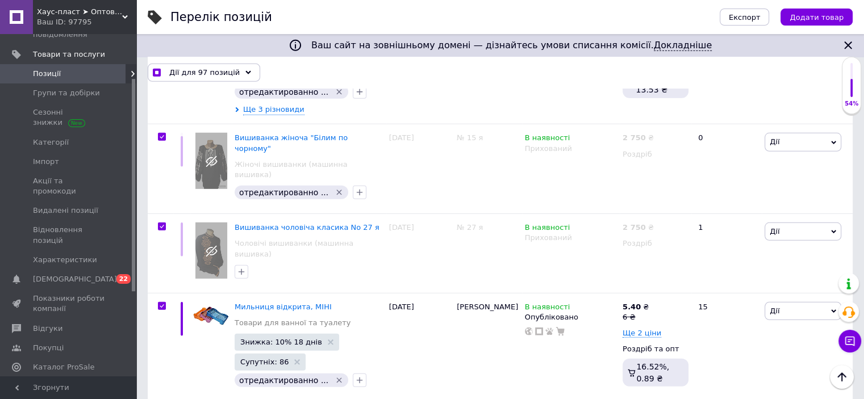
scroll to position [3289, 0]
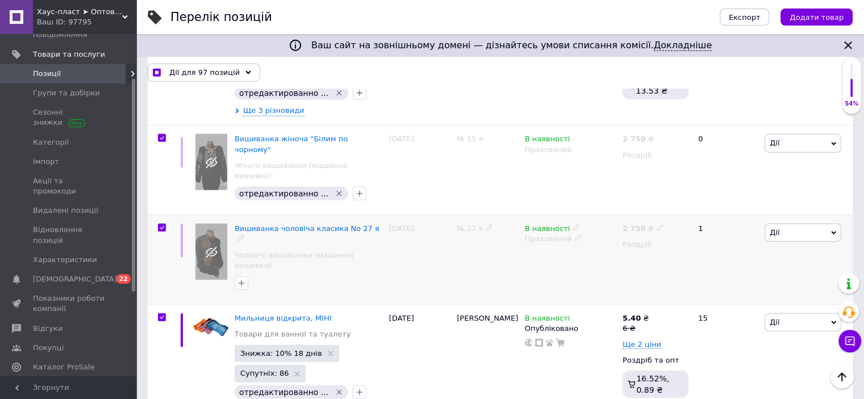
click at [161, 224] on input "checkbox" at bounding box center [161, 227] width 7 height 7
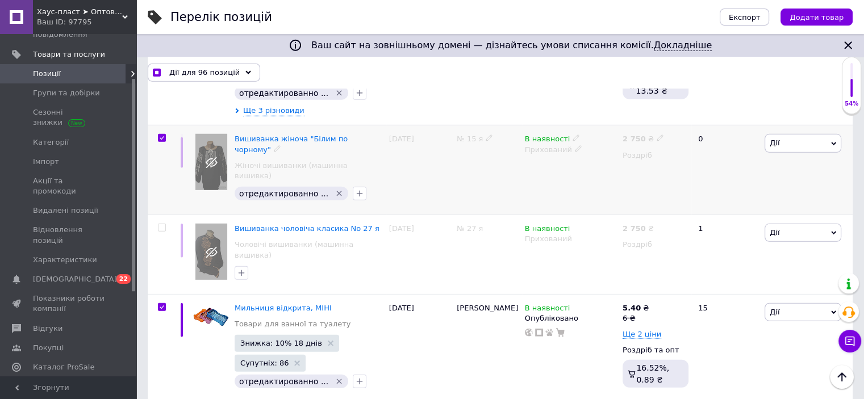
click at [160, 135] on input "checkbox" at bounding box center [161, 138] width 7 height 7
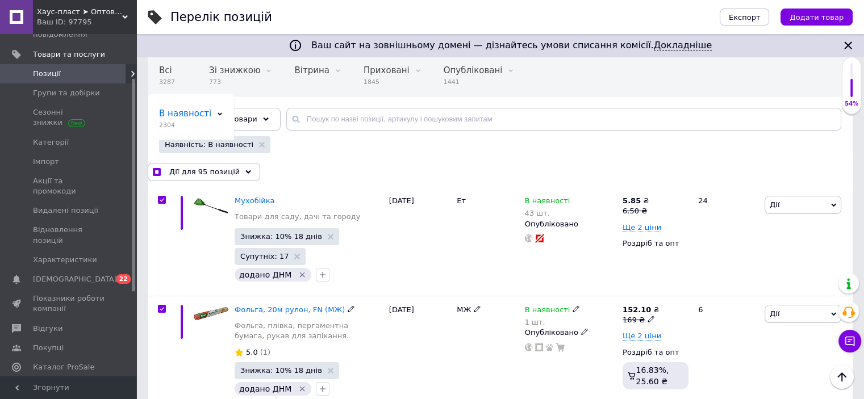
scroll to position [0, 0]
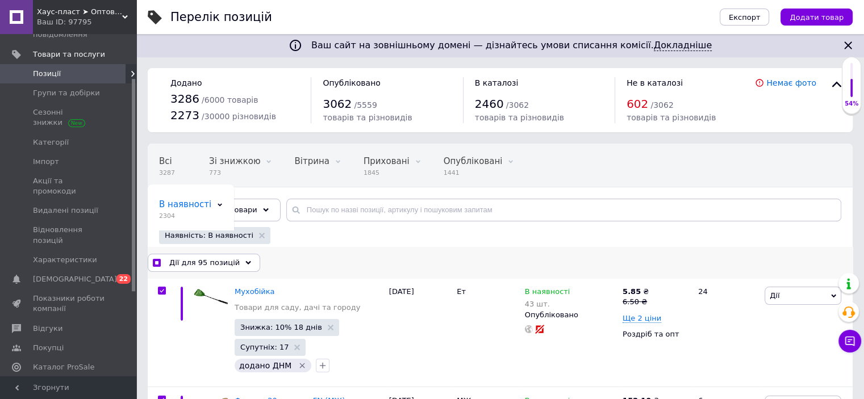
click at [218, 258] on span "Дії для 95 позицій" at bounding box center [204, 263] width 70 height 10
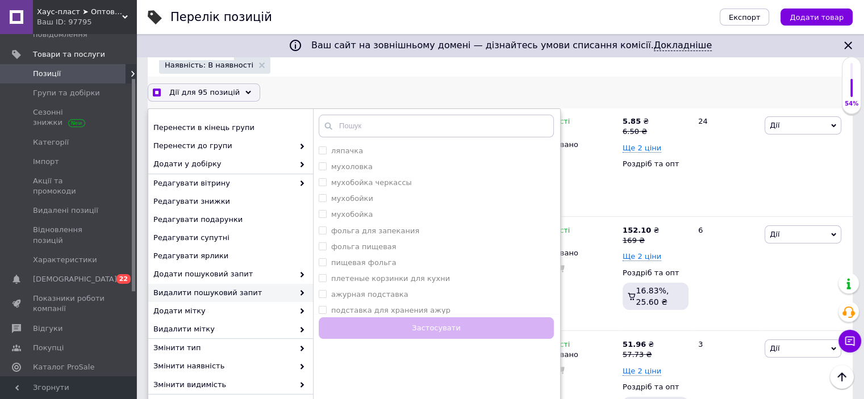
scroll to position [105, 0]
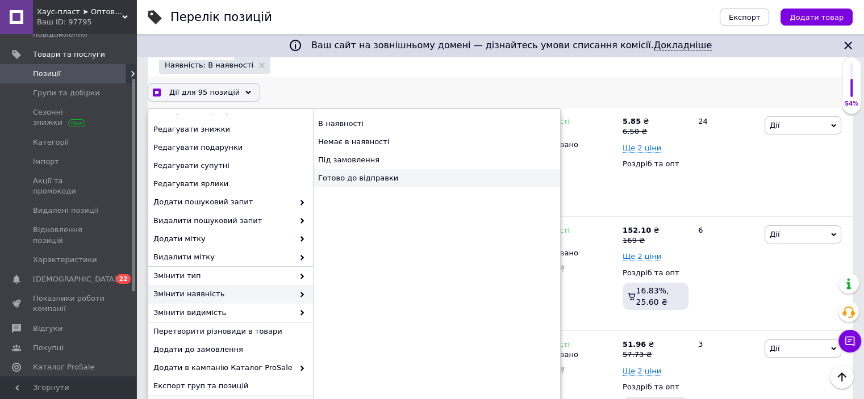
click at [359, 177] on div "Готово до відправки" at bounding box center [436, 178] width 247 height 18
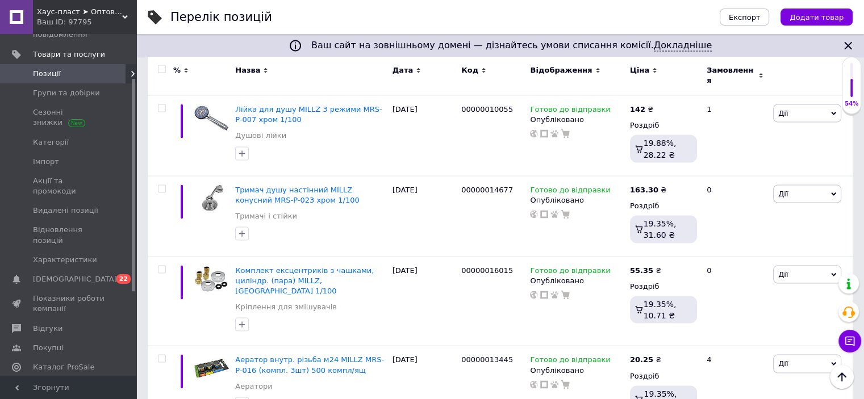
scroll to position [10937, 0]
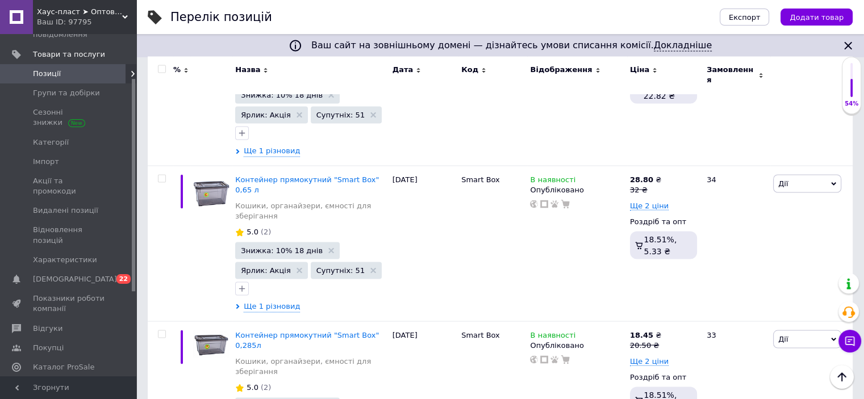
scroll to position [10638, 0]
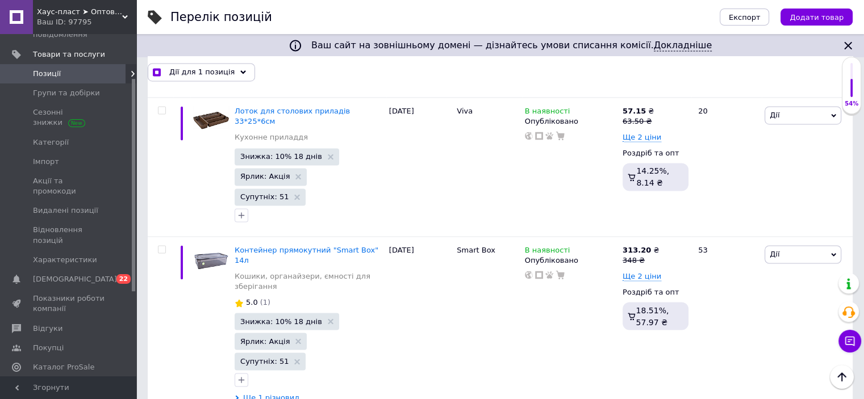
scroll to position [10468, 0]
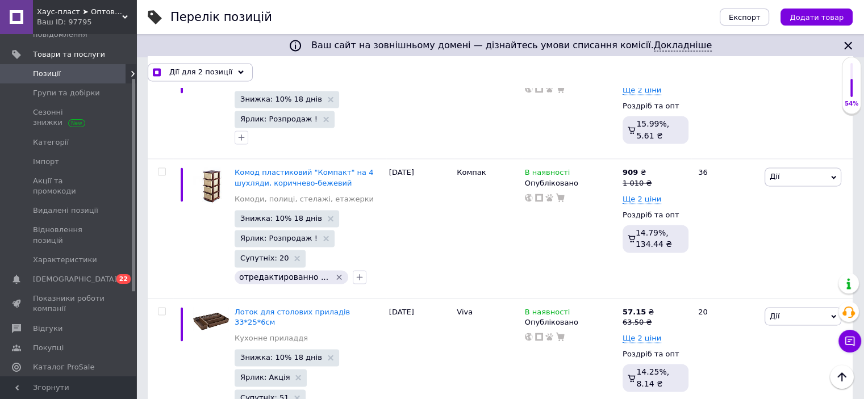
scroll to position [10240, 0]
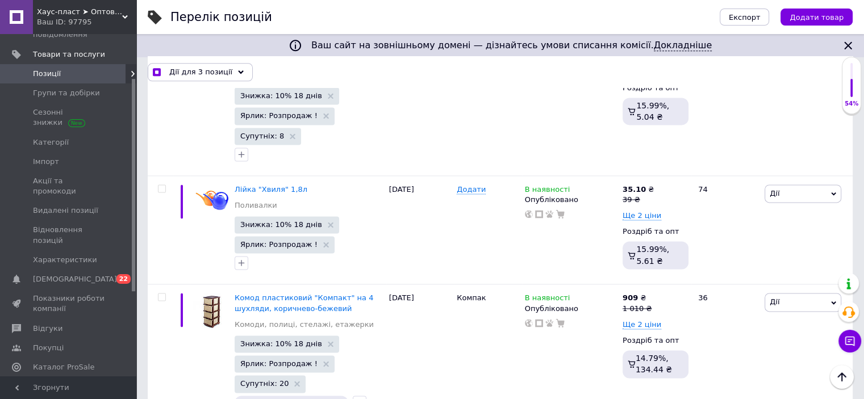
scroll to position [10070, 0]
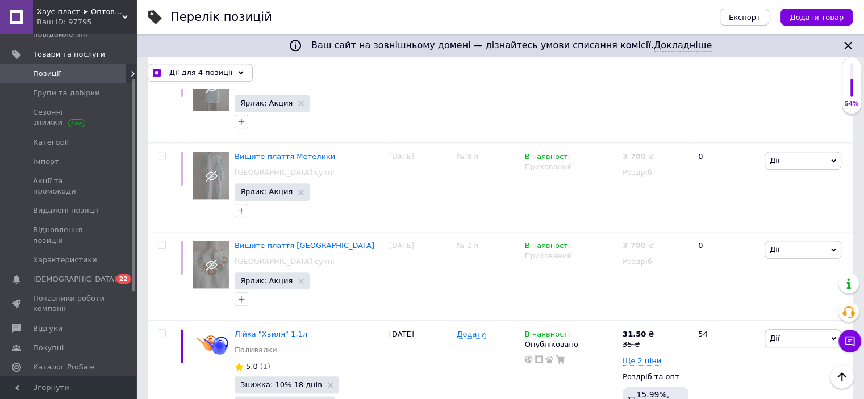
scroll to position [9843, 0]
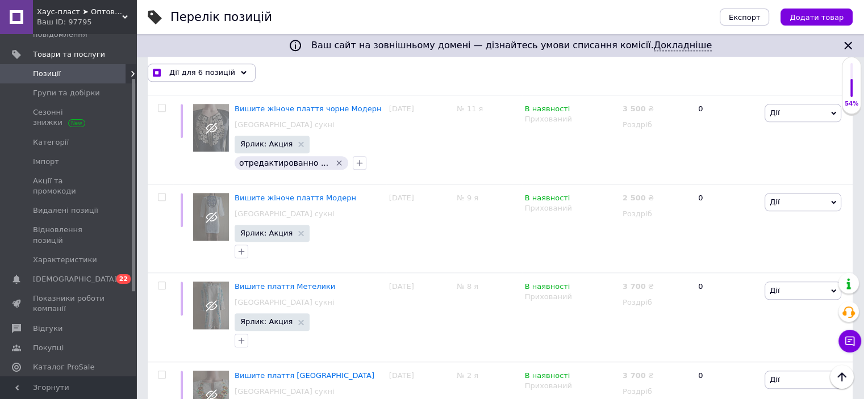
scroll to position [9729, 0]
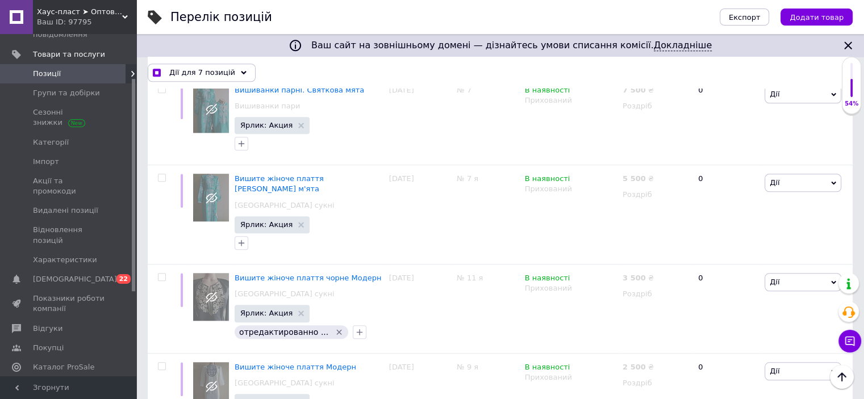
scroll to position [9559, 0]
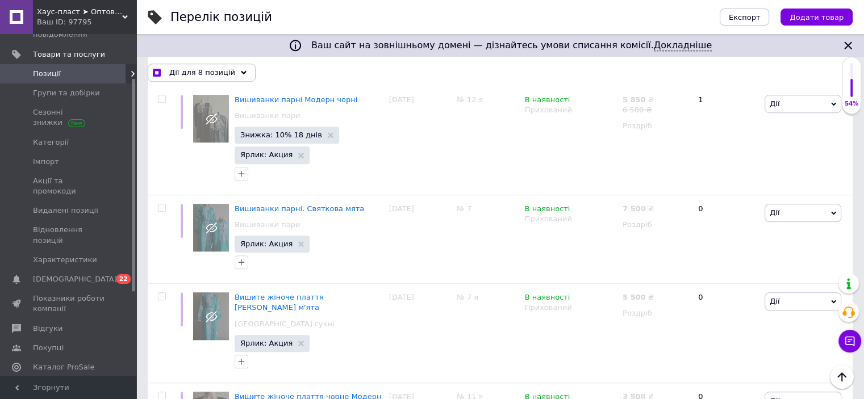
scroll to position [9445, 0]
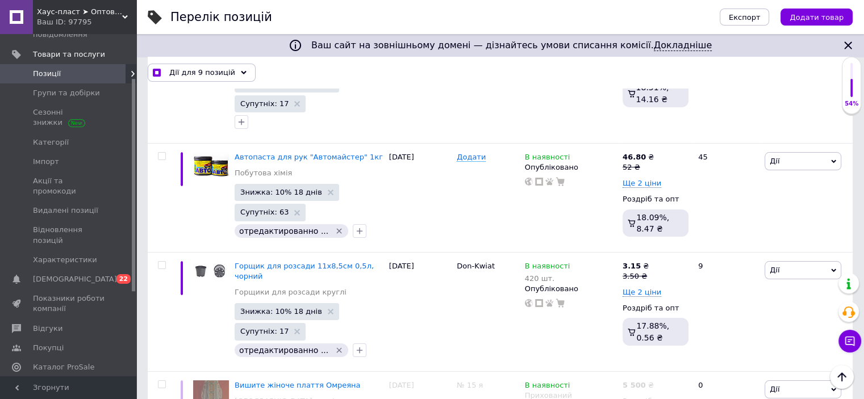
scroll to position [8593, 0]
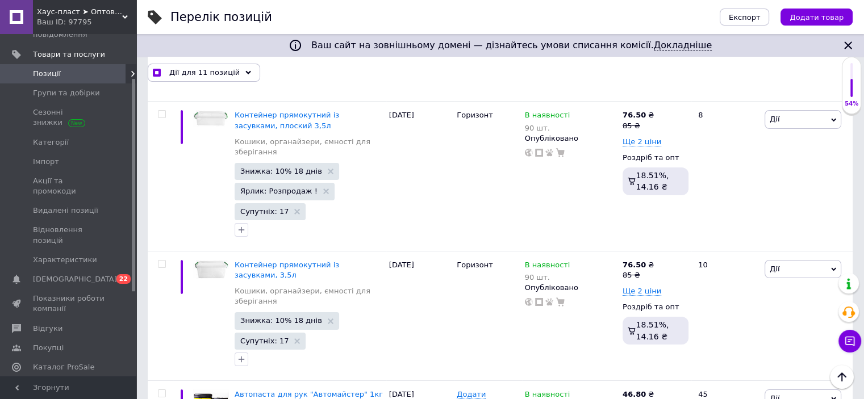
scroll to position [8422, 0]
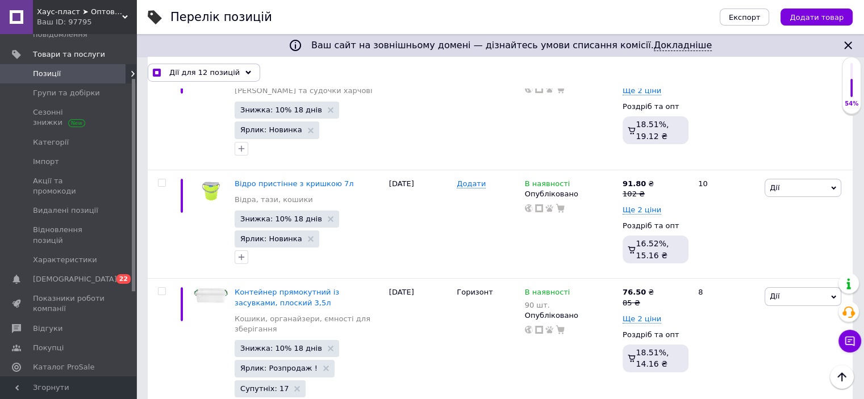
scroll to position [8252, 0]
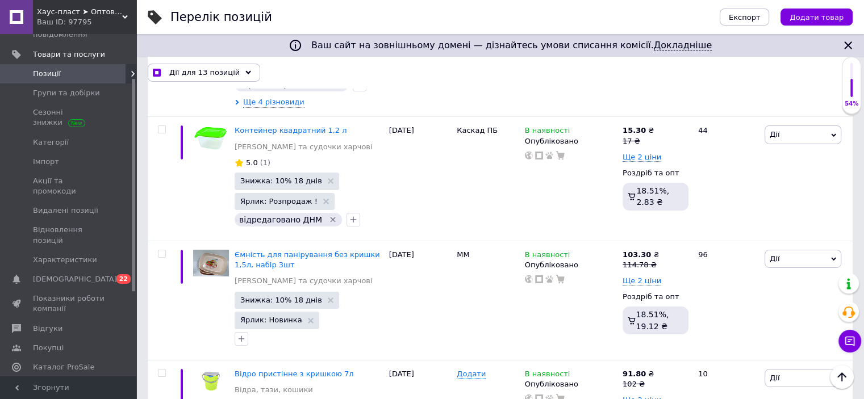
scroll to position [8081, 0]
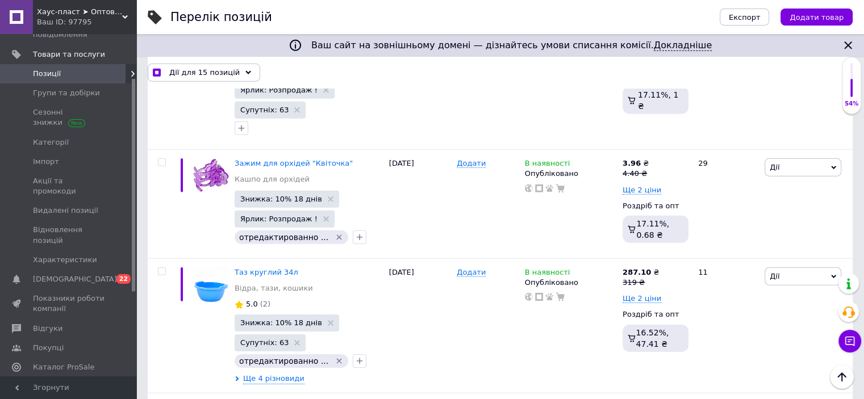
scroll to position [7797, 0]
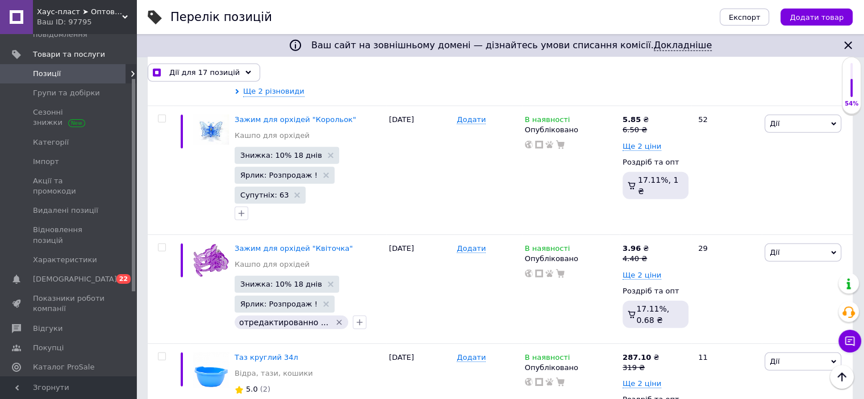
scroll to position [7627, 0]
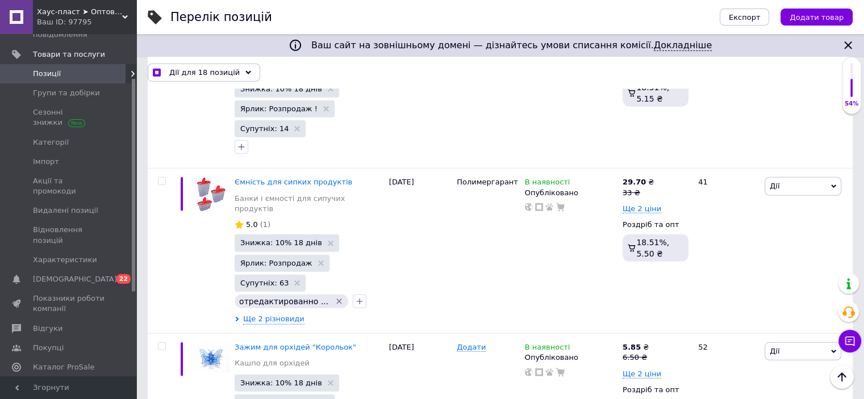
scroll to position [7457, 0]
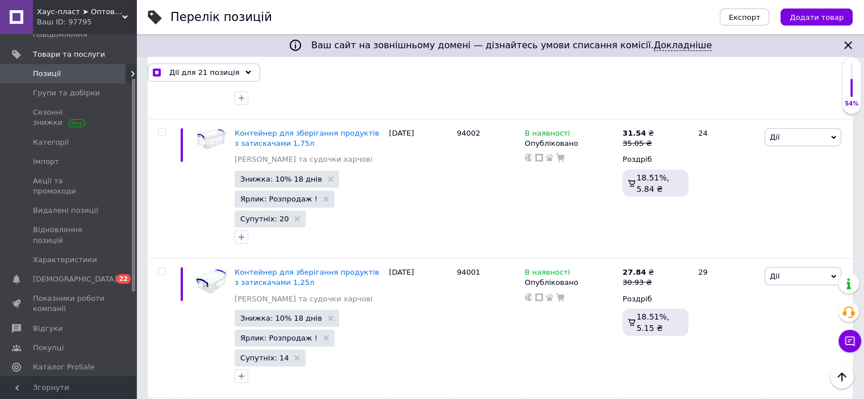
scroll to position [7116, 0]
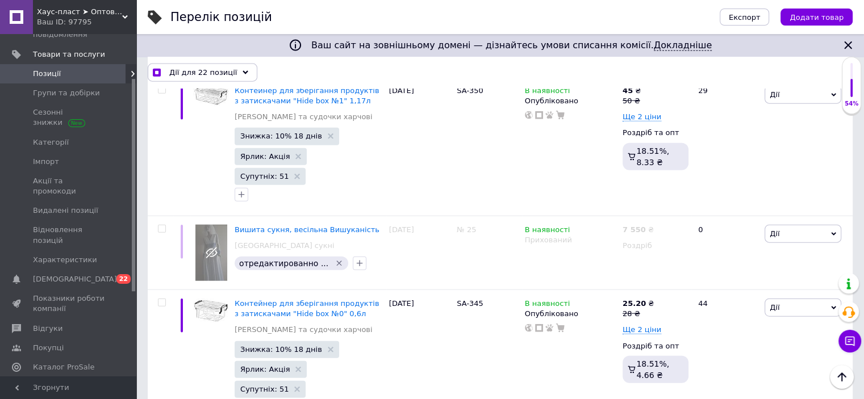
scroll to position [6945, 0]
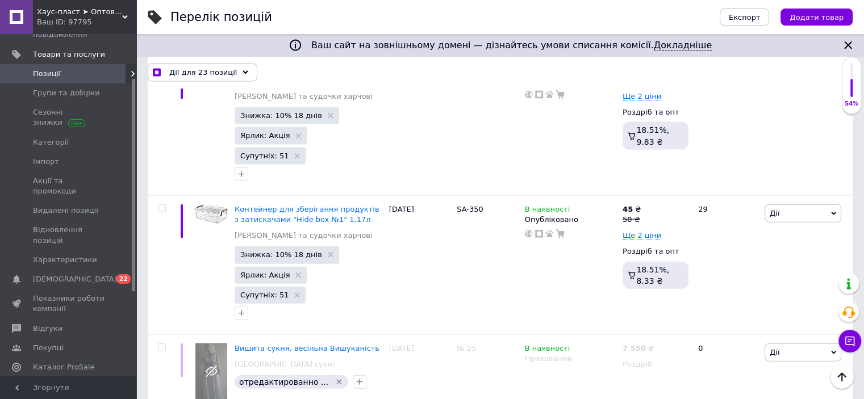
scroll to position [6832, 0]
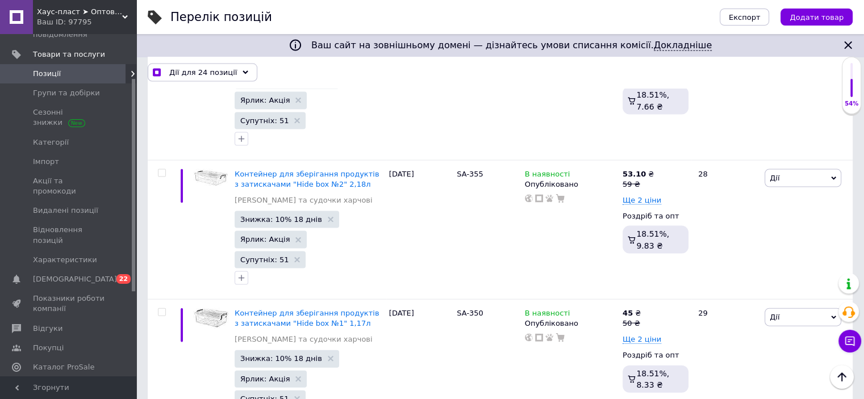
scroll to position [6718, 0]
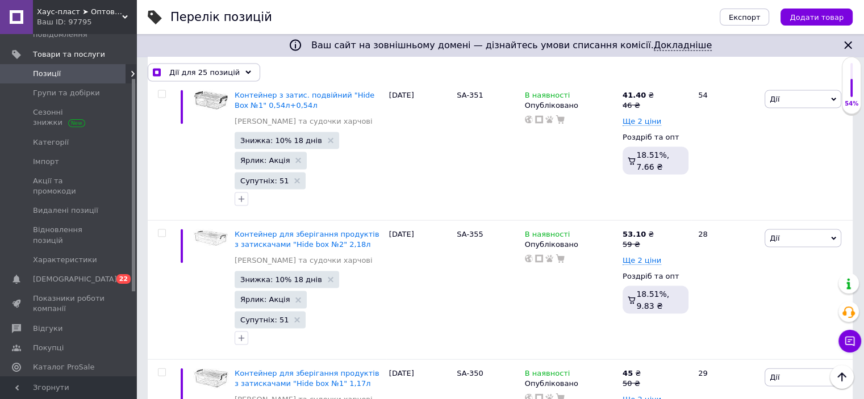
scroll to position [6604, 0]
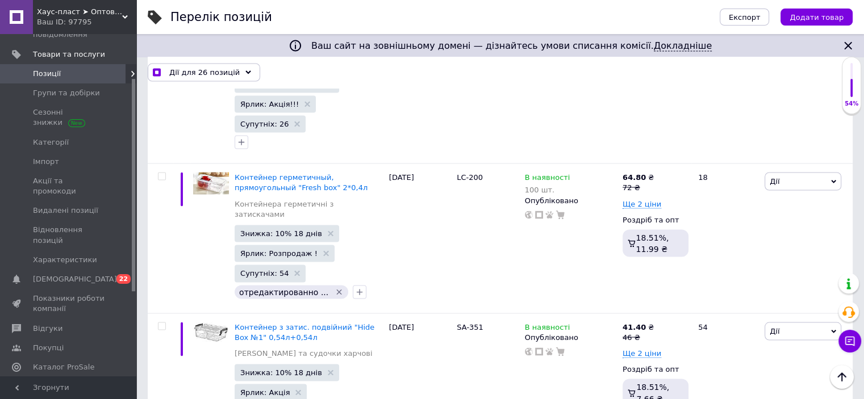
scroll to position [6434, 0]
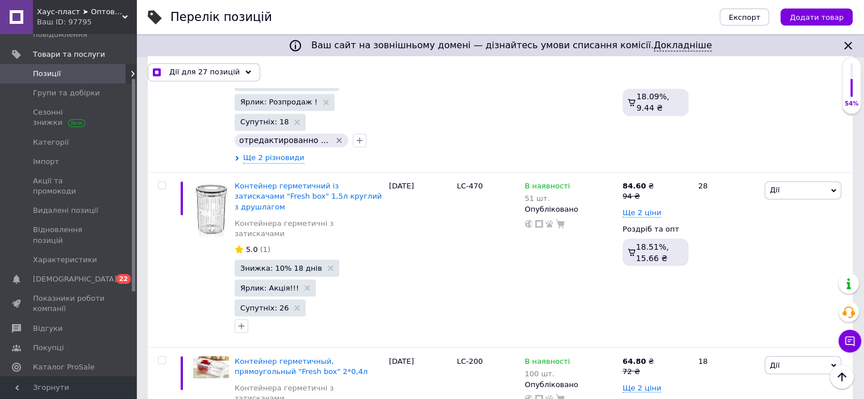
scroll to position [6207, 0]
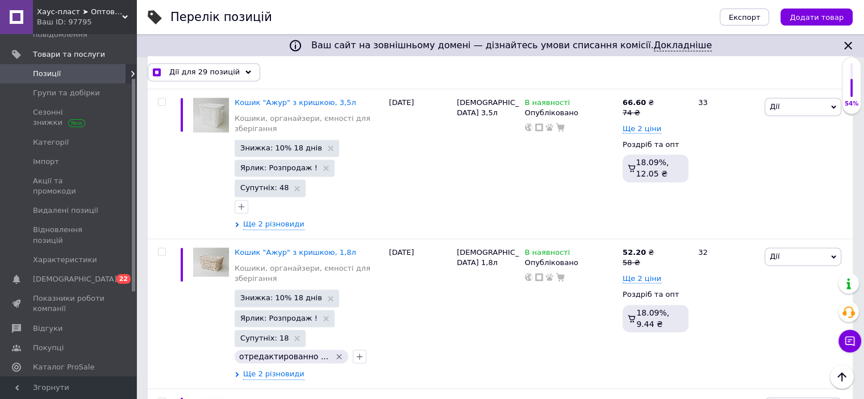
scroll to position [6036, 0]
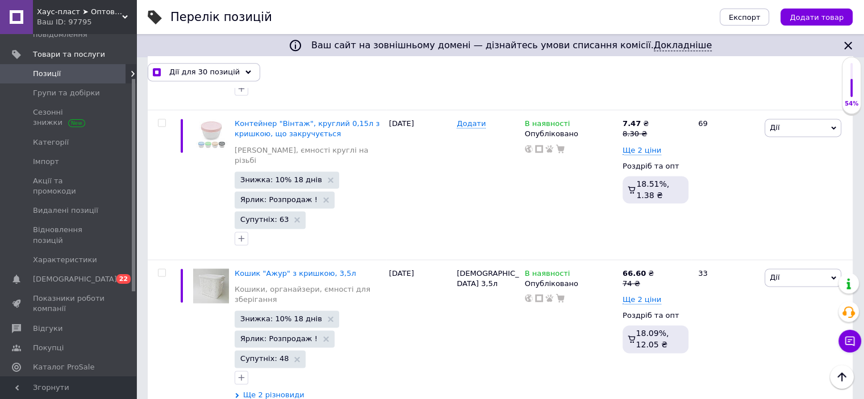
scroll to position [5866, 0]
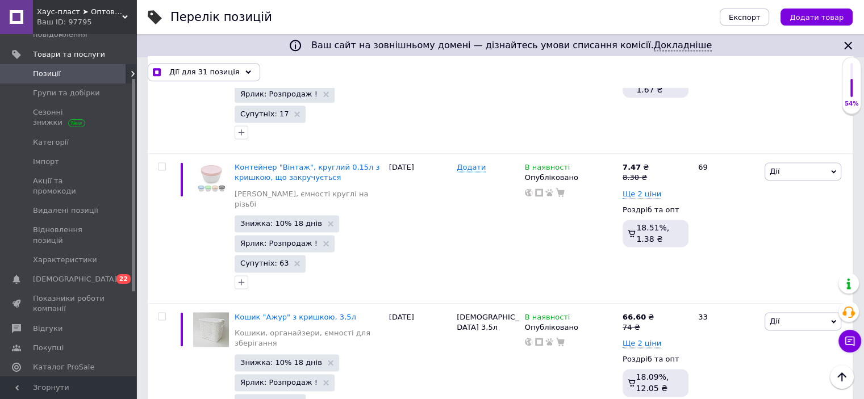
scroll to position [5752, 0]
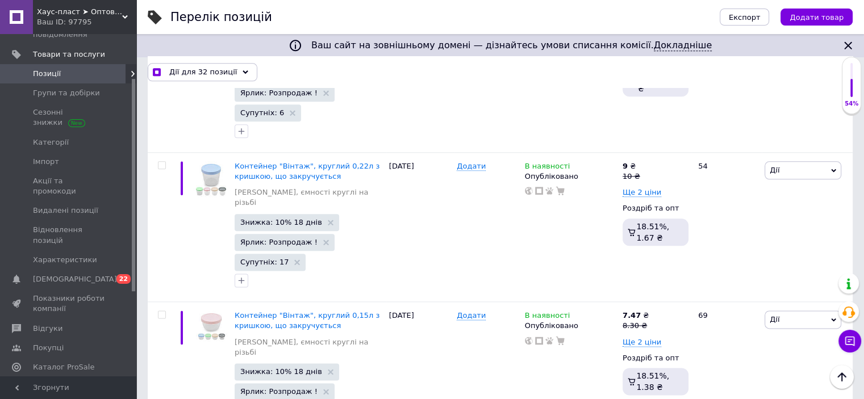
scroll to position [5582, 0]
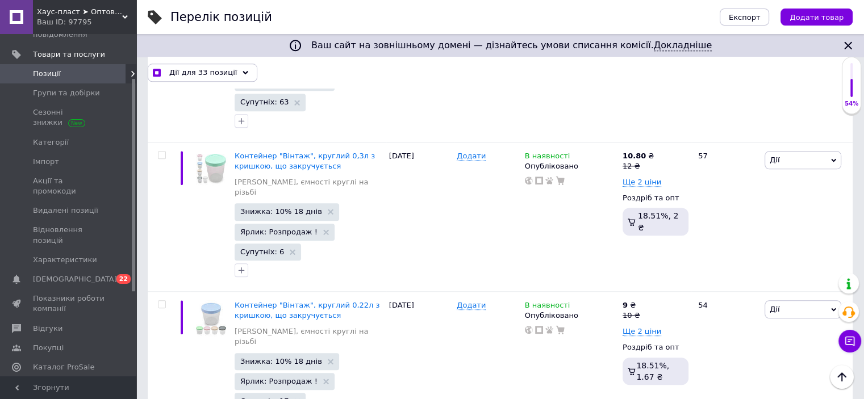
scroll to position [5468, 0]
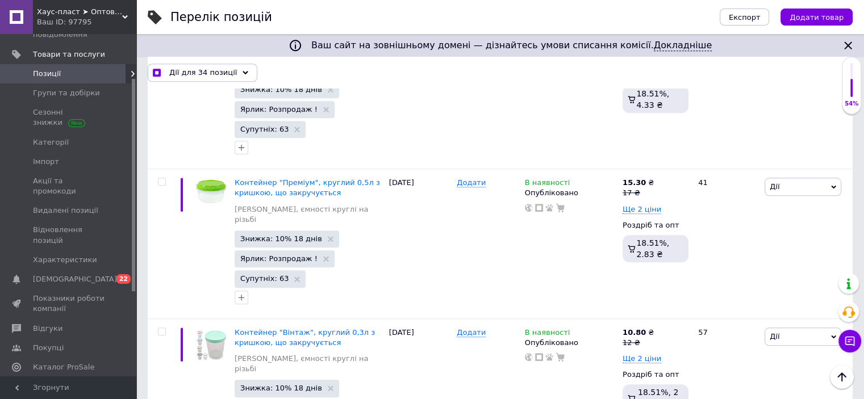
scroll to position [5354, 0]
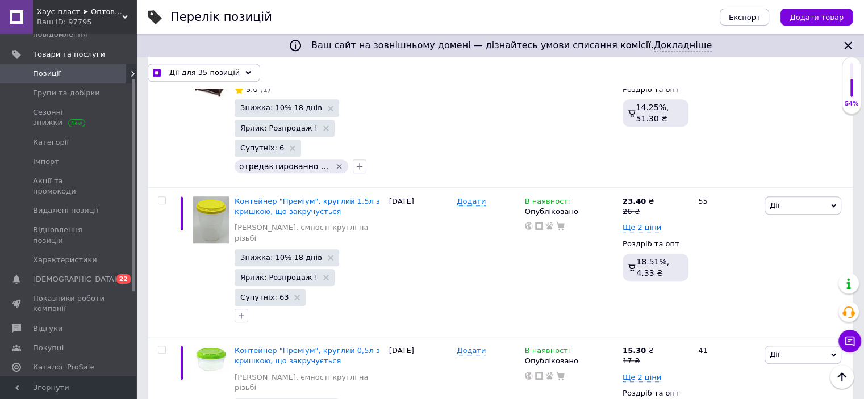
scroll to position [5184, 0]
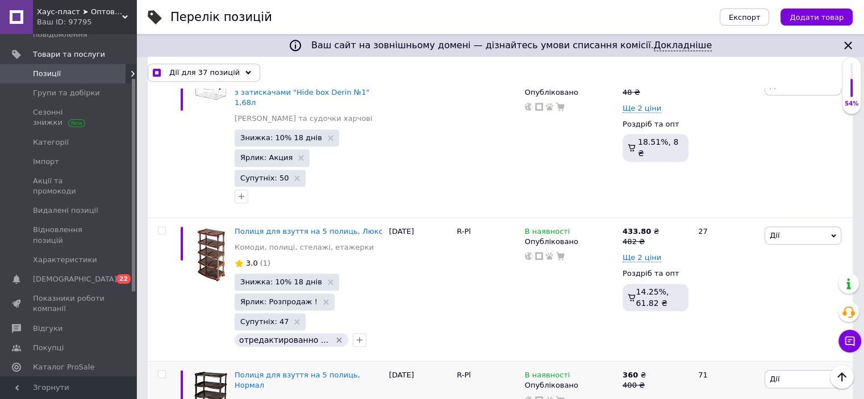
scroll to position [4843, 0]
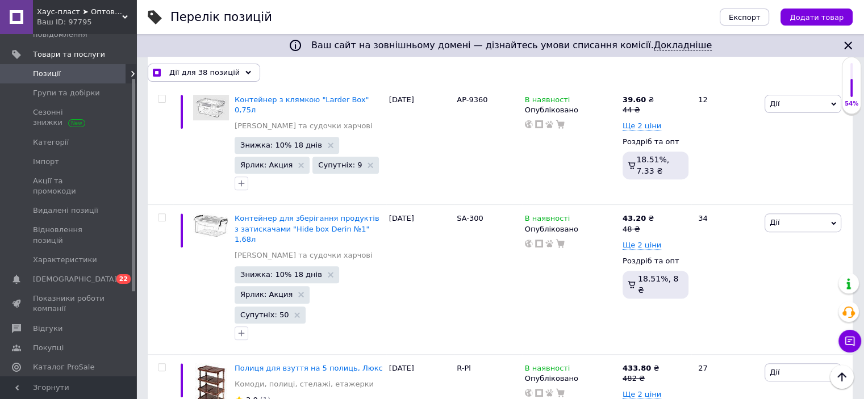
scroll to position [4673, 0]
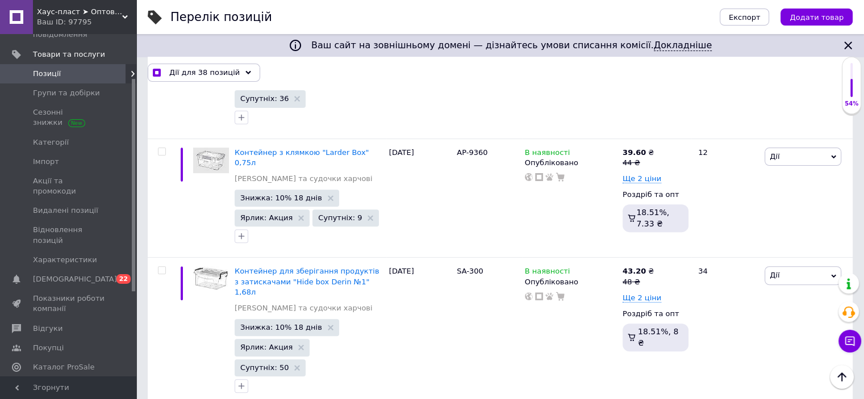
drag, startPoint x: 164, startPoint y: 231, endPoint x: 164, endPoint y: 195, distance: 36.4
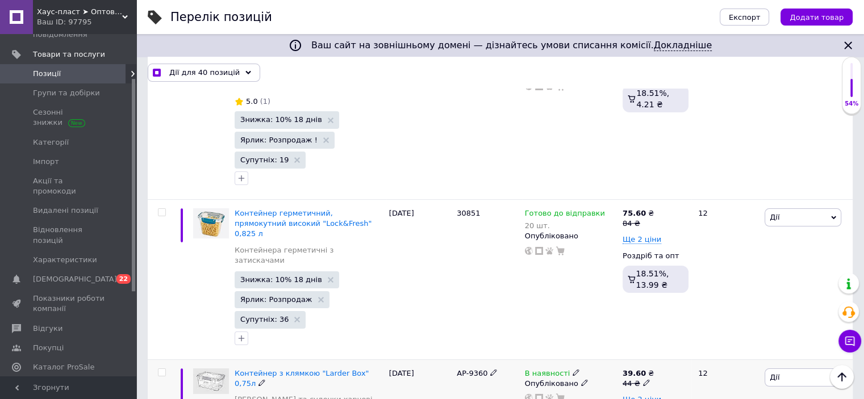
scroll to position [4446, 0]
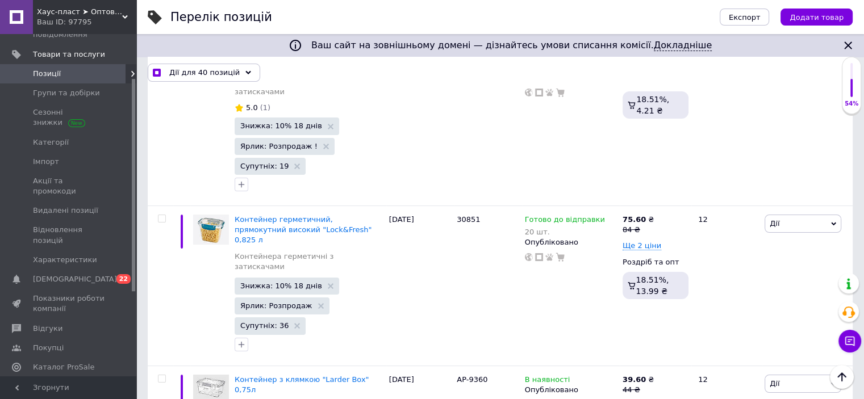
drag, startPoint x: 159, startPoint y: 91, endPoint x: 164, endPoint y: 102, distance: 11.7
click at [159, 376] on input "checkbox" at bounding box center [161, 379] width 7 height 7
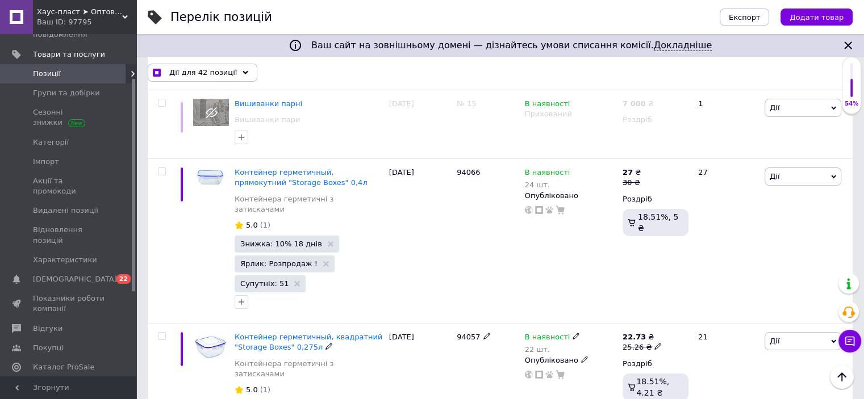
scroll to position [4161, 0]
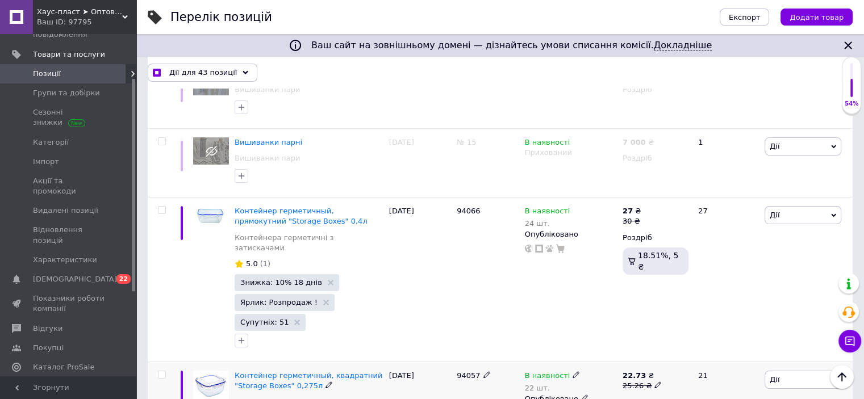
scroll to position [4105, 0]
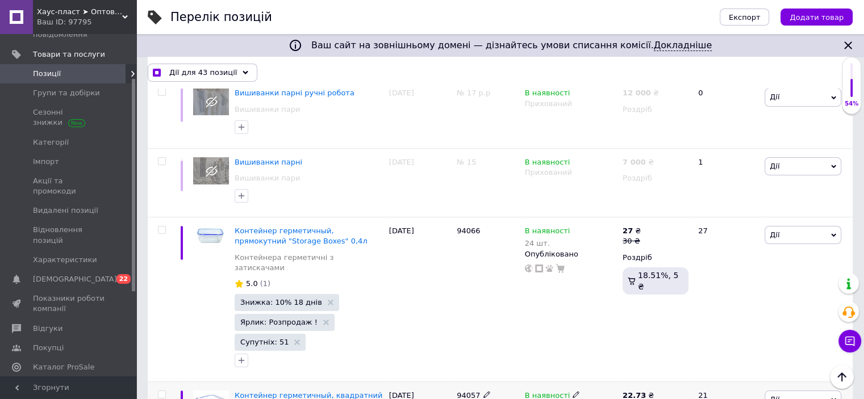
click at [164, 391] on input "checkbox" at bounding box center [161, 394] width 7 height 7
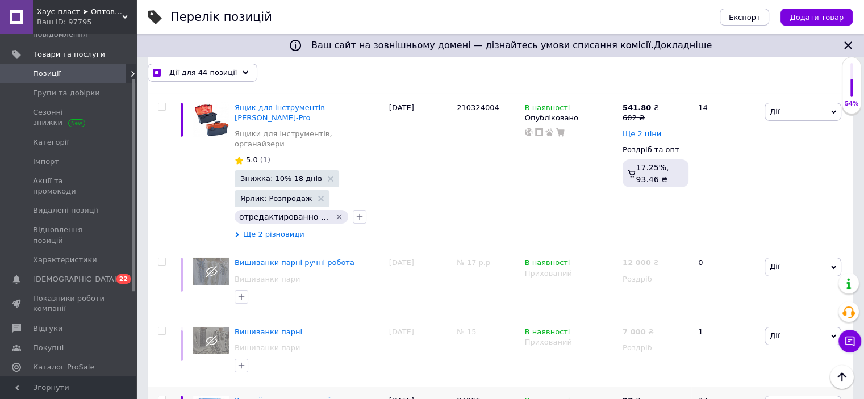
scroll to position [3934, 0]
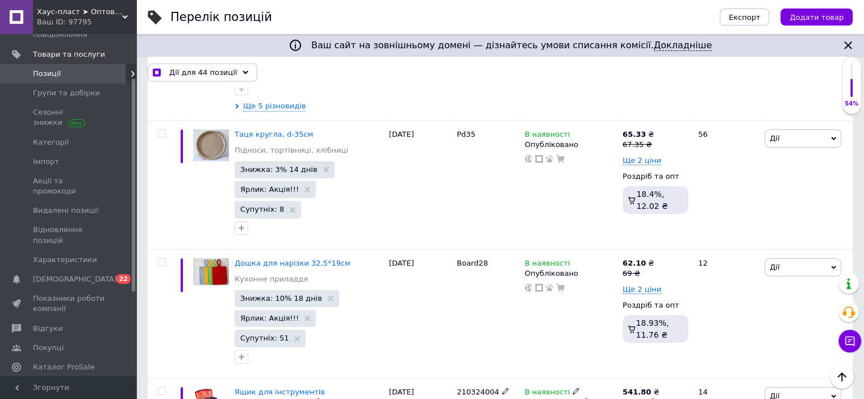
scroll to position [3593, 0]
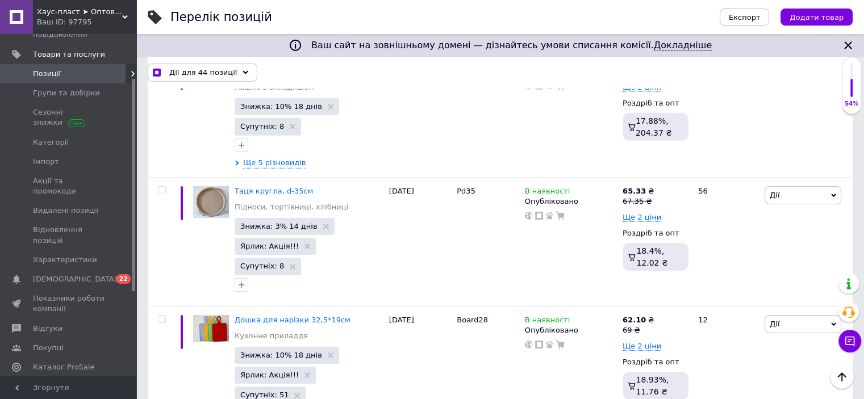
click at [164, 316] on input "checkbox" at bounding box center [161, 319] width 7 height 7
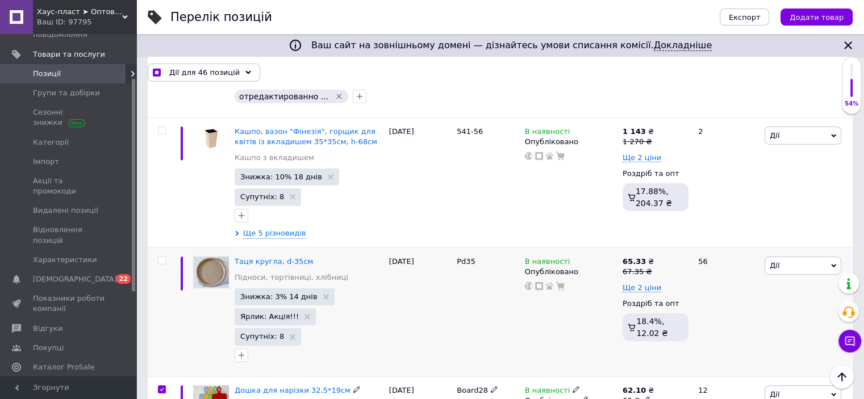
scroll to position [3423, 0]
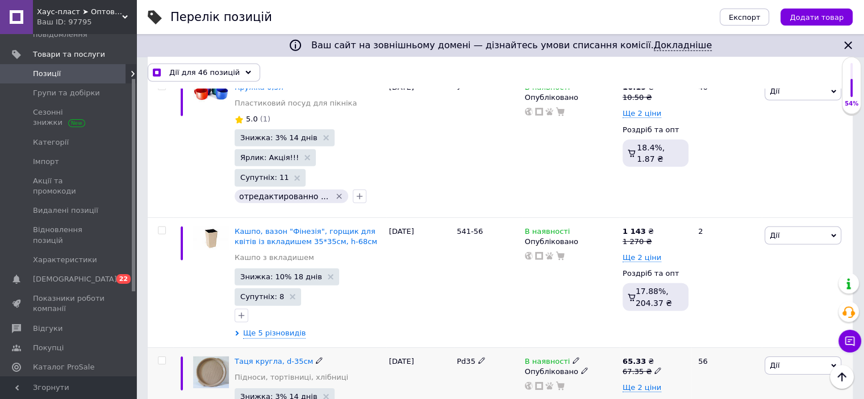
click at [161, 357] on input "checkbox" at bounding box center [161, 360] width 7 height 7
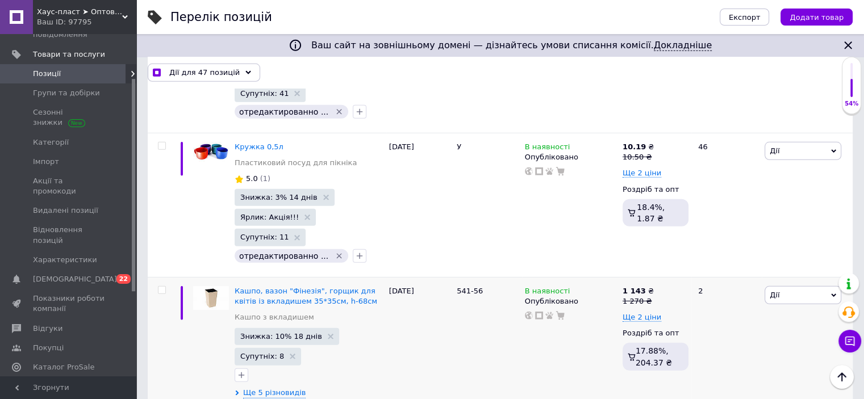
scroll to position [3252, 0]
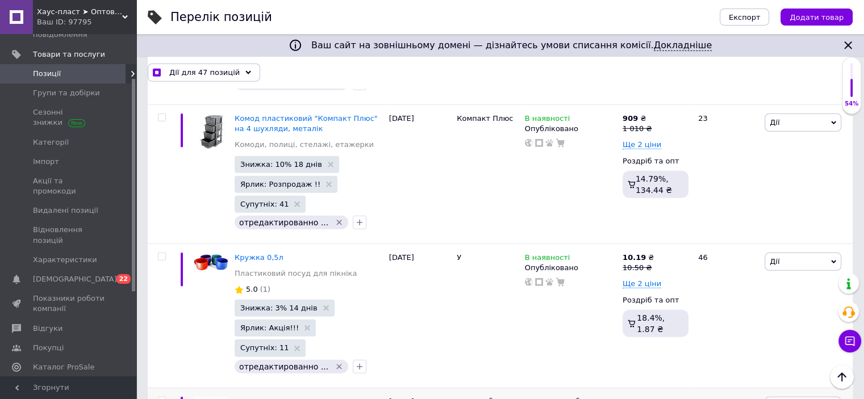
click at [161, 398] on input "checkbox" at bounding box center [161, 401] width 7 height 7
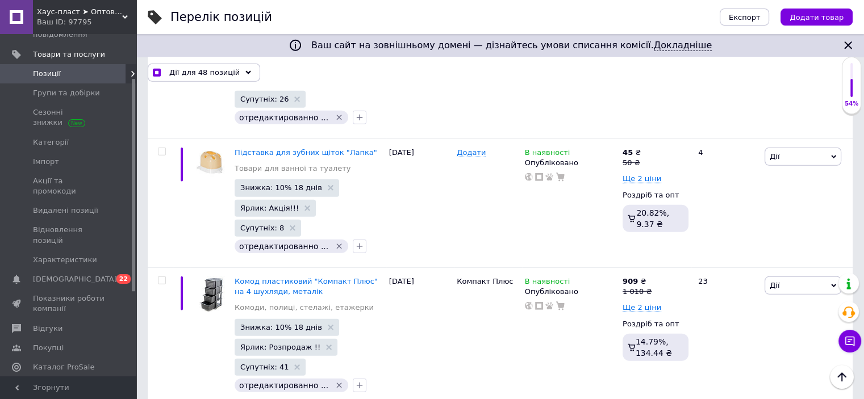
scroll to position [3082, 0]
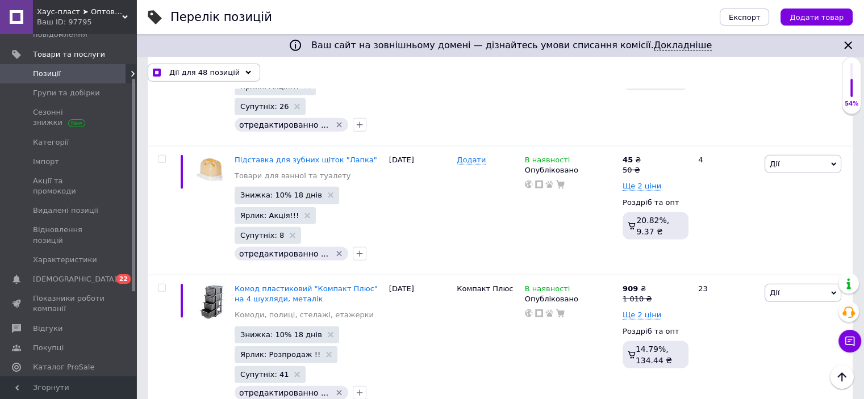
click at [160, 285] on input "checkbox" at bounding box center [161, 288] width 7 height 7
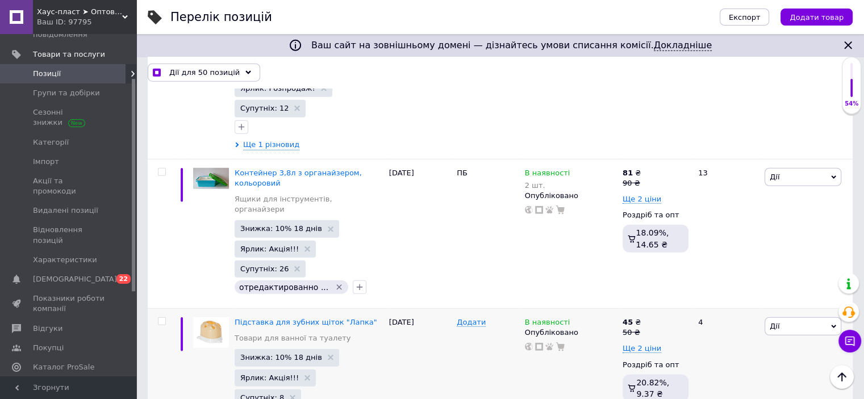
scroll to position [2912, 0]
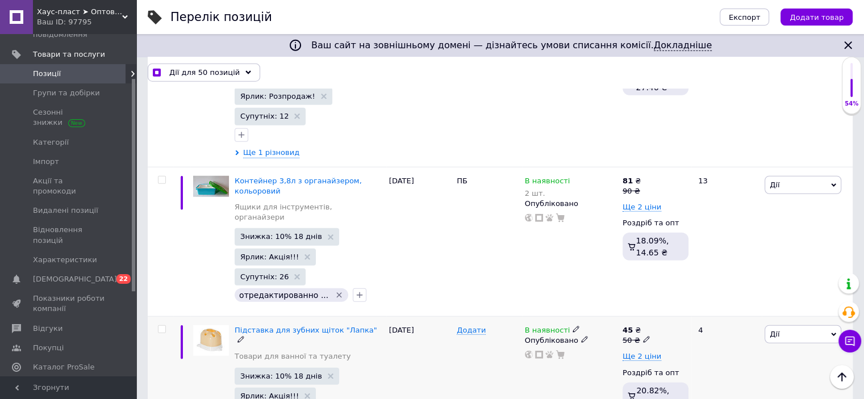
click at [162, 326] on input "checkbox" at bounding box center [161, 329] width 7 height 7
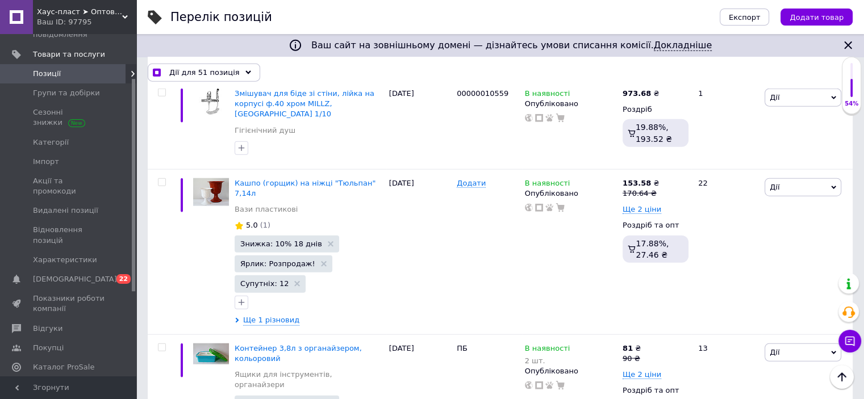
scroll to position [2741, 0]
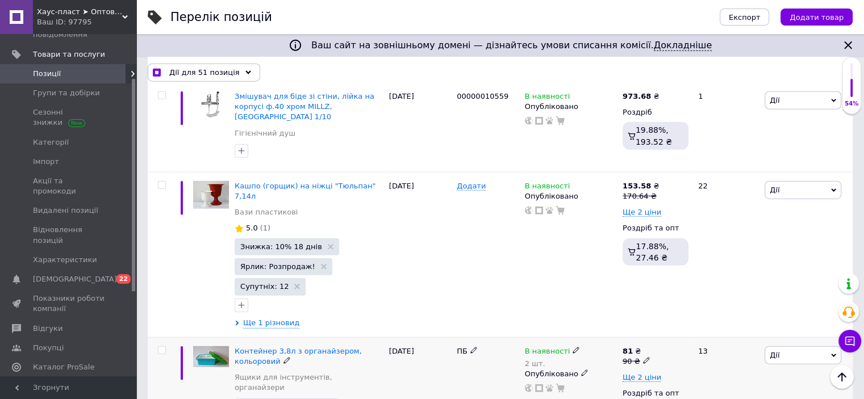
click at [162, 347] on input "checkbox" at bounding box center [161, 350] width 7 height 7
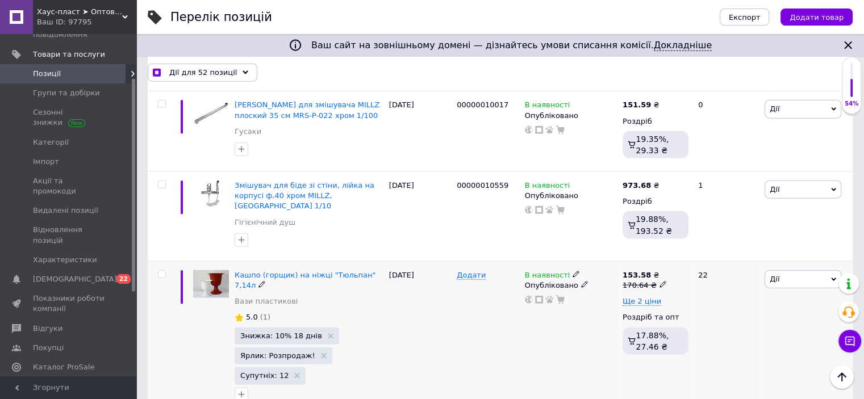
scroll to position [2571, 0]
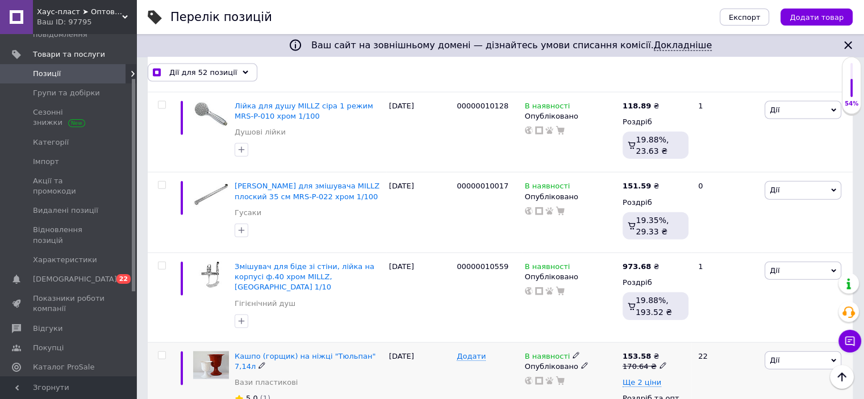
click at [162, 352] on input "checkbox" at bounding box center [161, 355] width 7 height 7
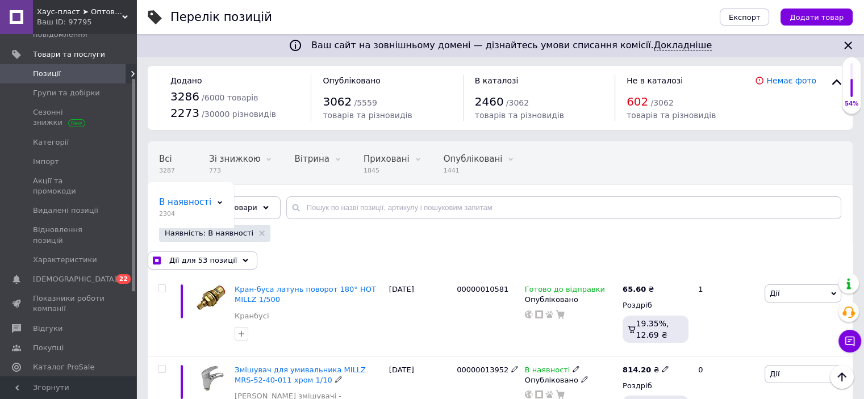
scroll to position [0, 0]
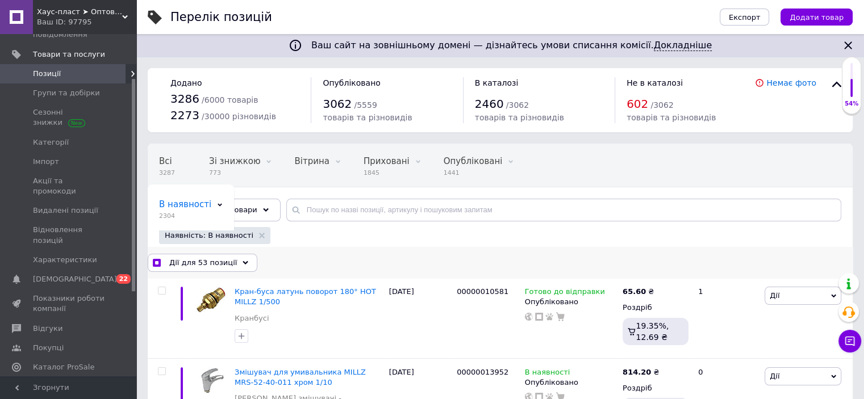
click at [211, 262] on span "Дії для 53 позиції" at bounding box center [203, 263] width 68 height 10
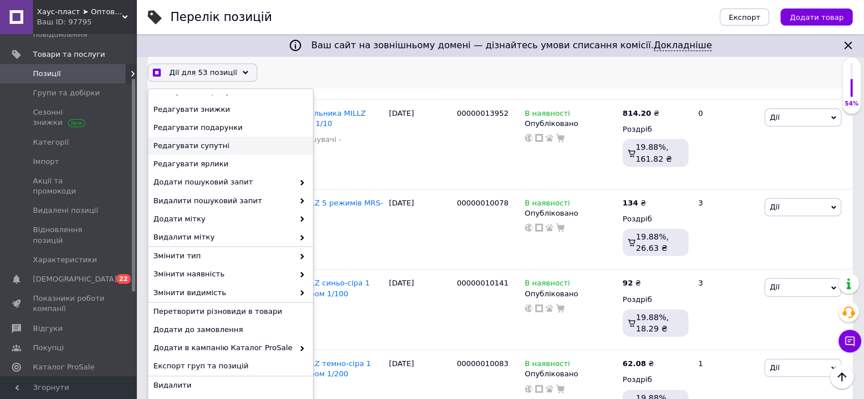
scroll to position [284, 0]
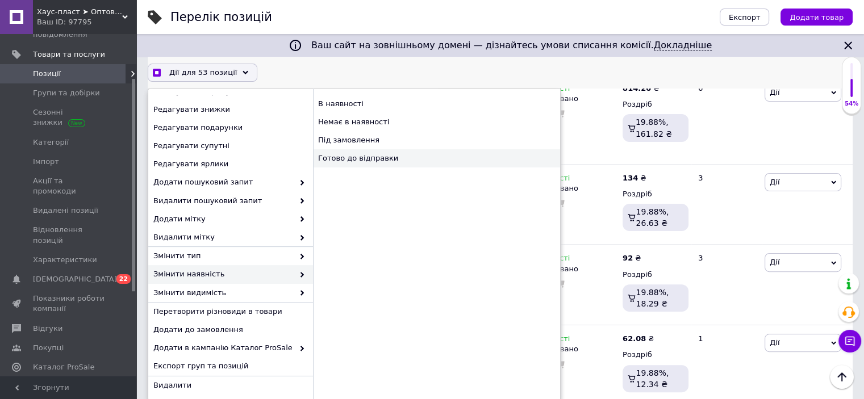
click at [355, 163] on div "Готово до відправки" at bounding box center [436, 158] width 247 height 18
click at [373, 156] on div "Готово до відправки" at bounding box center [436, 158] width 247 height 18
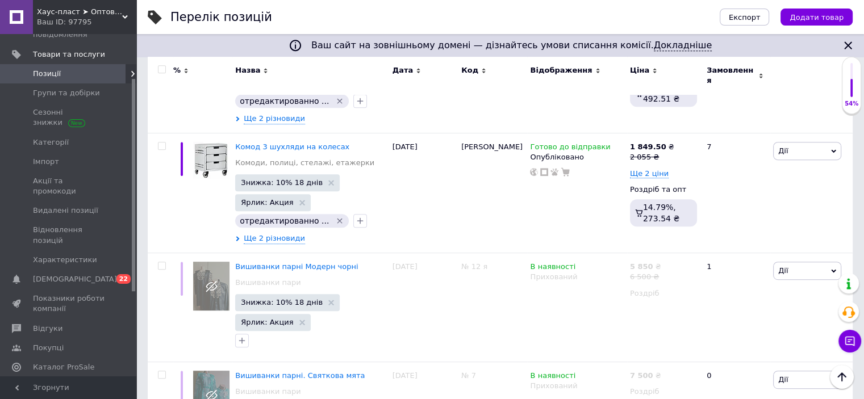
scroll to position [10808, 0]
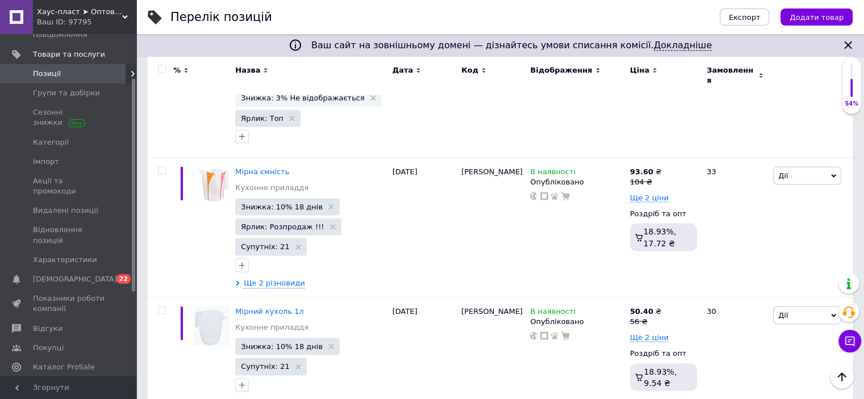
scroll to position [10473, 0]
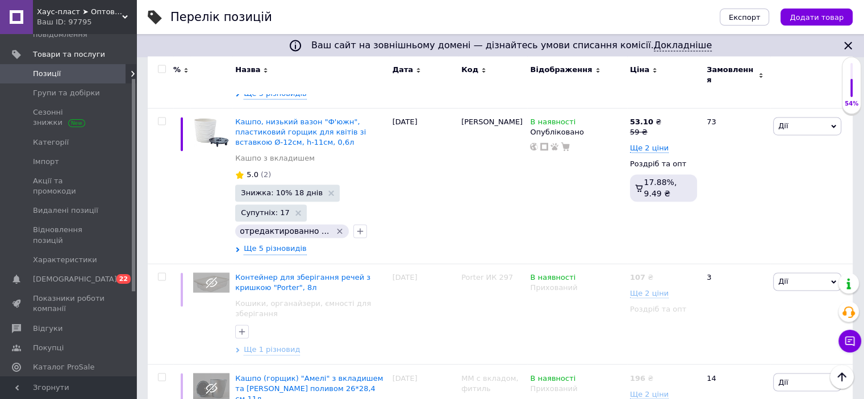
click at [164, 68] on input "checkbox" at bounding box center [161, 69] width 7 height 7
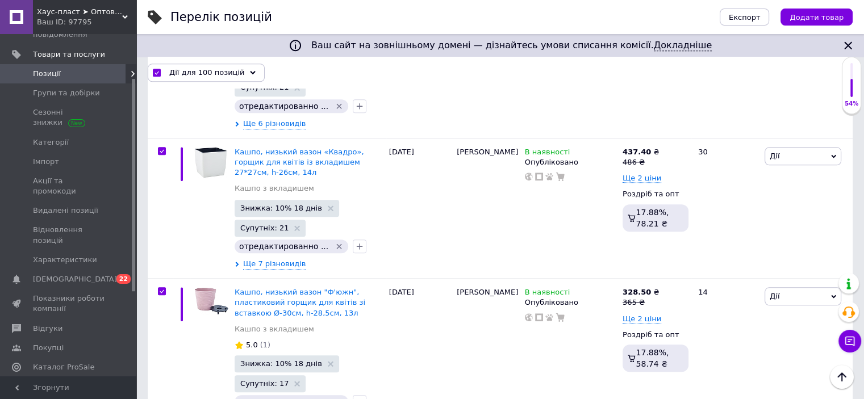
scroll to position [9823, 0]
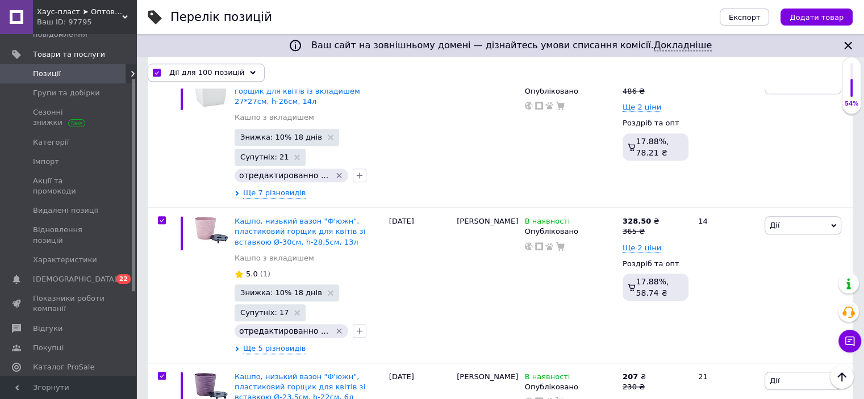
drag, startPoint x: 164, startPoint y: 251, endPoint x: 164, endPoint y: 277, distance: 25.6
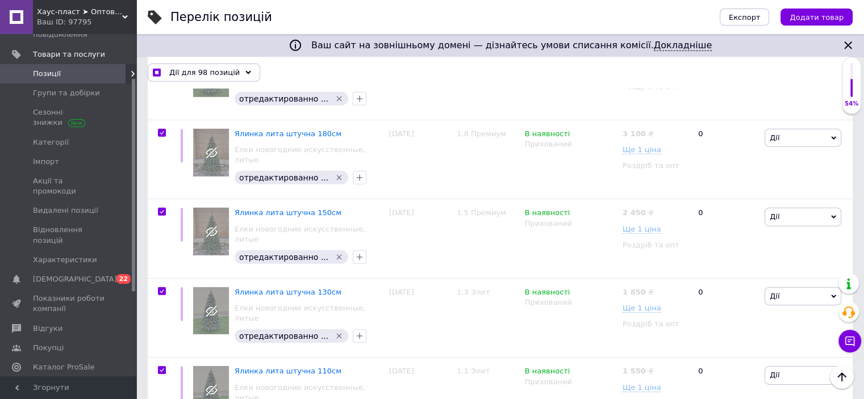
scroll to position [7721, 0]
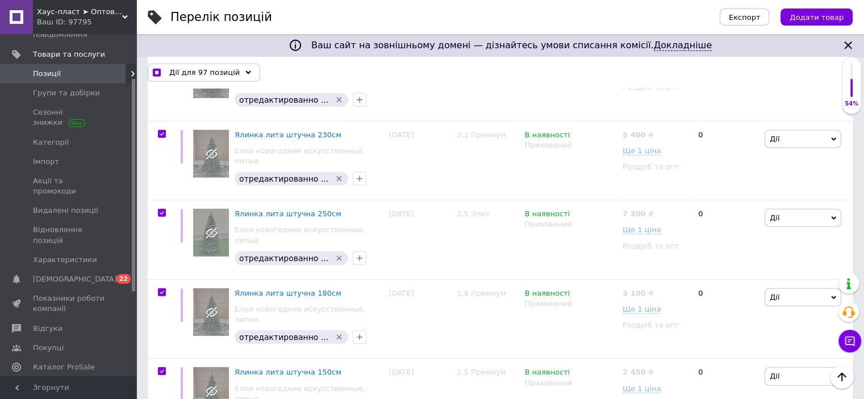
scroll to position [7550, 0]
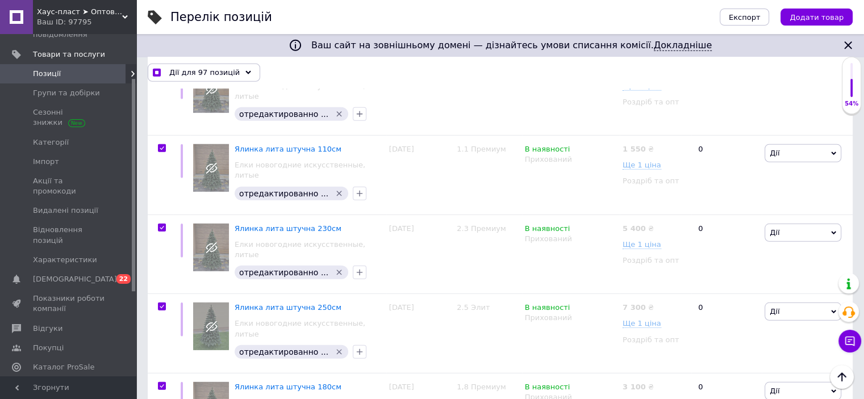
drag, startPoint x: 164, startPoint y: 238, endPoint x: 164, endPoint y: 208, distance: 29.5
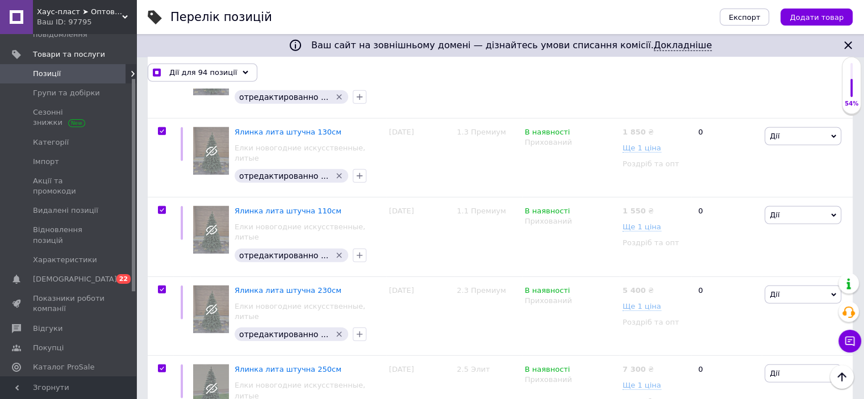
scroll to position [7380, 0]
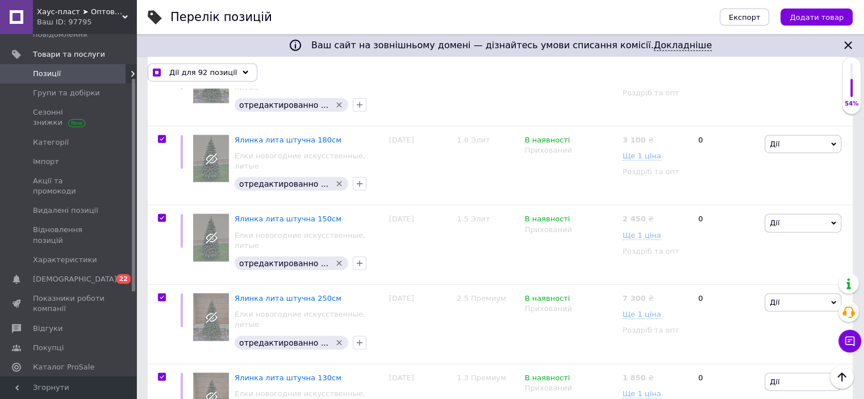
scroll to position [7209, 0]
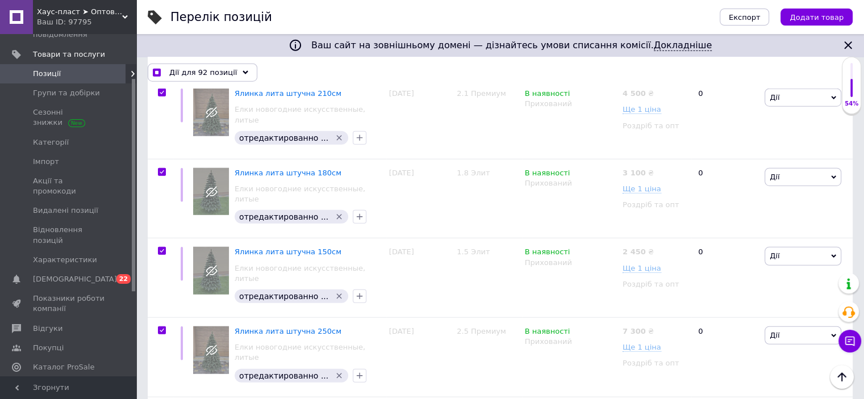
drag, startPoint x: 160, startPoint y: 220, endPoint x: 160, endPoint y: 212, distance: 8.0
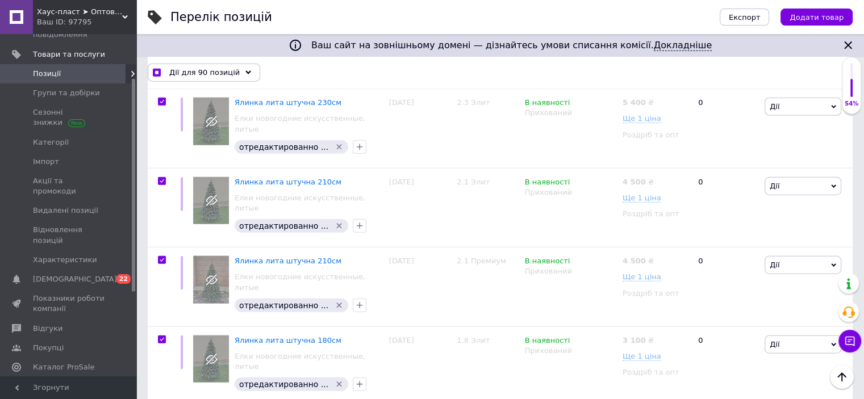
scroll to position [7039, 0]
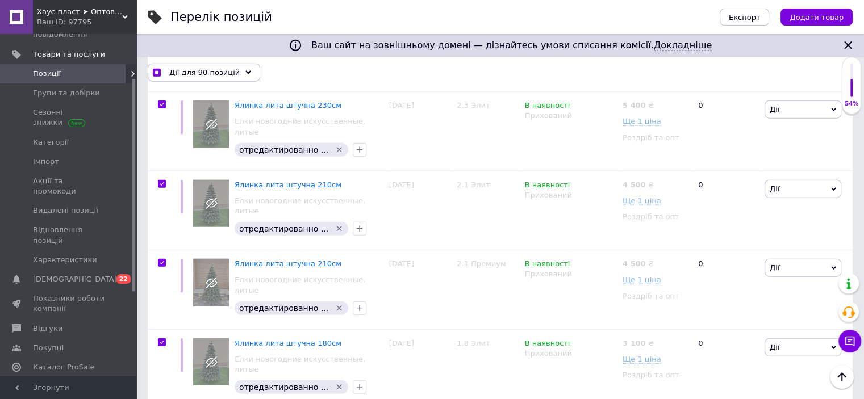
drag, startPoint x: 161, startPoint y: 252, endPoint x: 157, endPoint y: 205, distance: 47.9
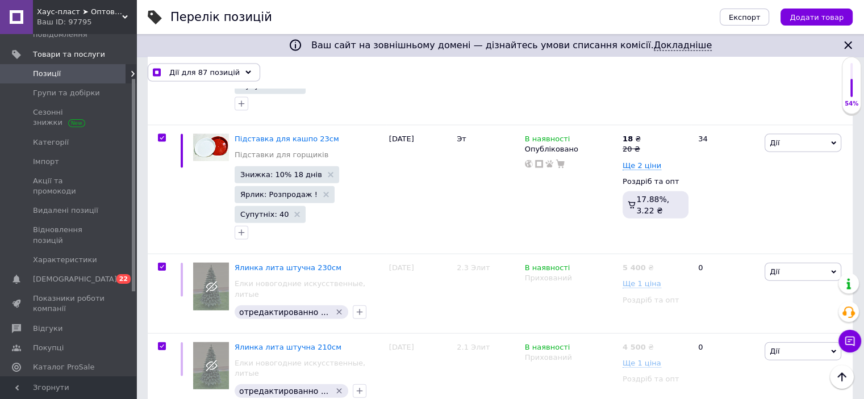
scroll to position [6869, 0]
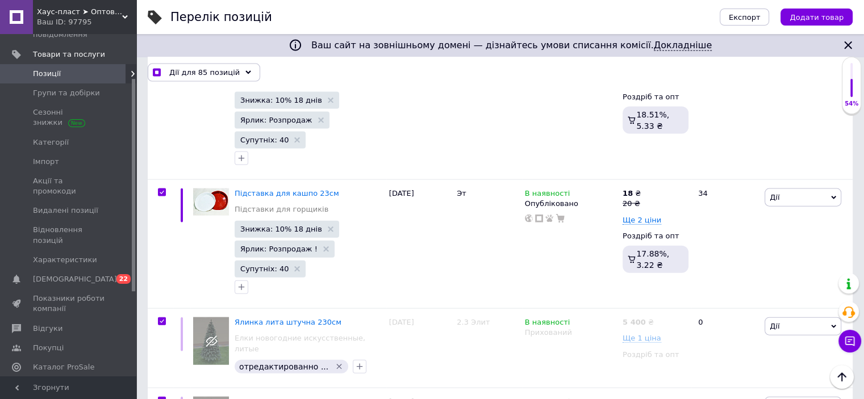
scroll to position [6755, 0]
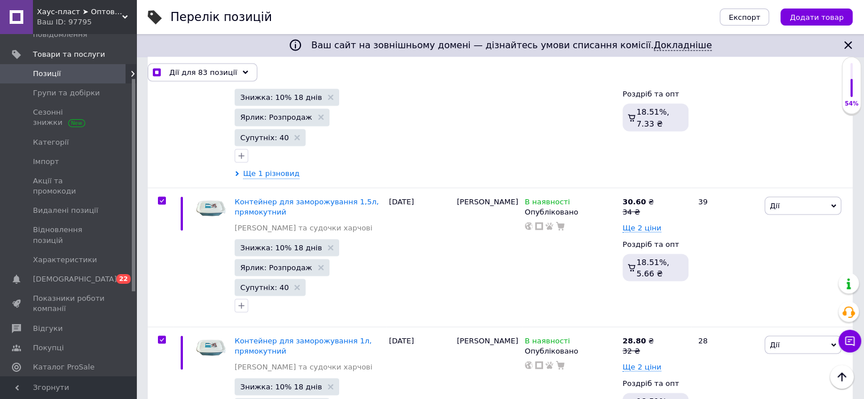
scroll to position [6528, 0]
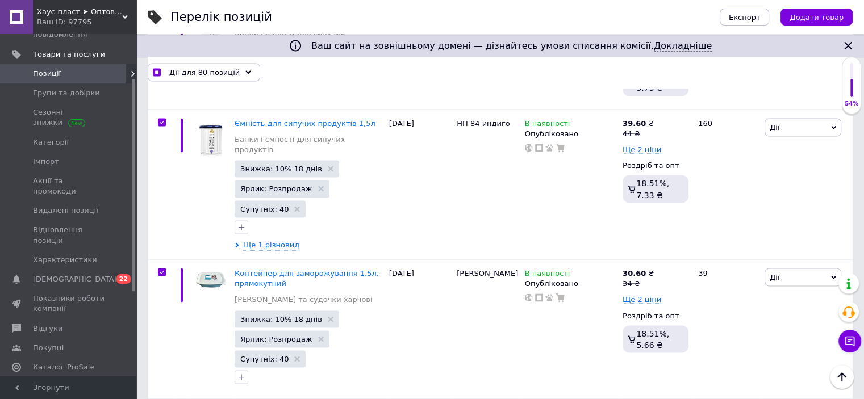
scroll to position [6357, 0]
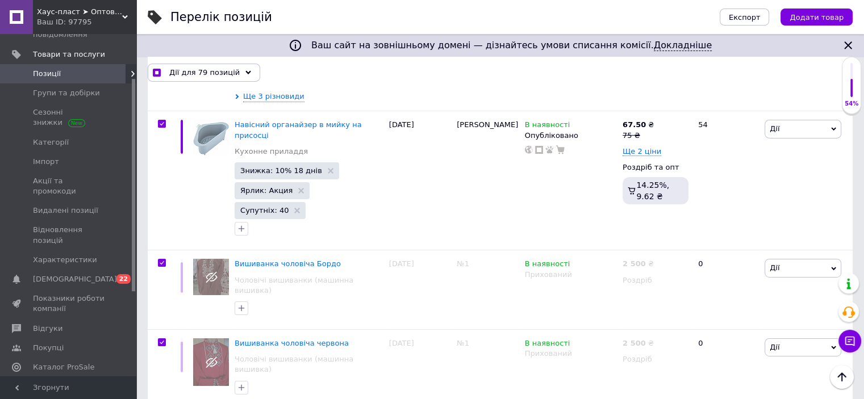
scroll to position [3517, 0]
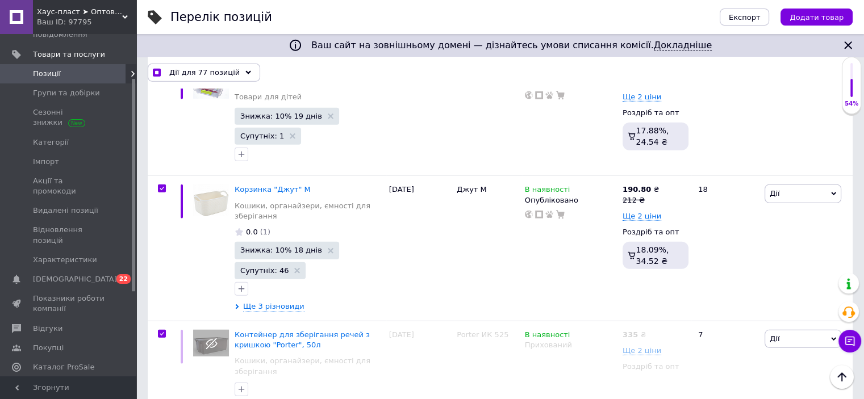
scroll to position [3005, 0]
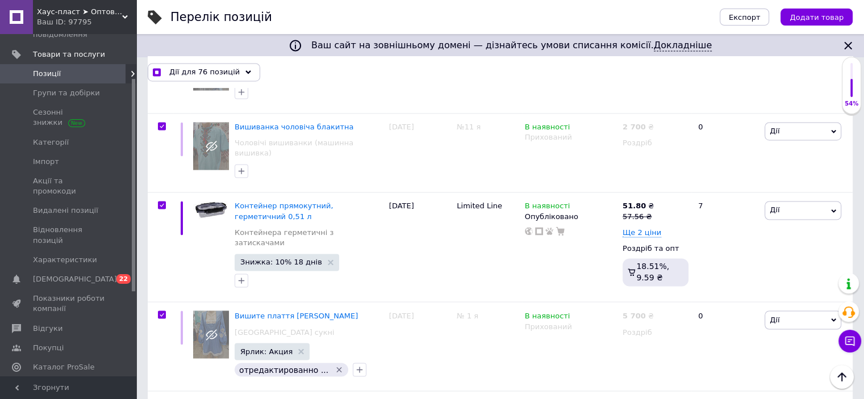
scroll to position [1755, 0]
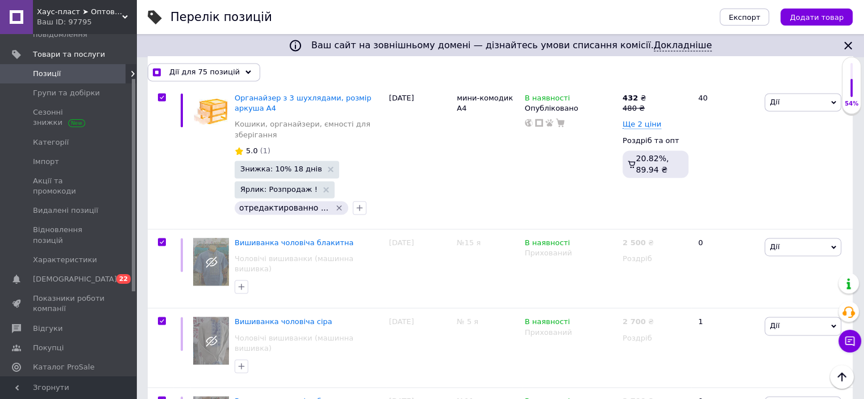
scroll to position [1585, 0]
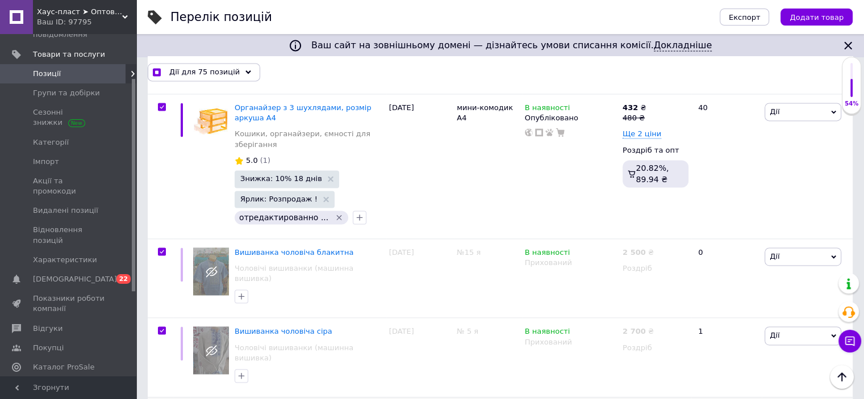
click at [161, 327] on input "checkbox" at bounding box center [161, 330] width 7 height 7
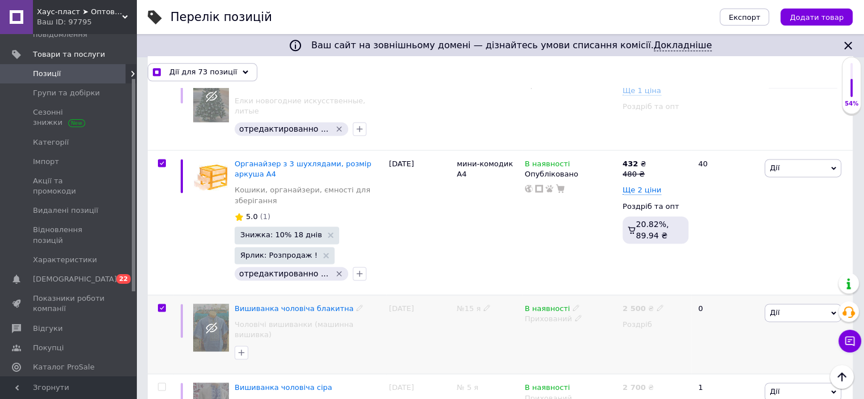
scroll to position [1471, 0]
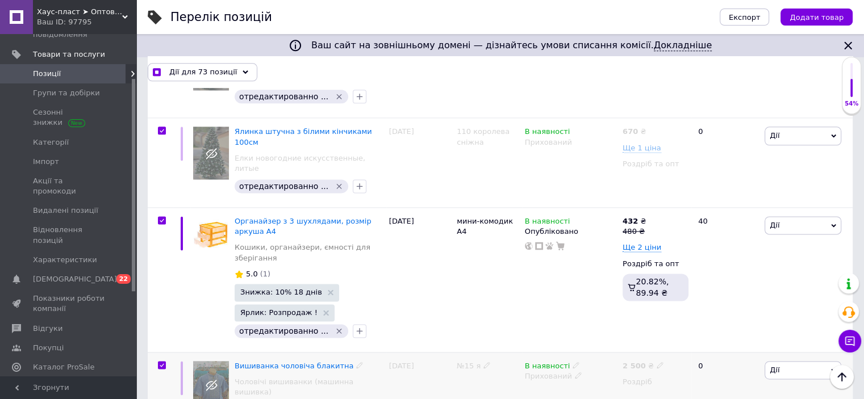
click at [159, 352] on div at bounding box center [161, 392] width 26 height 80
click at [161, 361] on span at bounding box center [162, 365] width 8 height 8
click at [161, 362] on input "checkbox" at bounding box center [161, 365] width 7 height 7
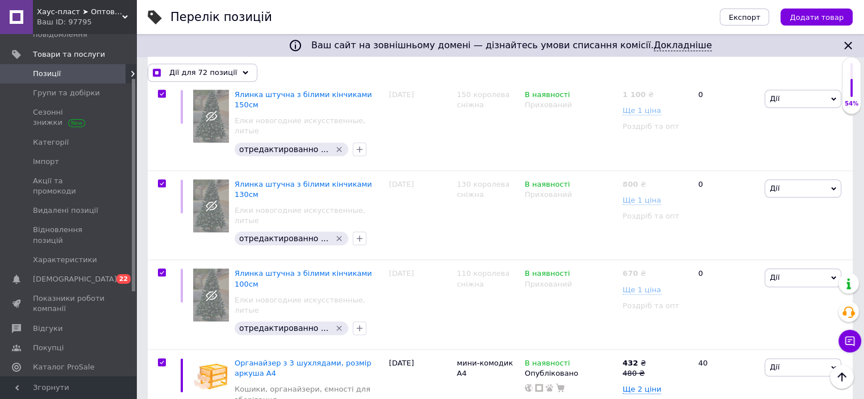
scroll to position [1301, 0]
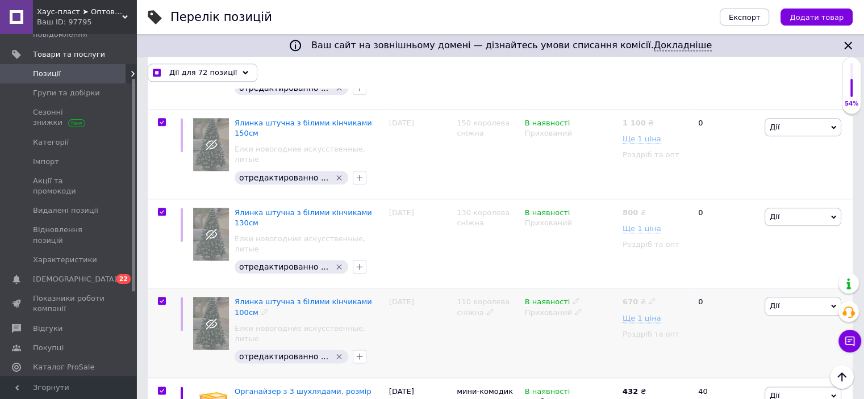
click at [161, 298] on input "checkbox" at bounding box center [161, 301] width 7 height 7
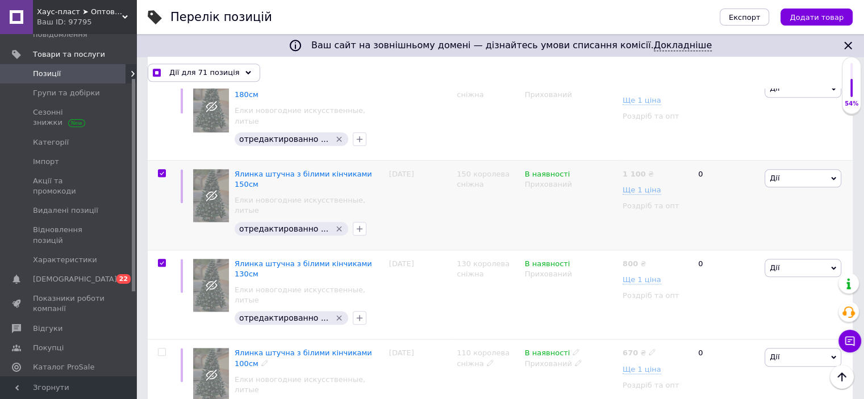
scroll to position [1131, 0]
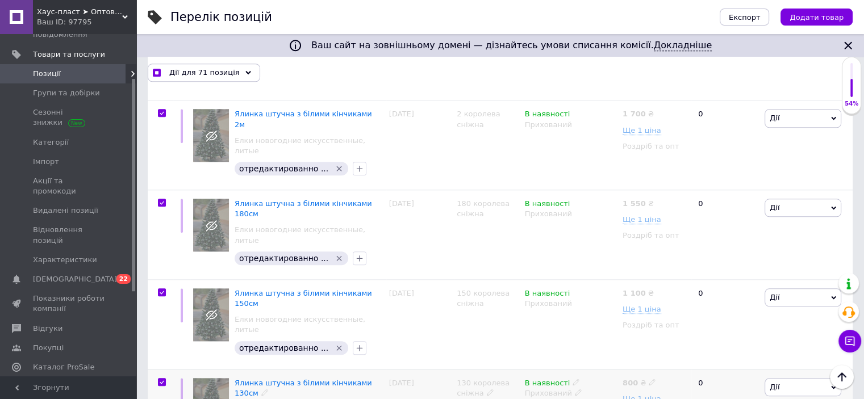
drag, startPoint x: 163, startPoint y: 223, endPoint x: 163, endPoint y: 198, distance: 25.6
click at [163, 379] on input "checkbox" at bounding box center [161, 382] width 7 height 7
click at [161, 289] on span at bounding box center [162, 293] width 8 height 8
click at [161, 289] on input "checkbox" at bounding box center [161, 292] width 7 height 7
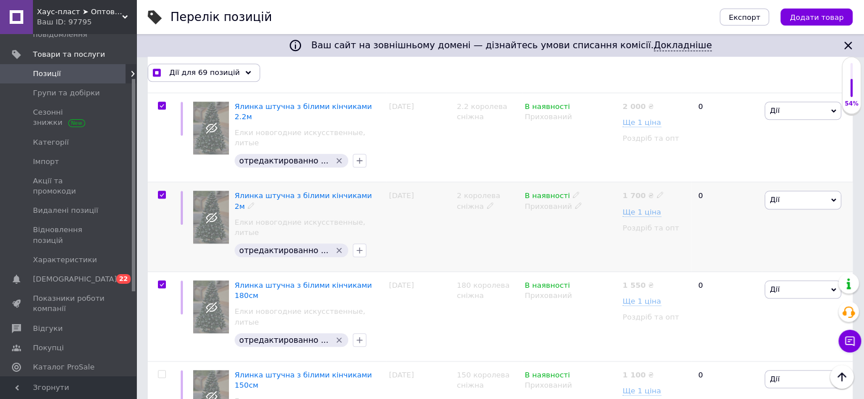
scroll to position [1017, 0]
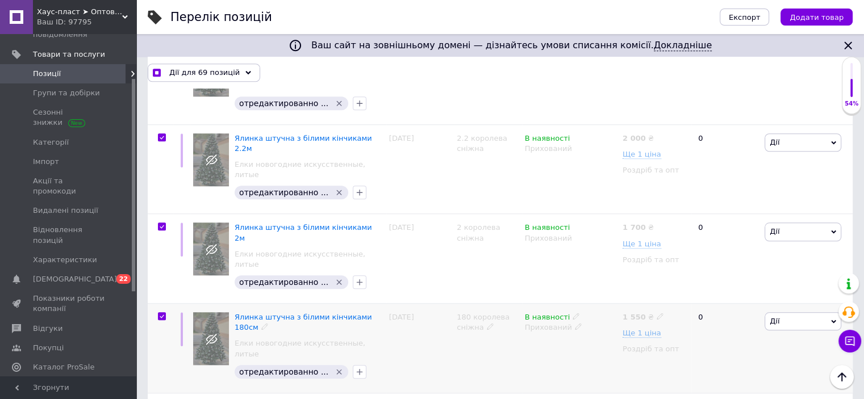
click at [165, 312] on span at bounding box center [162, 316] width 8 height 8
click at [165, 313] on input "checkbox" at bounding box center [161, 316] width 7 height 7
click at [160, 223] on input "checkbox" at bounding box center [161, 226] width 7 height 7
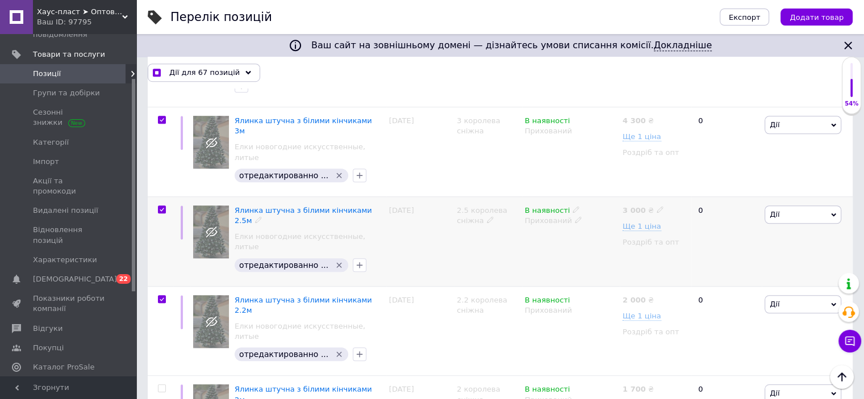
scroll to position [846, 0]
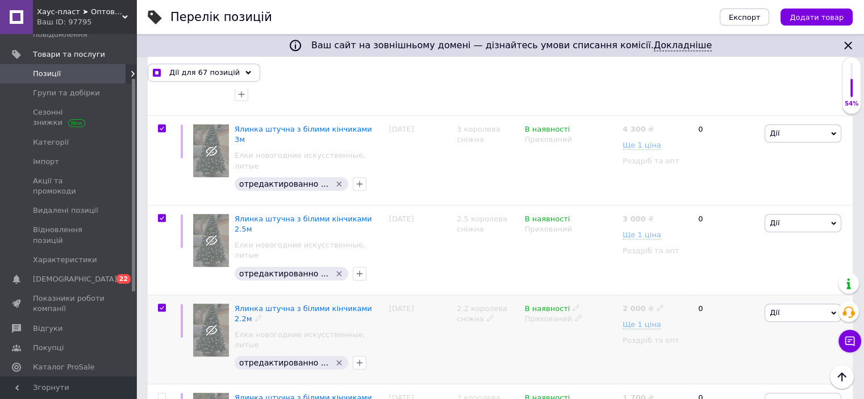
click at [163, 305] on input "checkbox" at bounding box center [161, 308] width 7 height 7
click at [165, 215] on input "checkbox" at bounding box center [161, 218] width 7 height 7
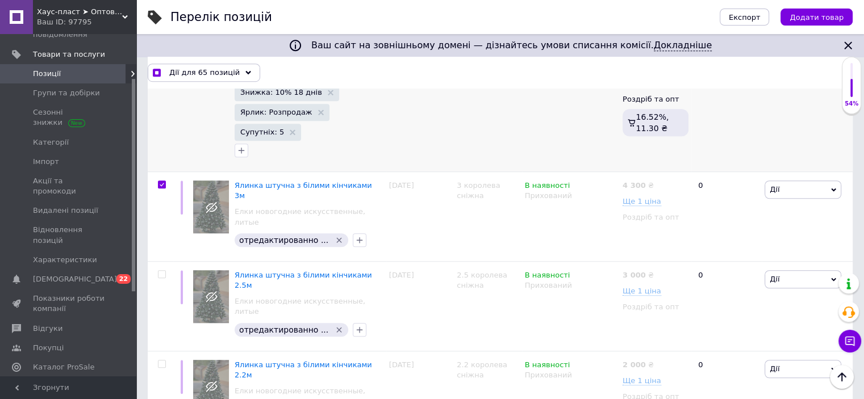
scroll to position [733, 0]
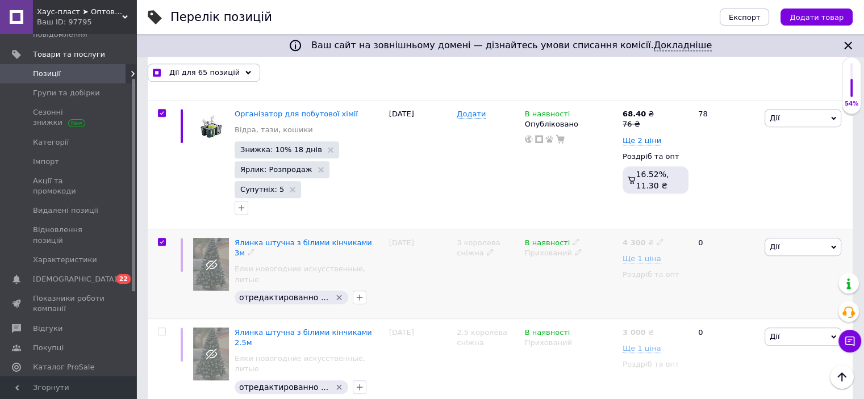
click at [161, 239] on input "checkbox" at bounding box center [161, 242] width 7 height 7
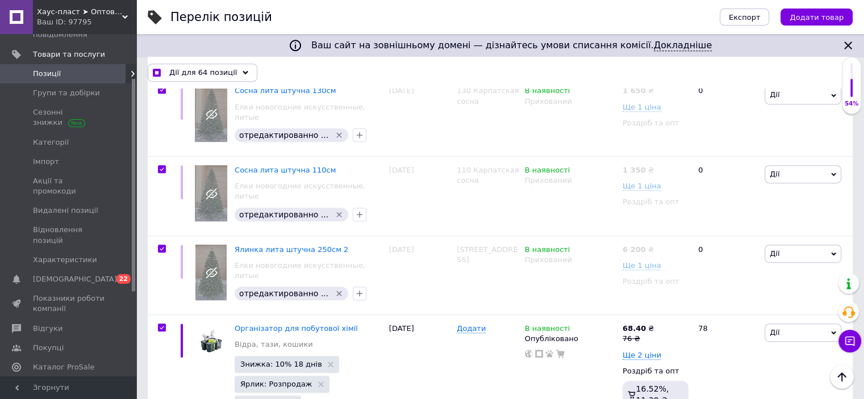
scroll to position [506, 0]
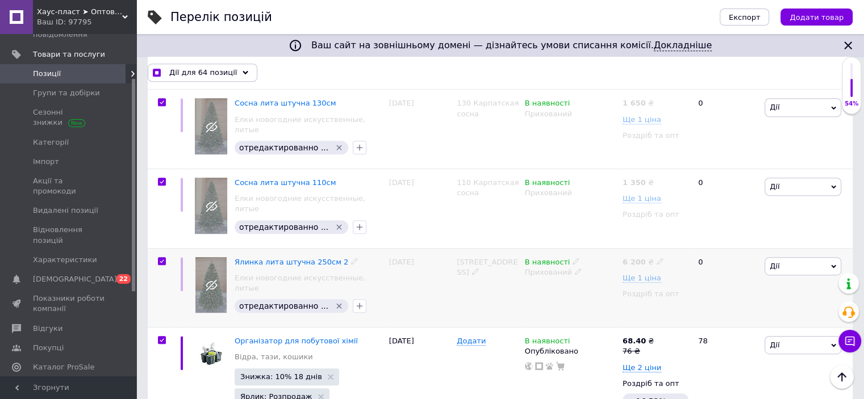
click at [164, 258] on input "checkbox" at bounding box center [161, 261] width 7 height 7
click at [164, 178] on input "checkbox" at bounding box center [161, 181] width 7 height 7
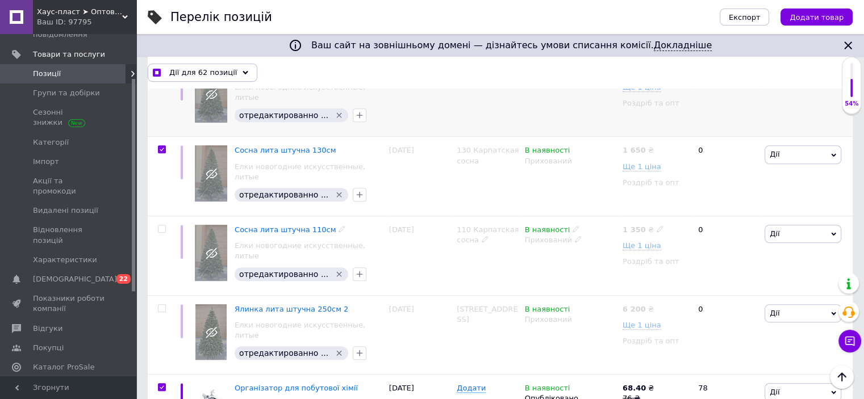
scroll to position [392, 0]
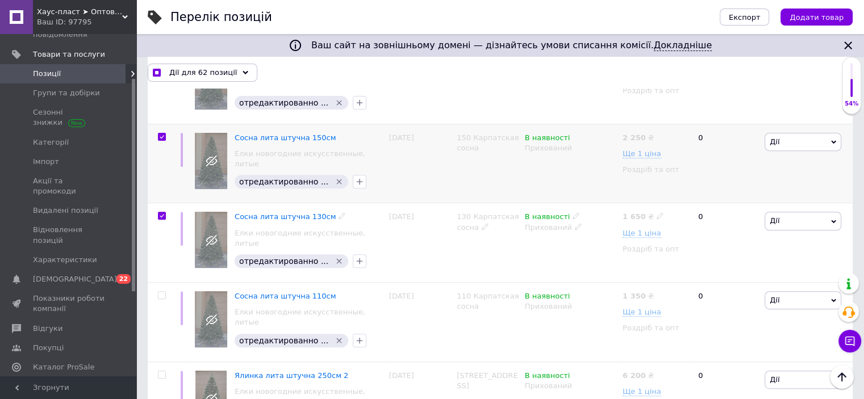
drag, startPoint x: 161, startPoint y: 193, endPoint x: 161, endPoint y: 177, distance: 15.9
click at [161, 212] on input "checkbox" at bounding box center [161, 215] width 7 height 7
click at [160, 134] on input "checkbox" at bounding box center [161, 137] width 7 height 7
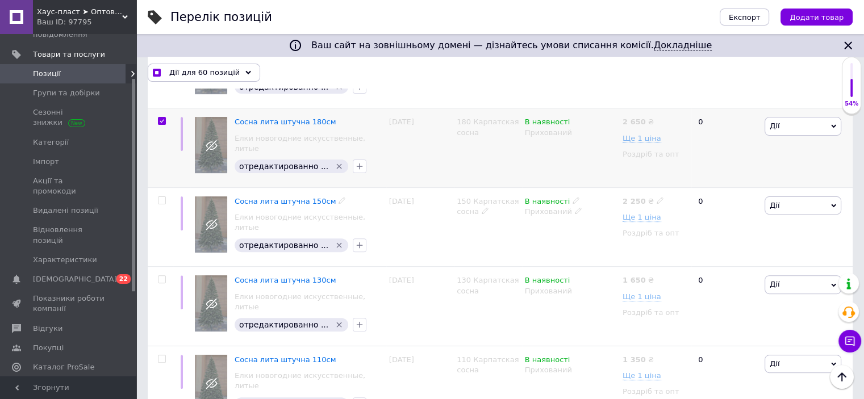
scroll to position [222, 0]
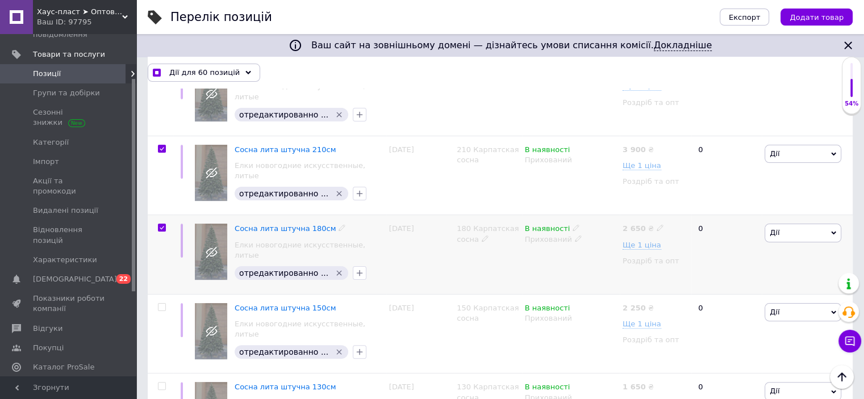
click at [163, 224] on input "checkbox" at bounding box center [161, 227] width 7 height 7
click at [161, 145] on input "checkbox" at bounding box center [161, 148] width 7 height 7
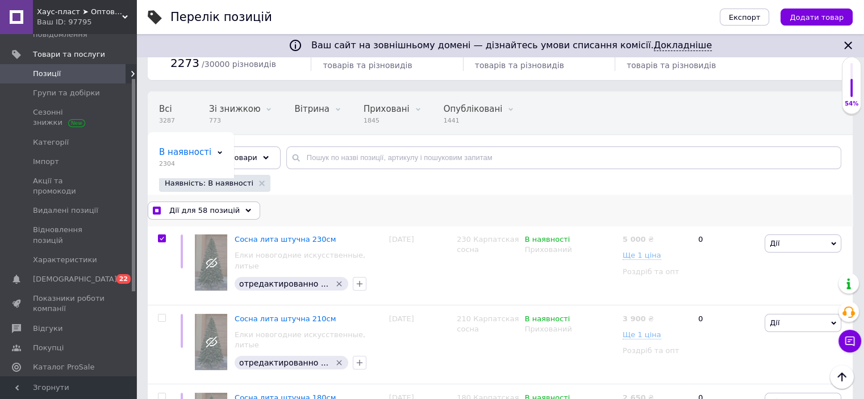
scroll to position [51, 0]
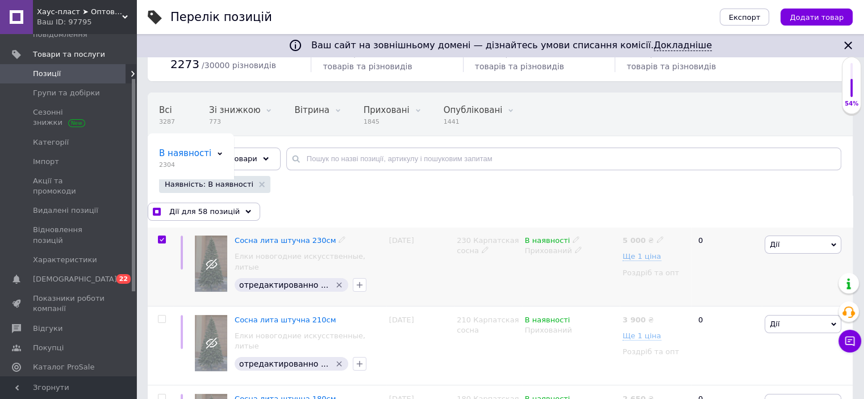
click at [160, 237] on input "checkbox" at bounding box center [161, 239] width 7 height 7
click at [196, 208] on span "Дії для 57 позицій" at bounding box center [204, 212] width 70 height 10
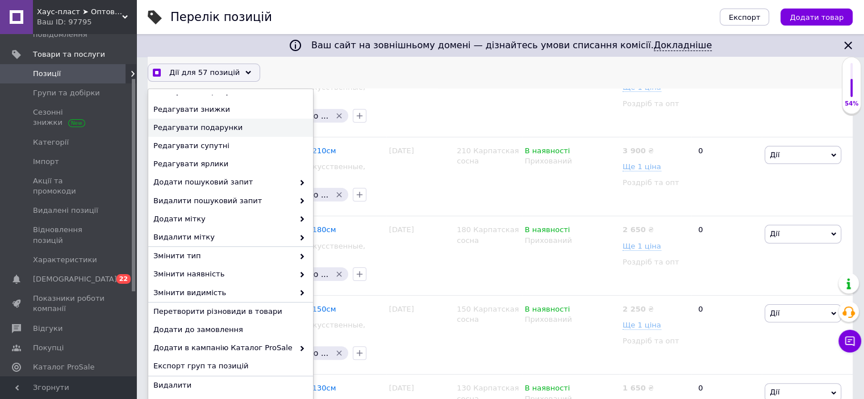
scroll to position [222, 0]
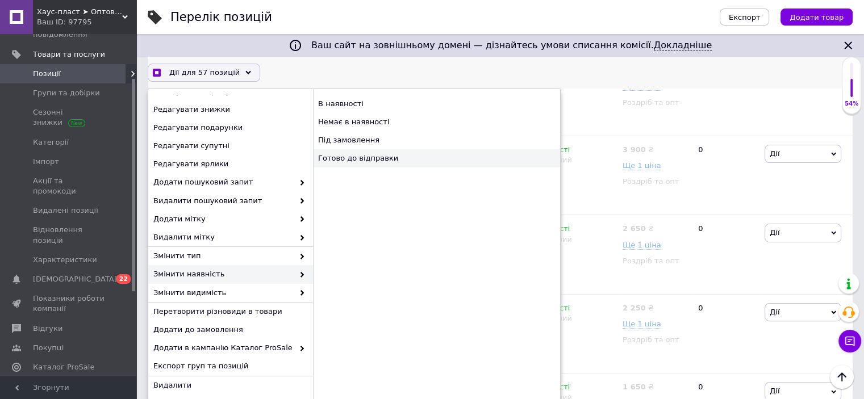
click at [358, 159] on div "Готово до відправки" at bounding box center [436, 158] width 247 height 18
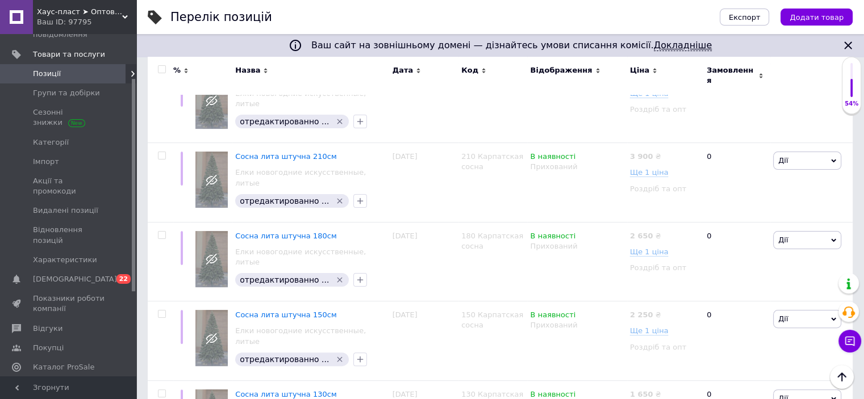
click at [670, 43] on link "Докладніше" at bounding box center [683, 45] width 58 height 11
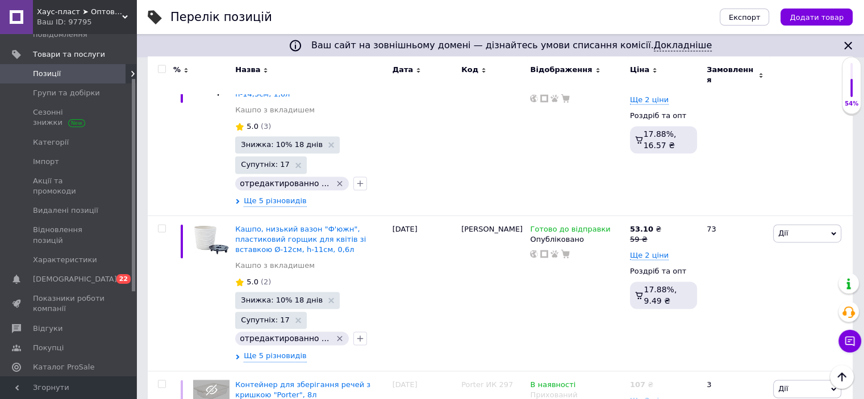
scroll to position [10473, 0]
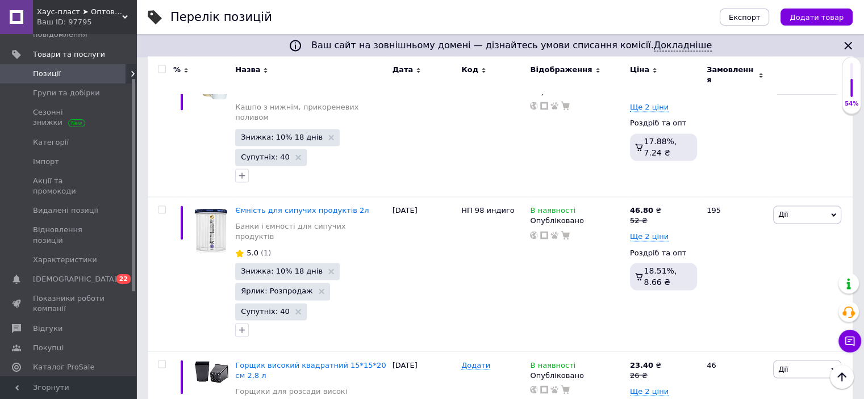
drag, startPoint x: 161, startPoint y: 68, endPoint x: 168, endPoint y: 134, distance: 66.3
click at [162, 68] on input "checkbox" at bounding box center [161, 69] width 7 height 7
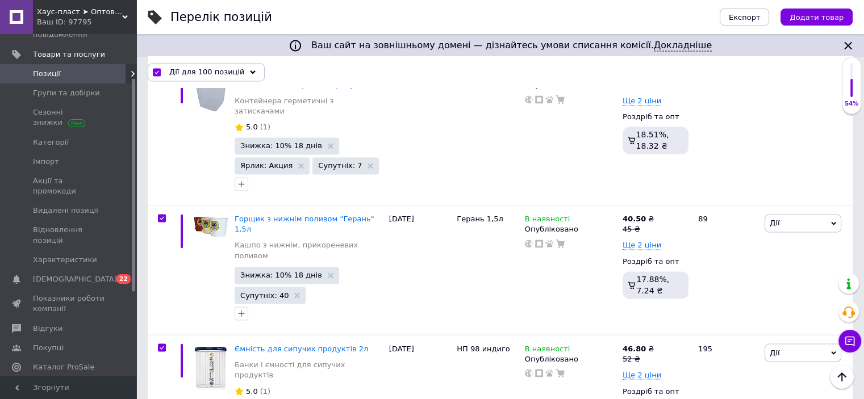
scroll to position [10357, 0]
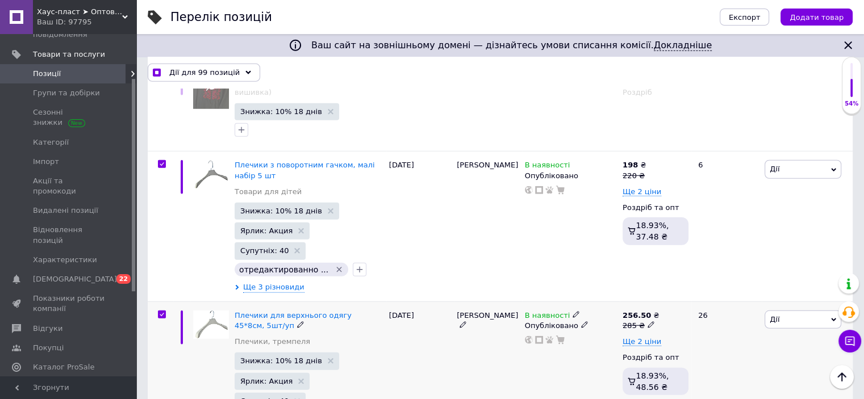
scroll to position [7460, 0]
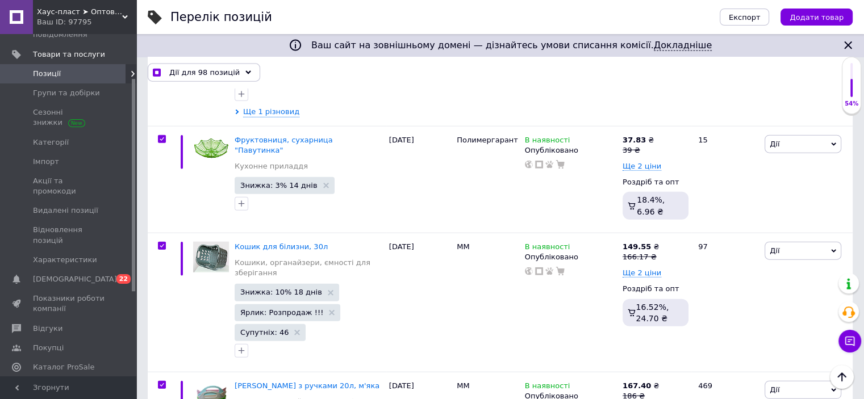
scroll to position [6949, 0]
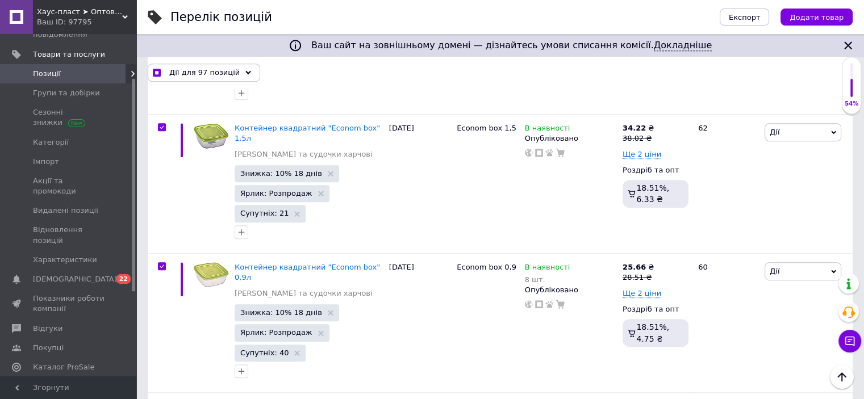
scroll to position [4847, 0]
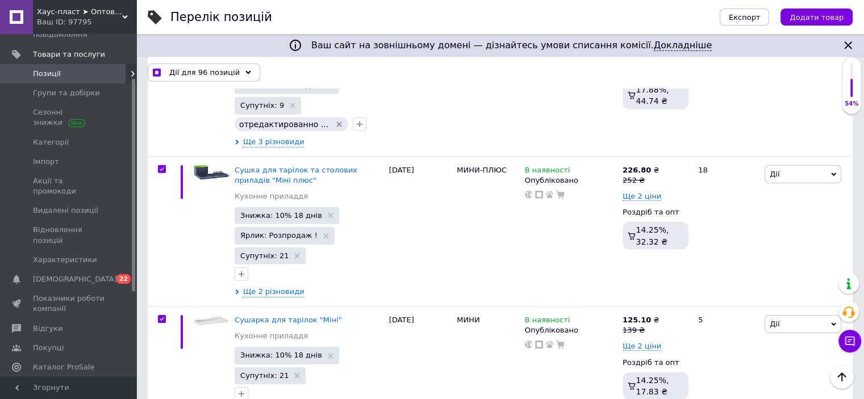
scroll to position [3654, 0]
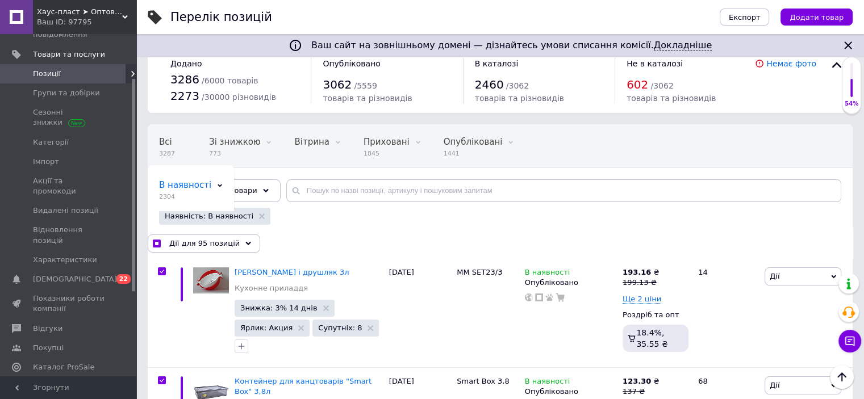
scroll to position [18, 0]
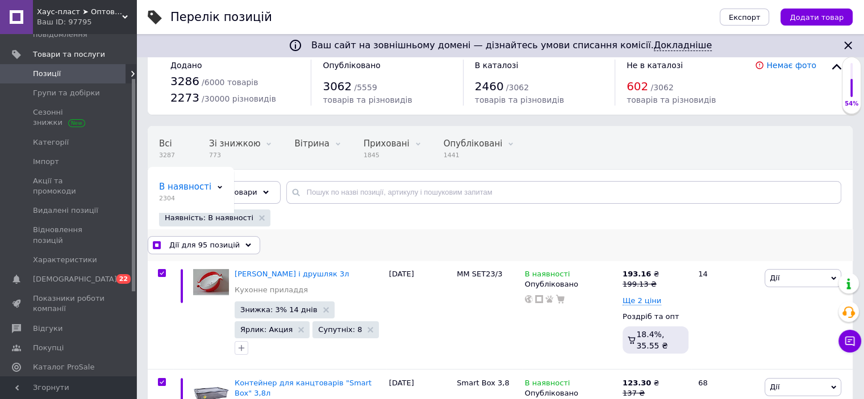
click at [193, 245] on span "Дії для 95 позицій" at bounding box center [204, 245] width 70 height 10
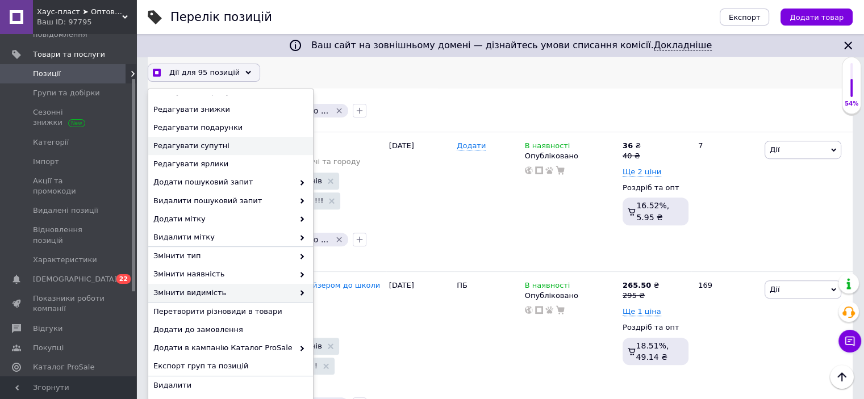
scroll to position [415, 0]
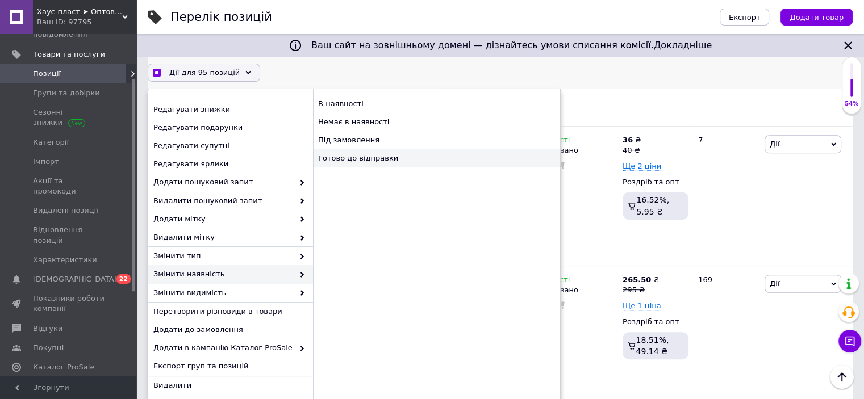
click at [355, 159] on div "Готово до відправки" at bounding box center [436, 158] width 247 height 18
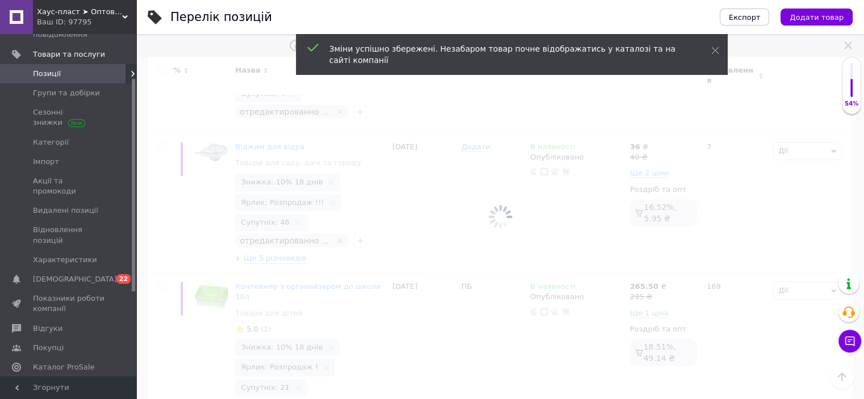
click at [355, 159] on div at bounding box center [500, 216] width 728 height 365
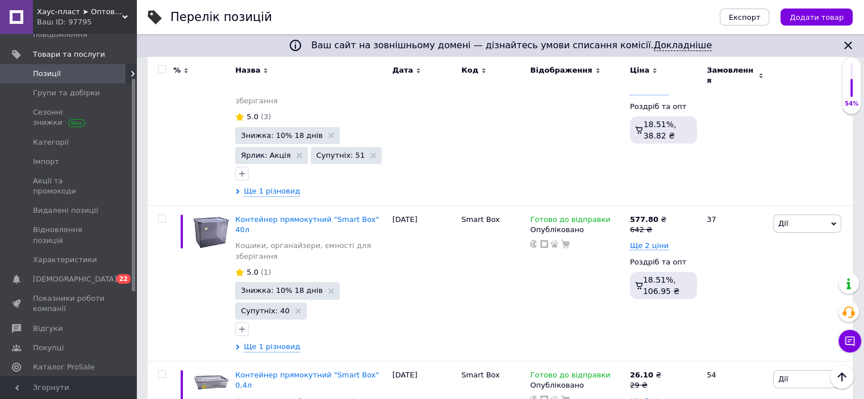
scroll to position [12802, 0]
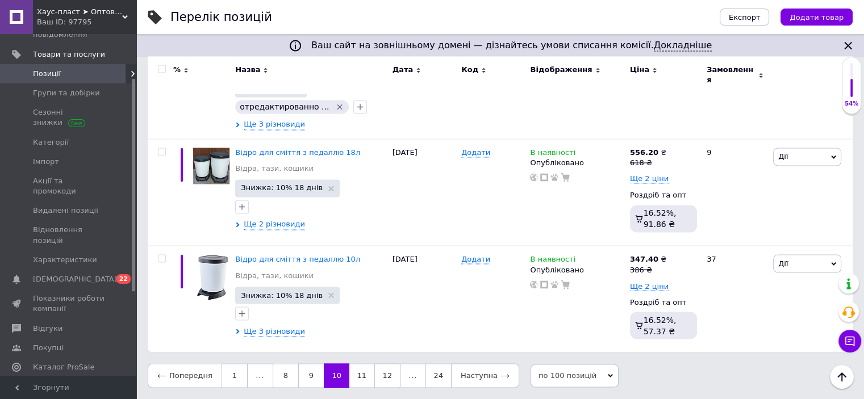
scroll to position [10019, 0]
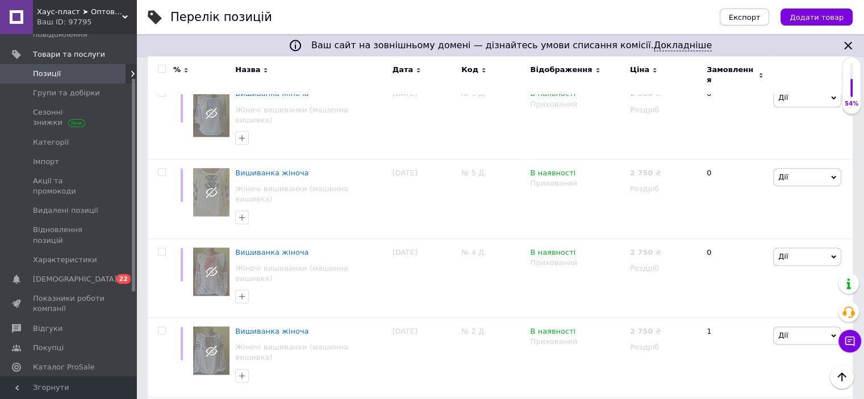
click at [158, 66] on input "checkbox" at bounding box center [161, 69] width 7 height 7
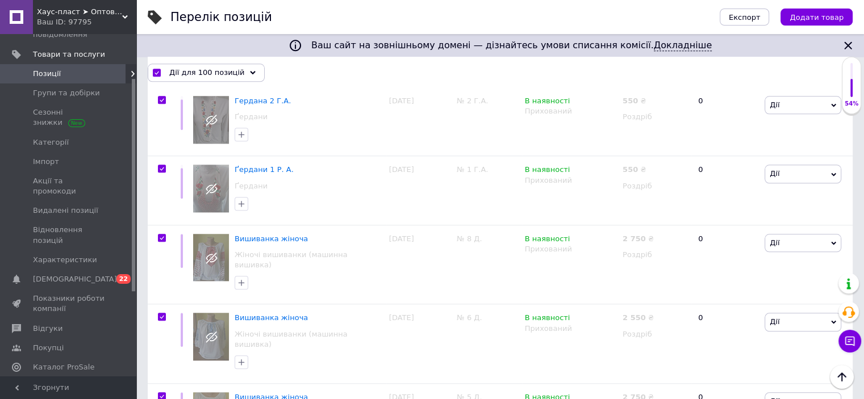
scroll to position [9674, 0]
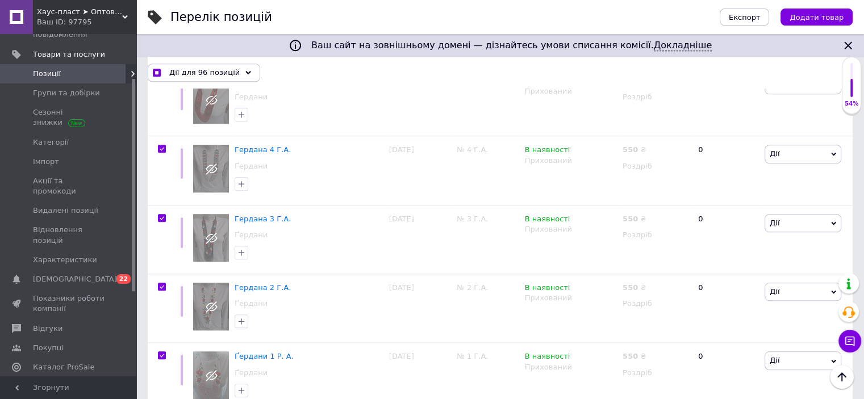
scroll to position [9560, 0]
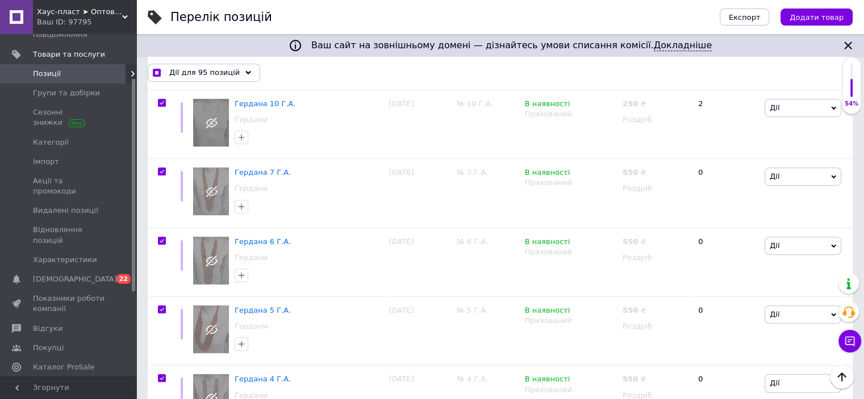
scroll to position [9390, 0]
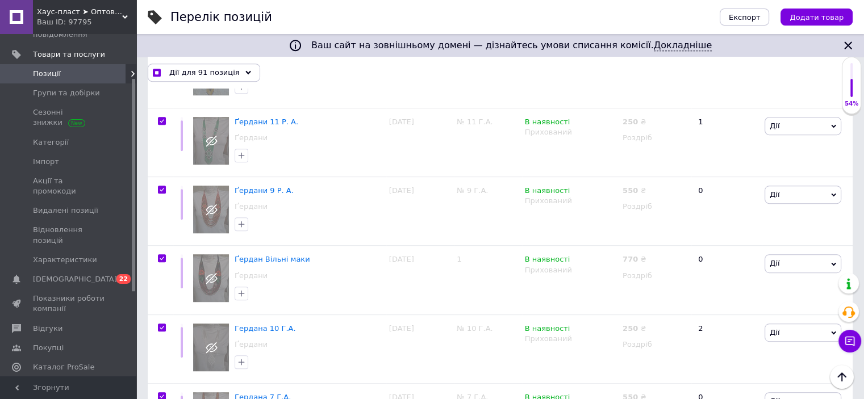
scroll to position [9163, 0]
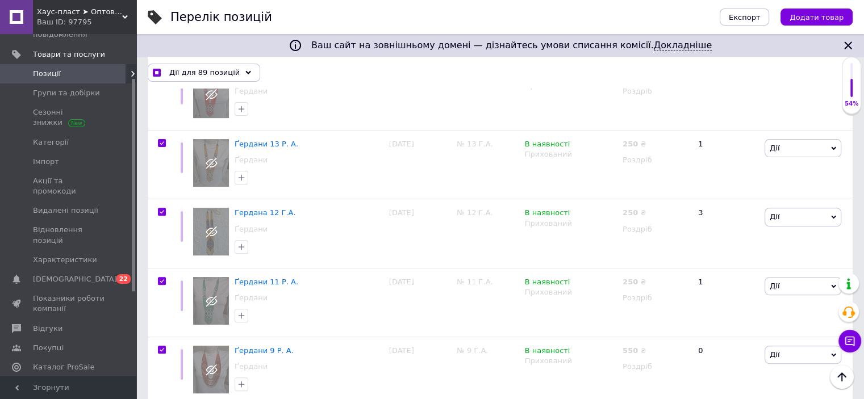
scroll to position [8992, 0]
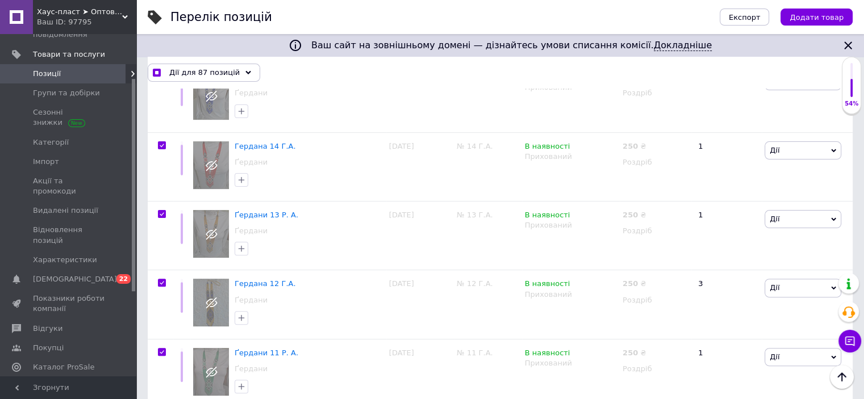
scroll to position [8879, 0]
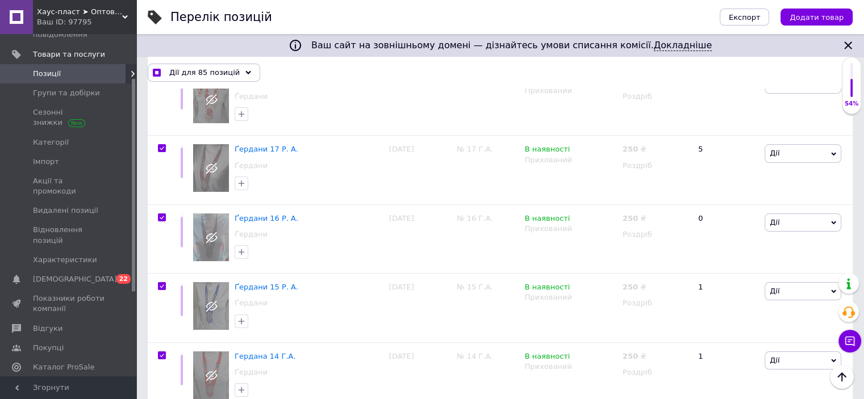
scroll to position [8708, 0]
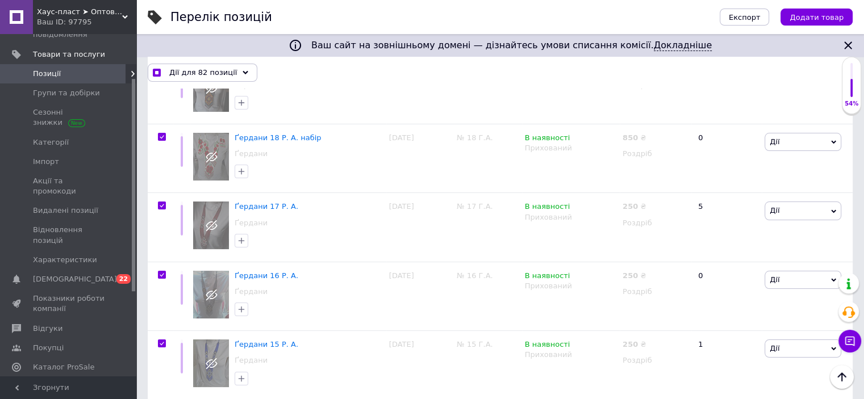
scroll to position [8594, 0]
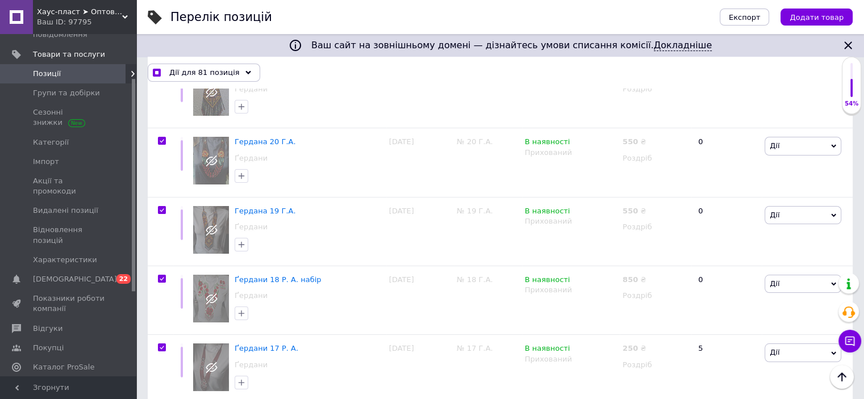
scroll to position [8481, 0]
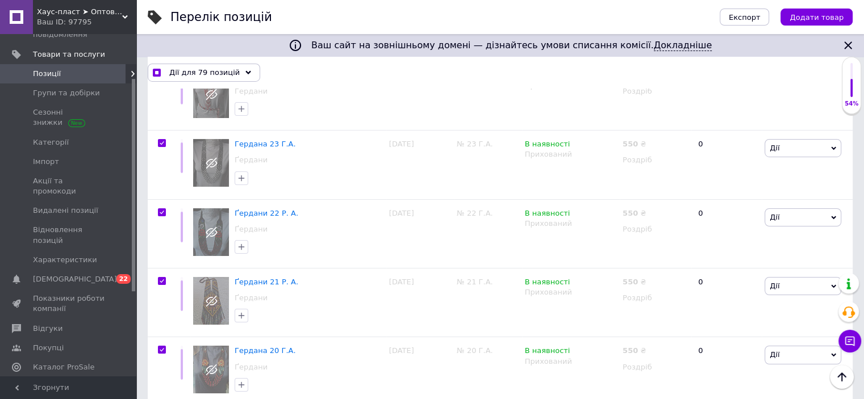
scroll to position [8310, 0]
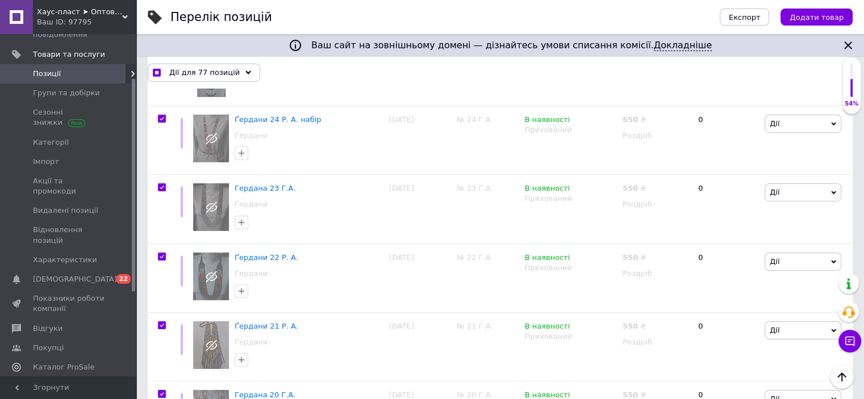
scroll to position [8254, 0]
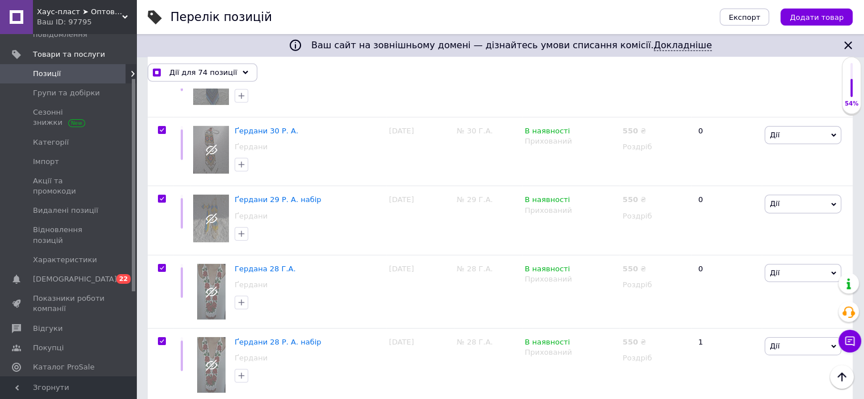
scroll to position [7970, 0]
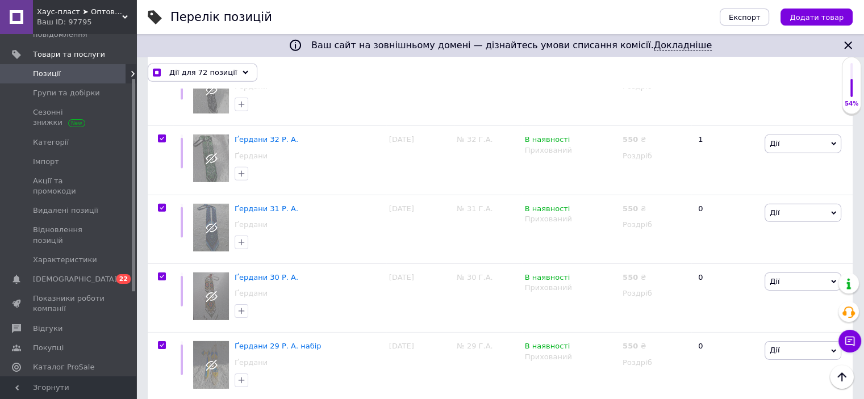
scroll to position [7799, 0]
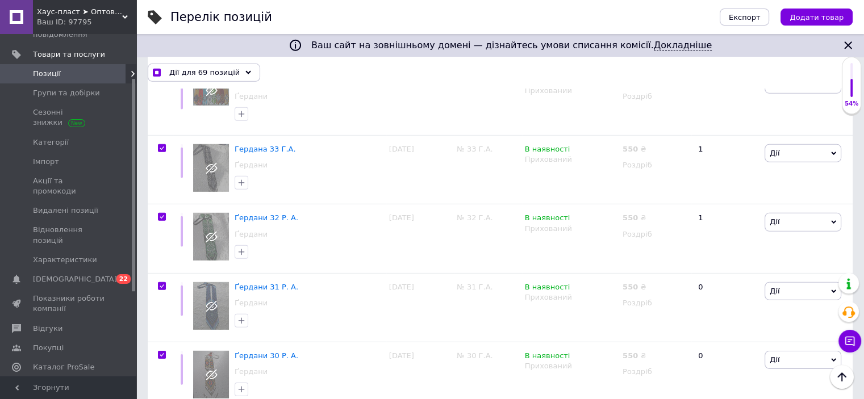
scroll to position [7685, 0]
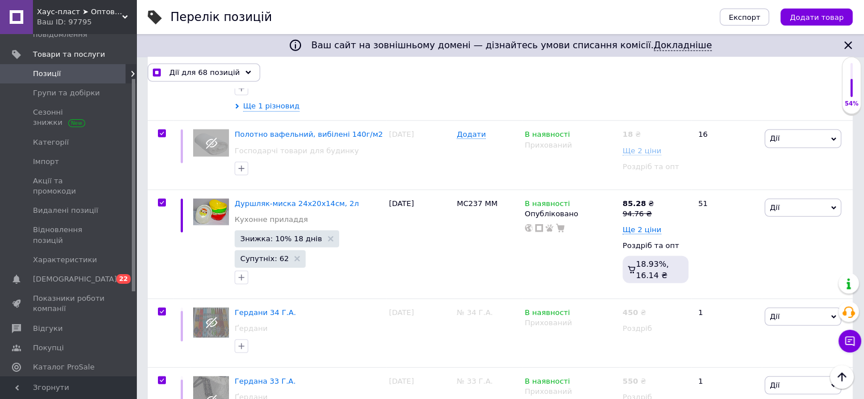
scroll to position [7515, 0]
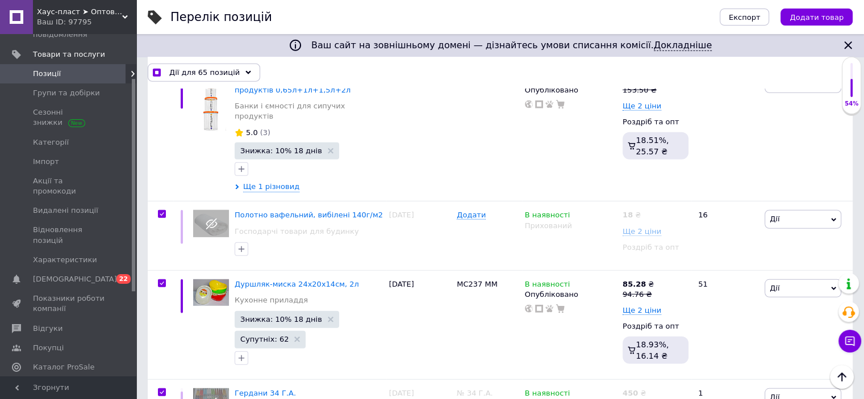
scroll to position [7345, 0]
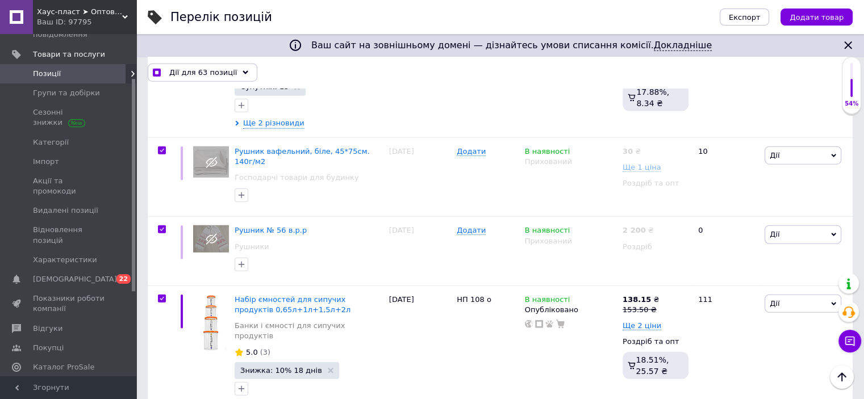
scroll to position [7174, 0]
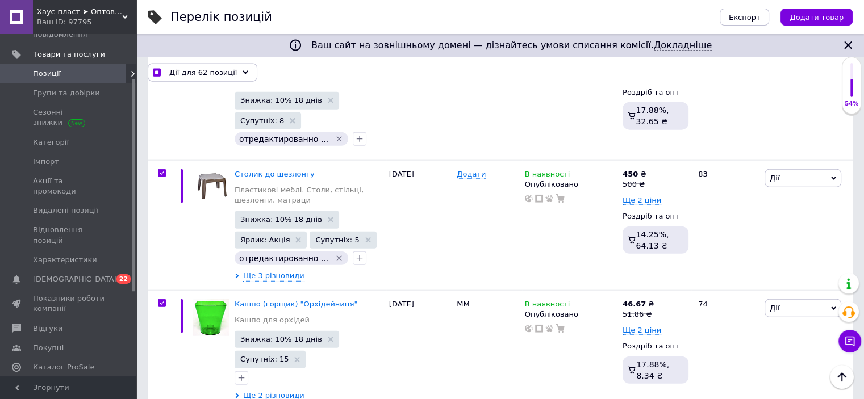
scroll to position [7004, 0]
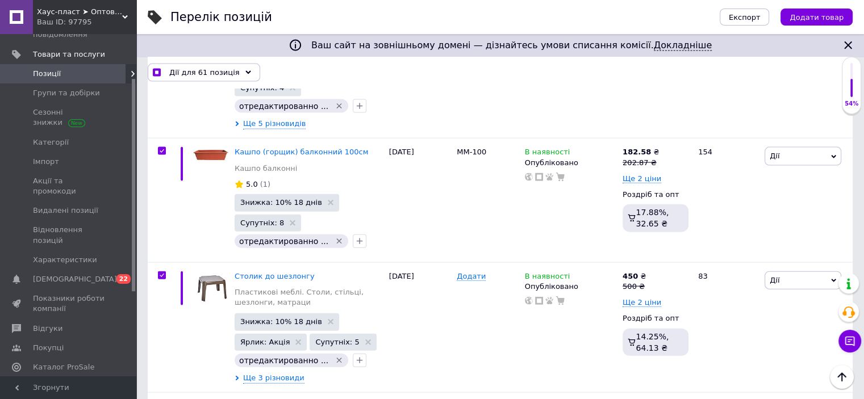
scroll to position [6833, 0]
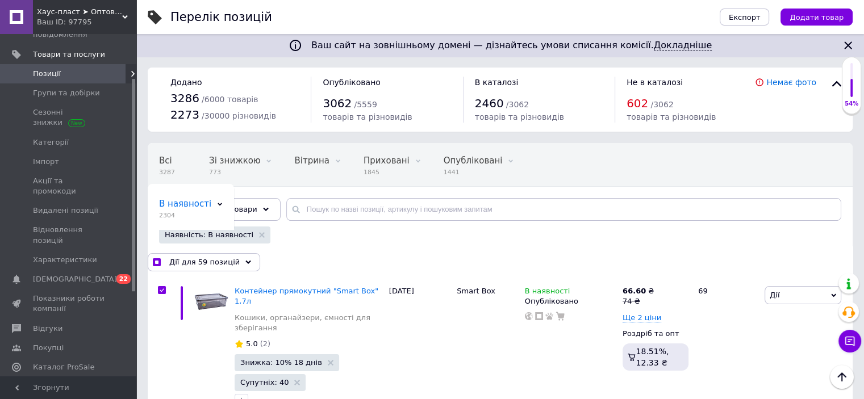
scroll to position [0, 0]
click at [197, 265] on span "Дії для 59 позицій" at bounding box center [204, 263] width 70 height 10
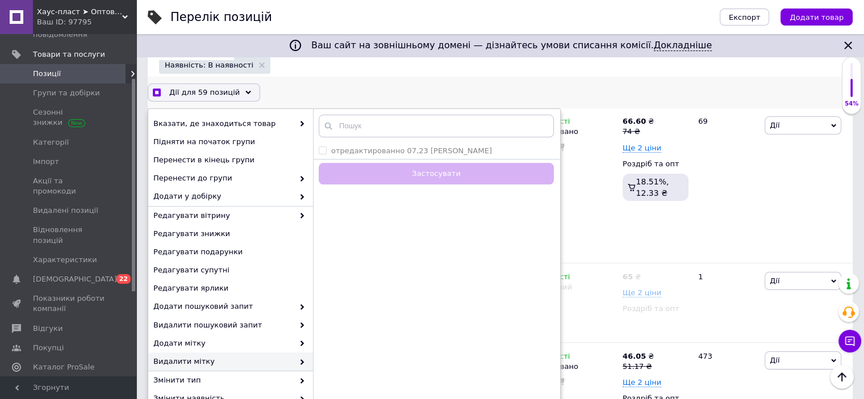
scroll to position [105, 0]
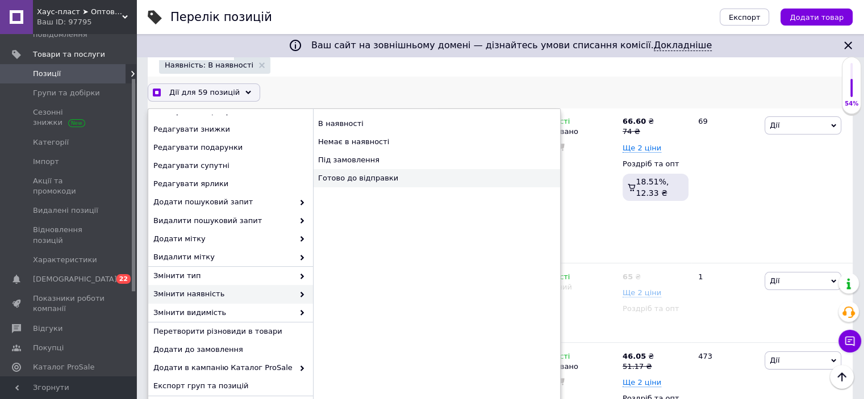
click at [343, 179] on div "Готово до відправки" at bounding box center [436, 178] width 247 height 18
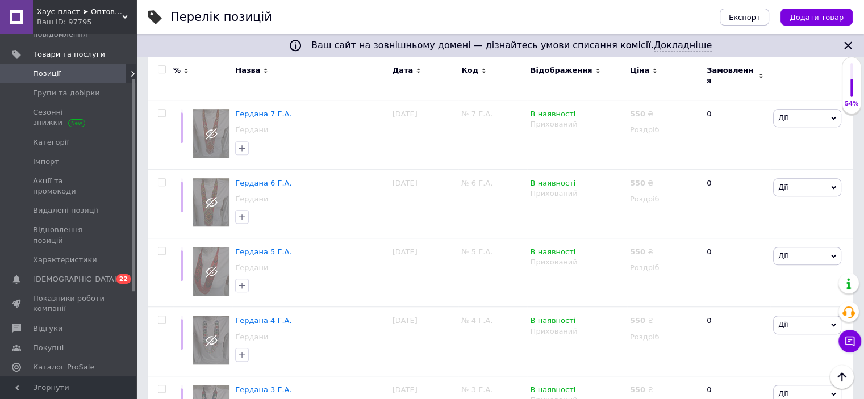
scroll to position [10019, 0]
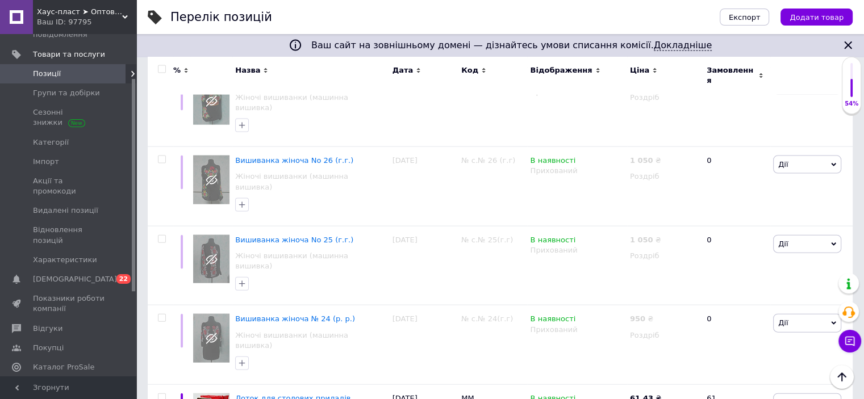
scroll to position [6654, 0]
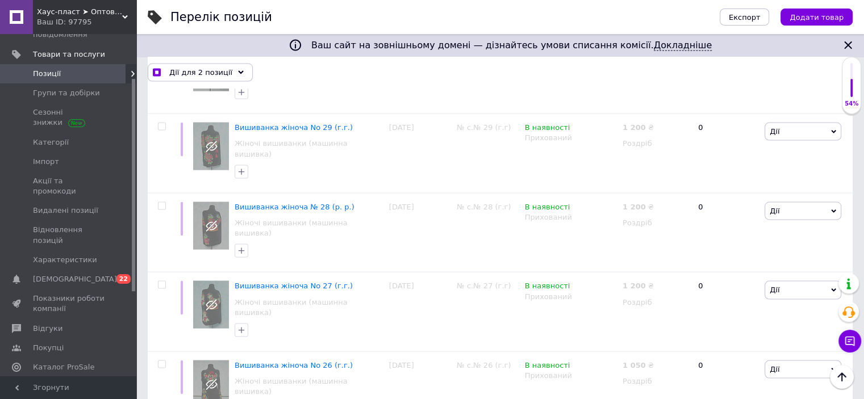
scroll to position [6483, 0]
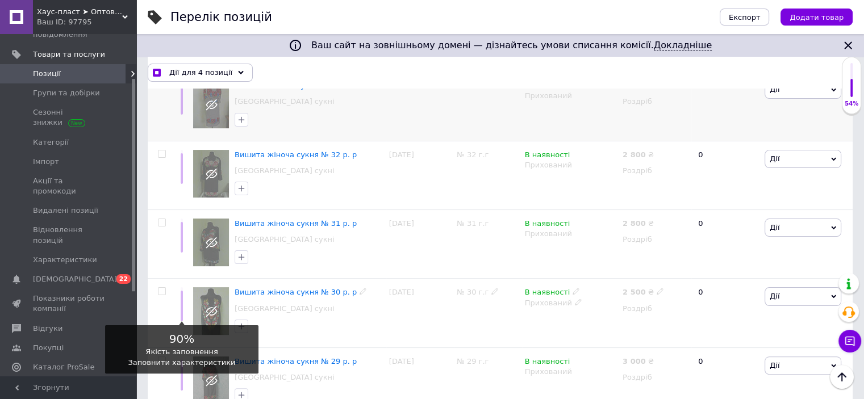
scroll to position [57, 0]
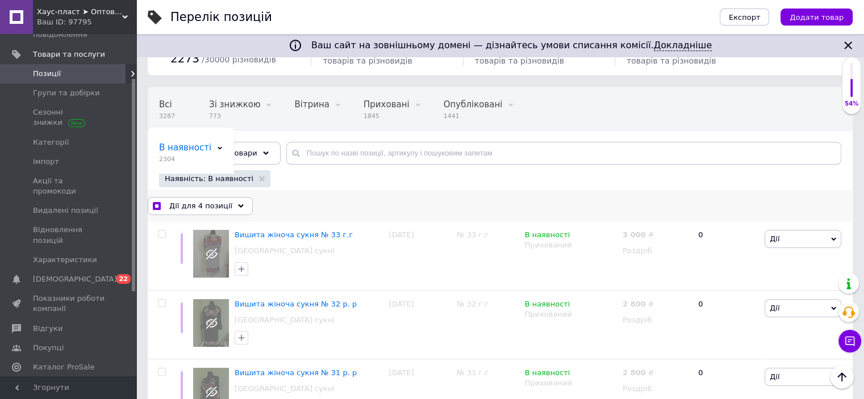
click at [185, 208] on span "Дії для 4 позиції" at bounding box center [200, 206] width 63 height 10
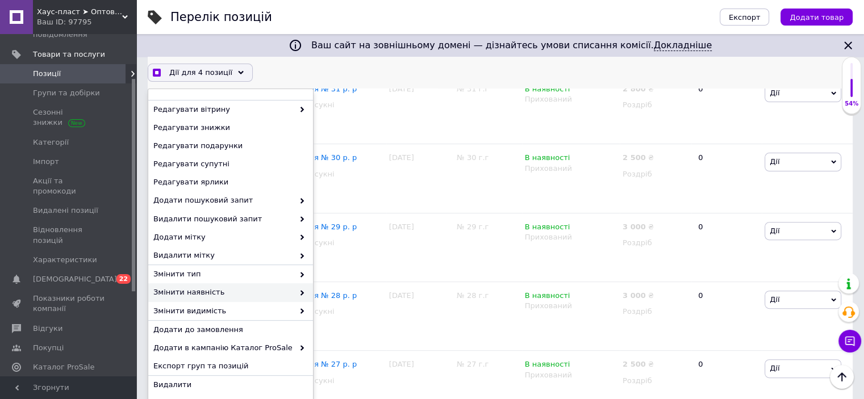
scroll to position [568, 0]
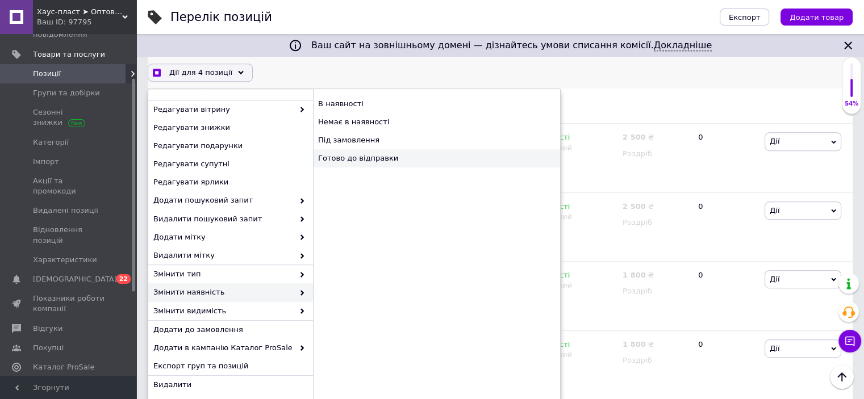
click at [406, 157] on div "Готово до відправки" at bounding box center [436, 158] width 247 height 18
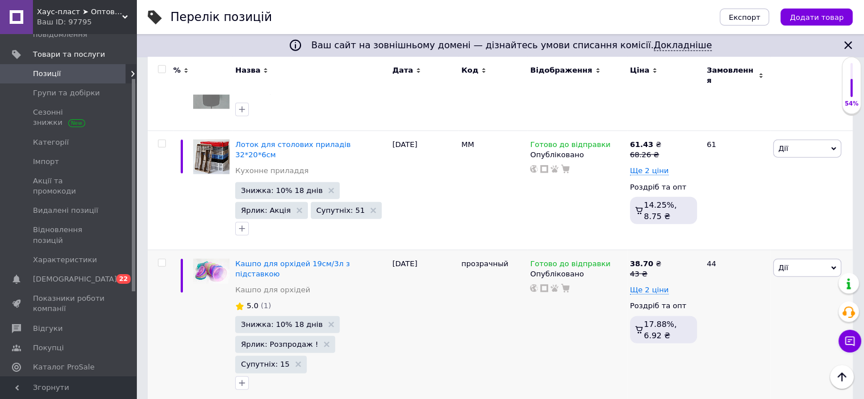
scroll to position [7051, 0]
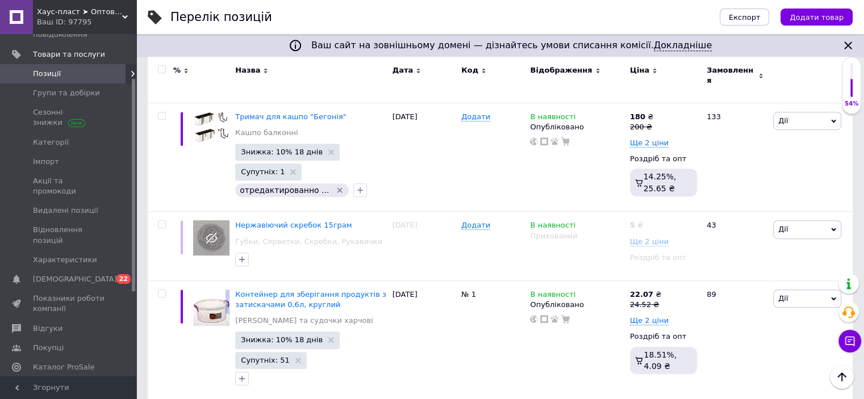
scroll to position [5006, 0]
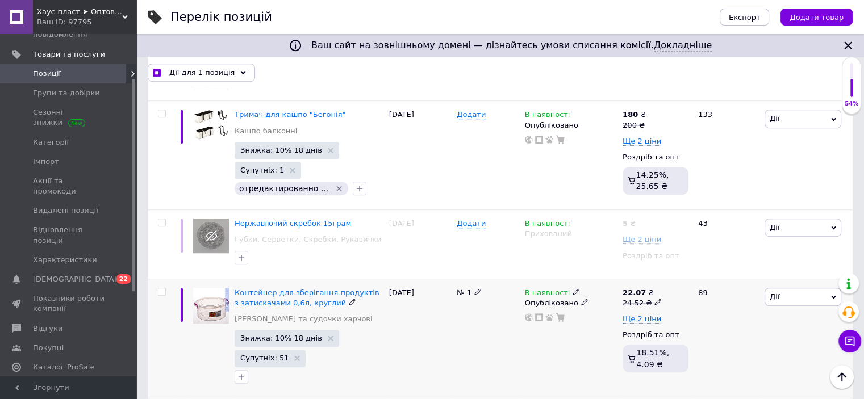
click at [161, 289] on input "checkbox" at bounding box center [161, 292] width 7 height 7
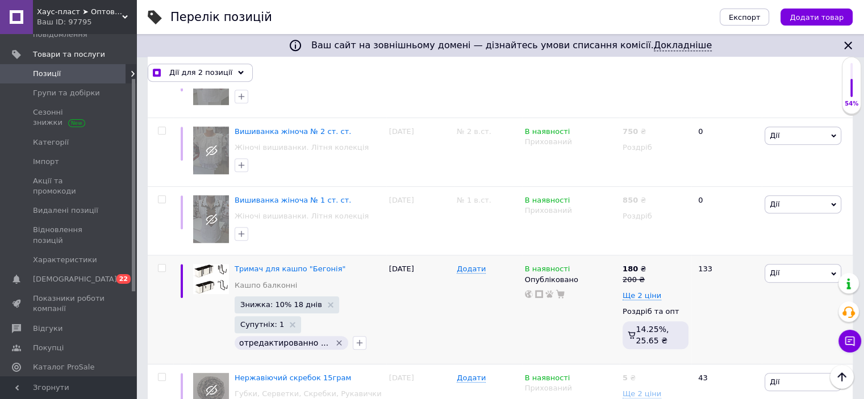
scroll to position [4836, 0]
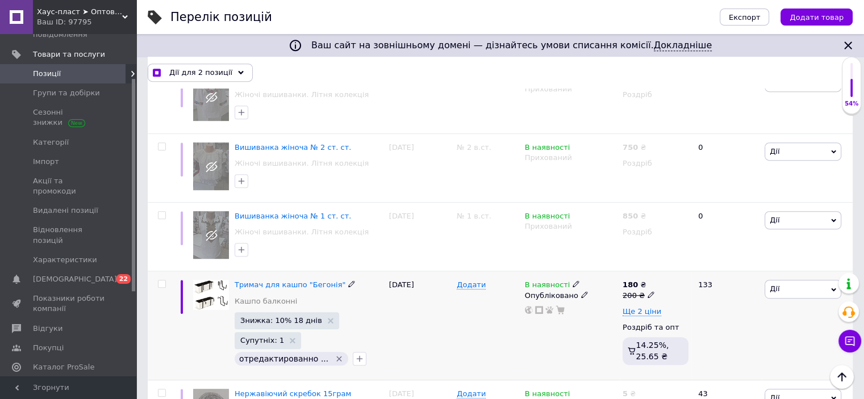
click at [161, 281] on input "checkbox" at bounding box center [161, 284] width 7 height 7
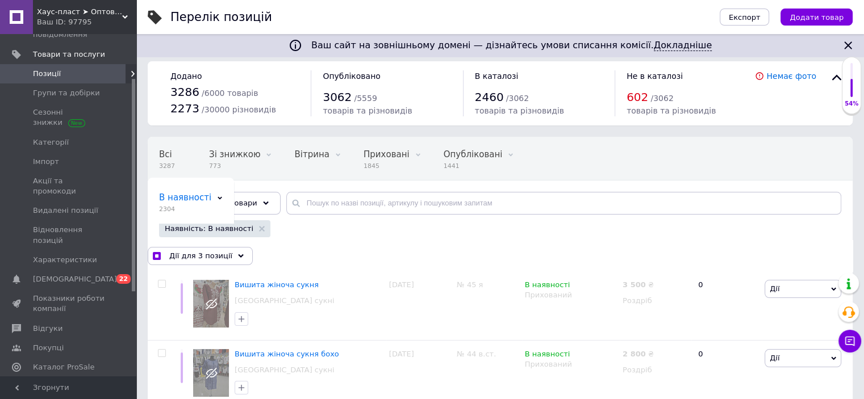
scroll to position [0, 0]
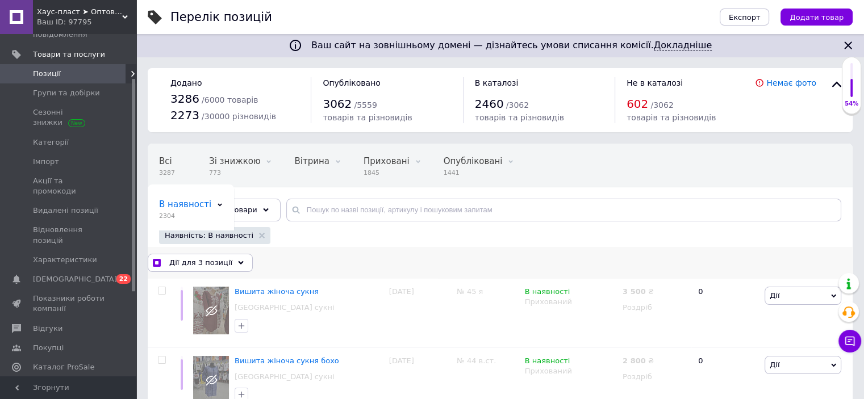
click at [187, 265] on span "Дії для 3 позиції" at bounding box center [200, 263] width 63 height 10
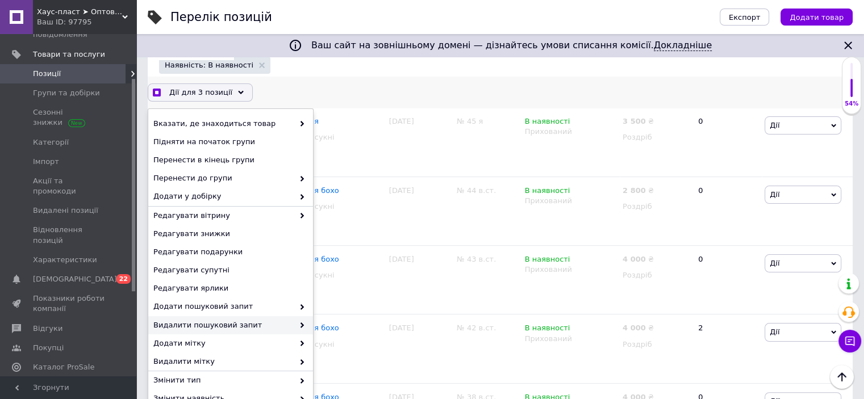
scroll to position [86, 0]
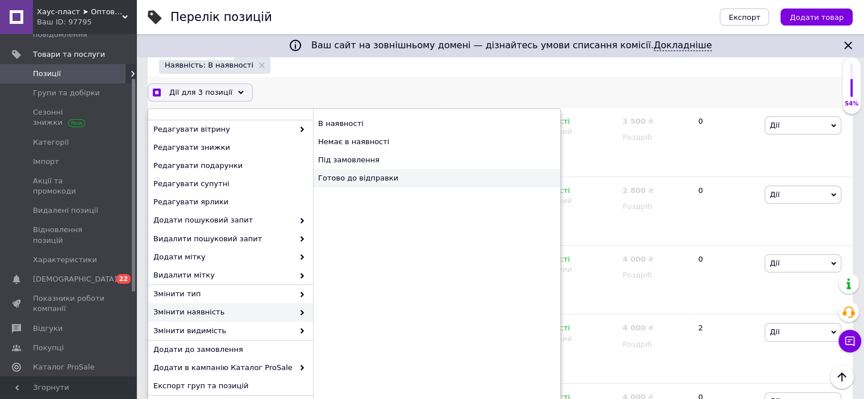
click at [377, 181] on div "Готово до відправки" at bounding box center [436, 178] width 247 height 18
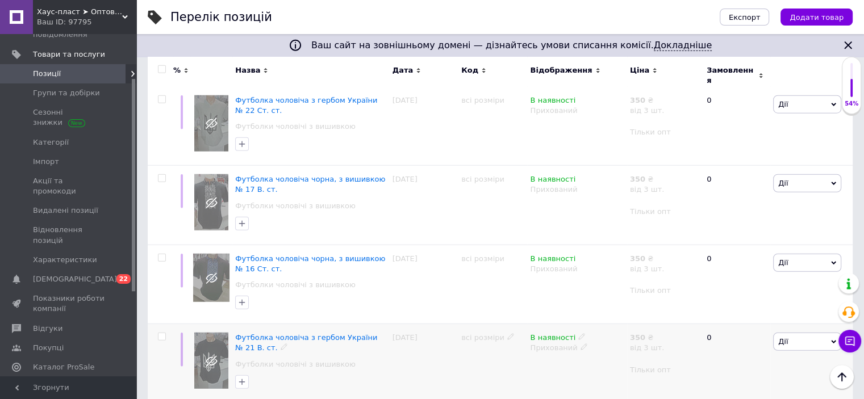
scroll to position [7279, 0]
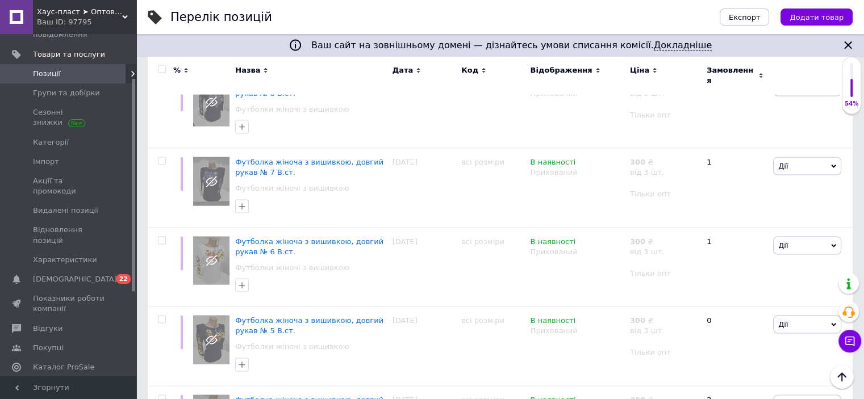
scroll to position [7306, 0]
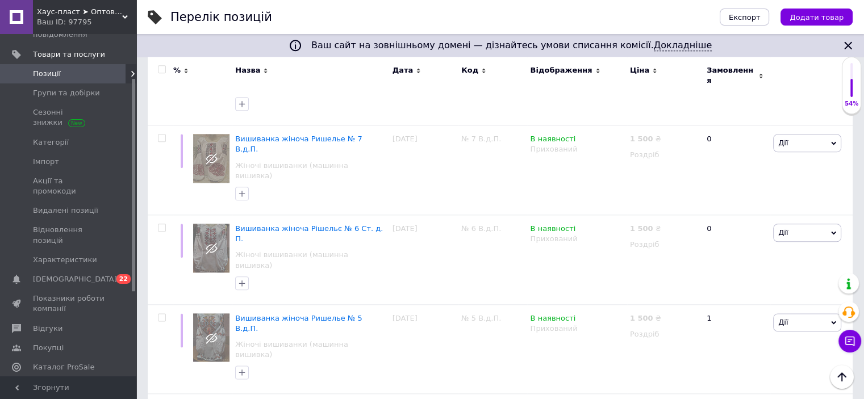
scroll to position [5862, 0]
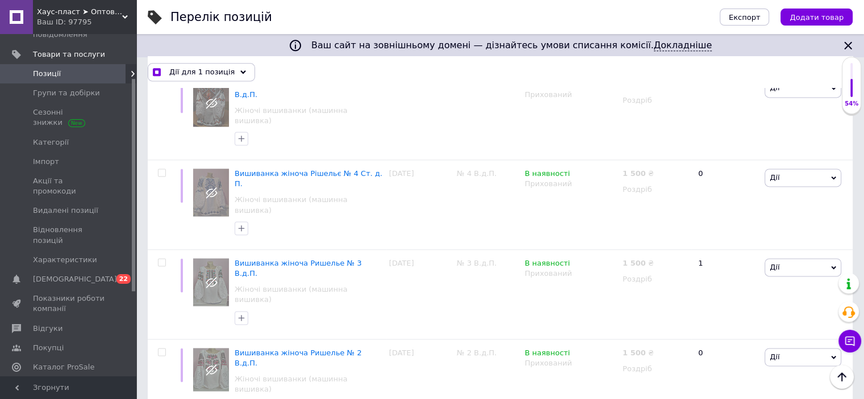
scroll to position [5880, 0]
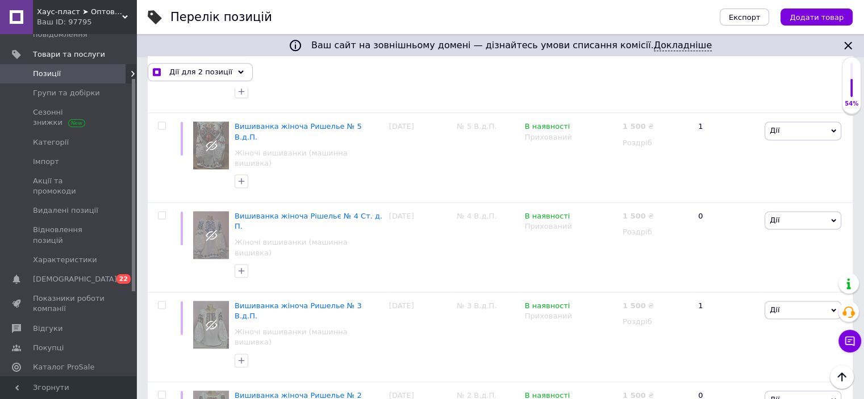
scroll to position [5766, 0]
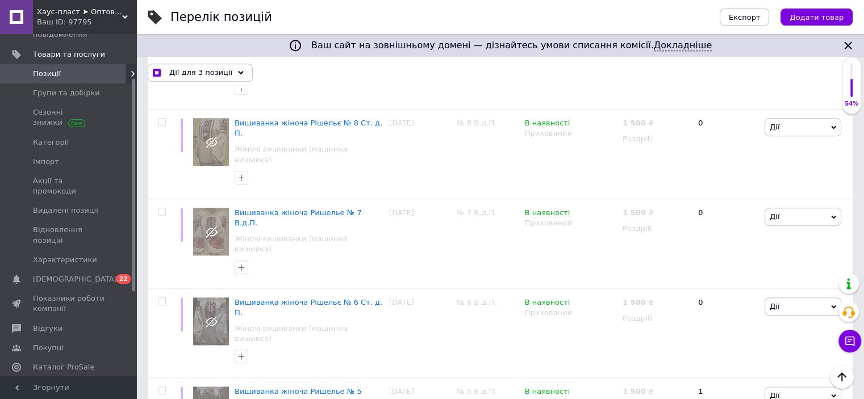
scroll to position [5539, 0]
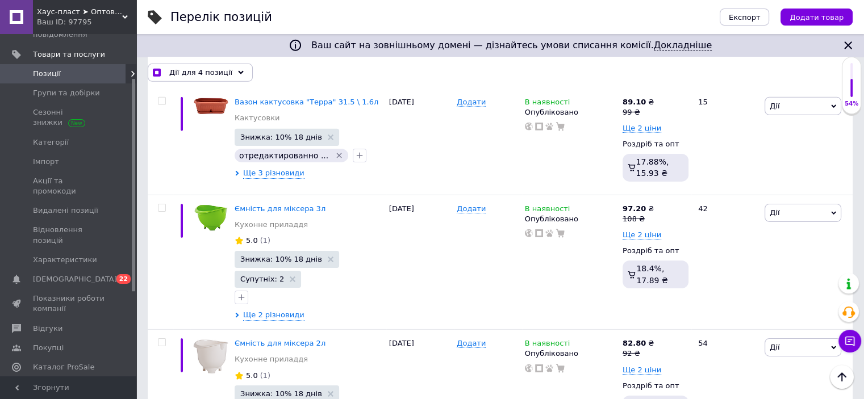
scroll to position [3551, 0]
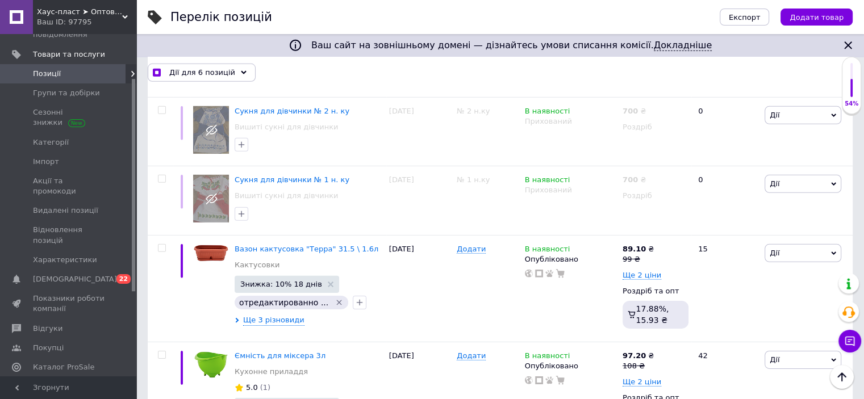
scroll to position [3380, 0]
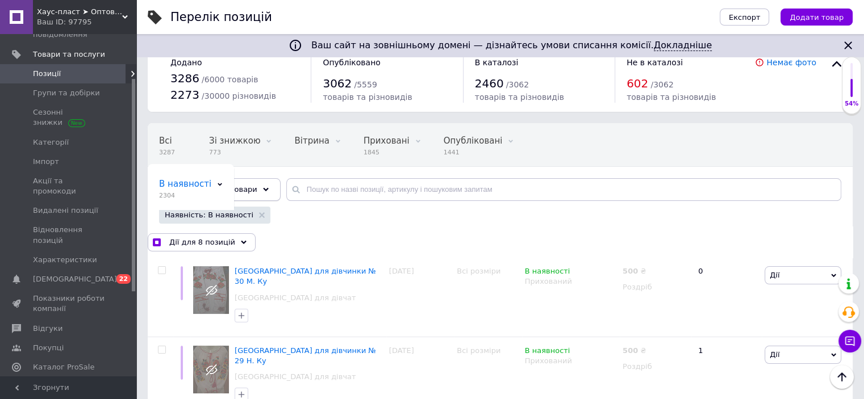
scroll to position [0, 0]
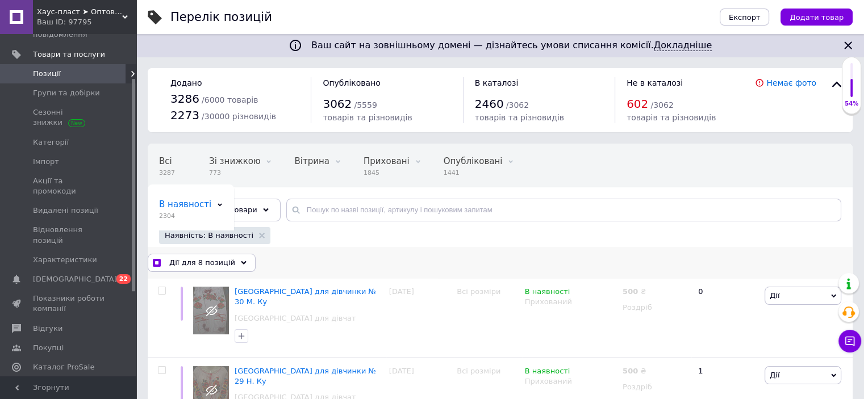
click at [193, 258] on span "Дії для 8 позицій" at bounding box center [202, 263] width 66 height 10
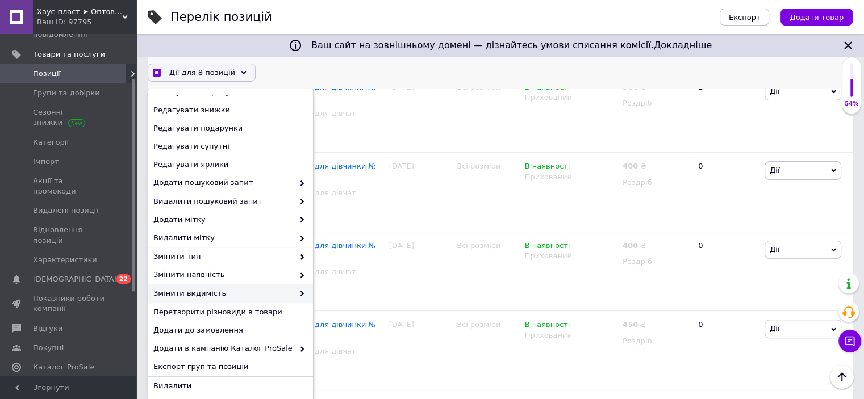
scroll to position [105, 0]
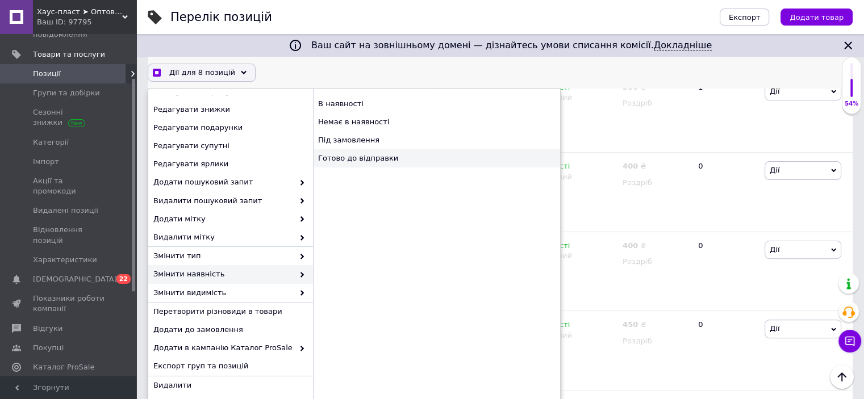
click at [365, 164] on div "Готово до відправки" at bounding box center [436, 158] width 247 height 18
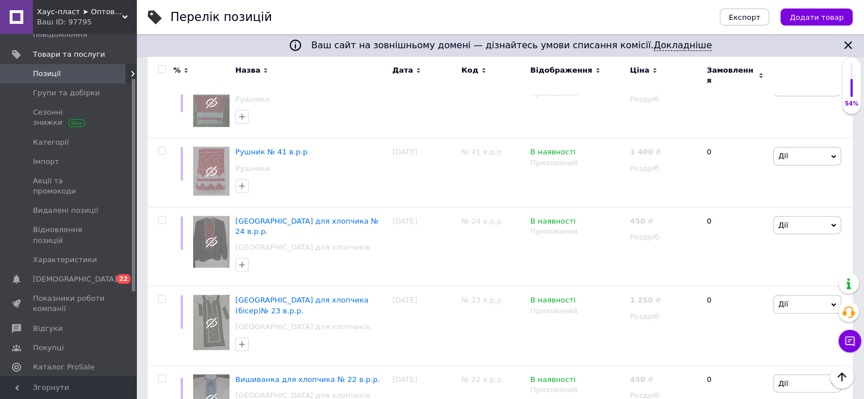
scroll to position [7283, 0]
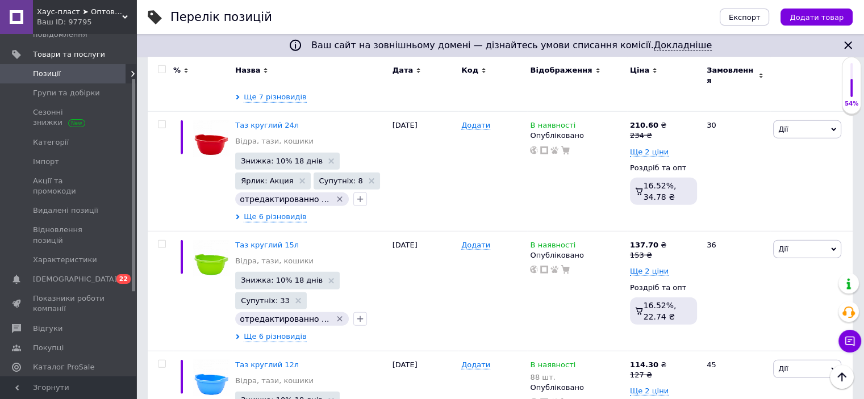
scroll to position [7108, 0]
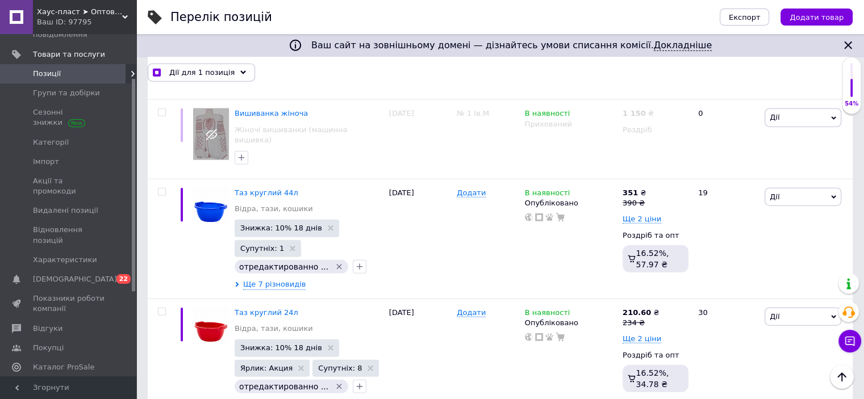
scroll to position [6911, 0]
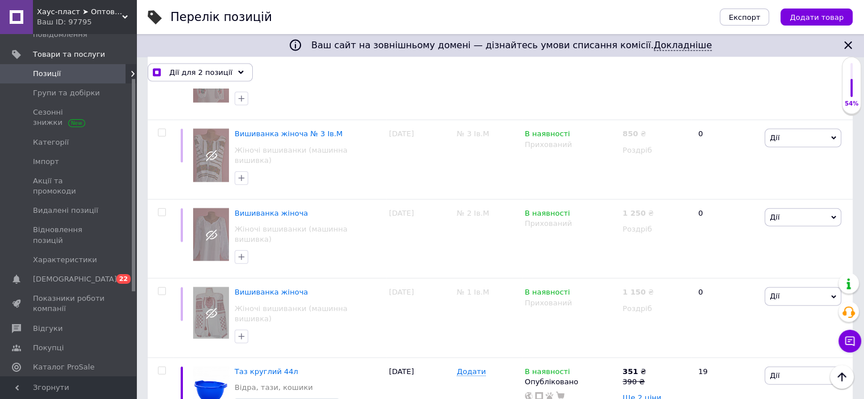
scroll to position [6854, 0]
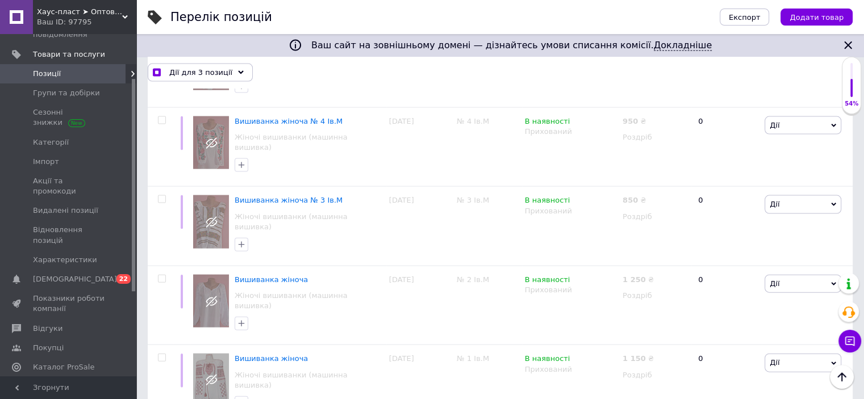
scroll to position [6683, 0]
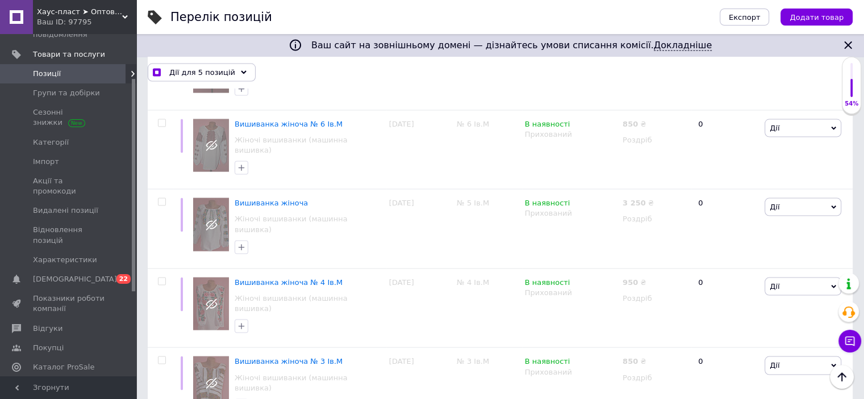
scroll to position [6513, 0]
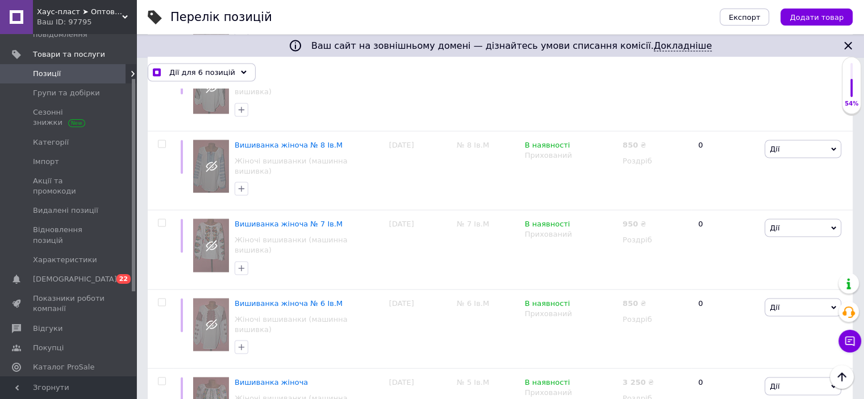
scroll to position [6342, 0]
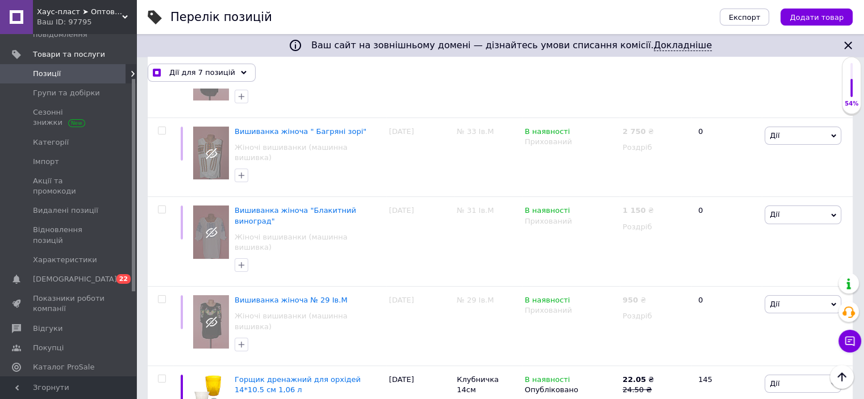
scroll to position [4240, 0]
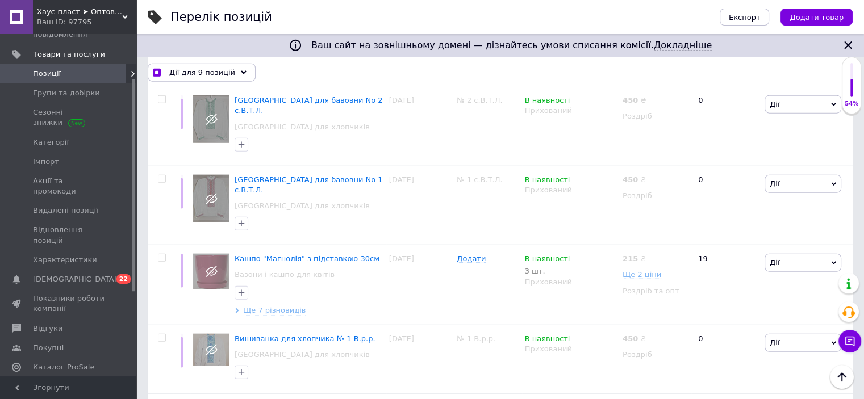
scroll to position [2763, 0]
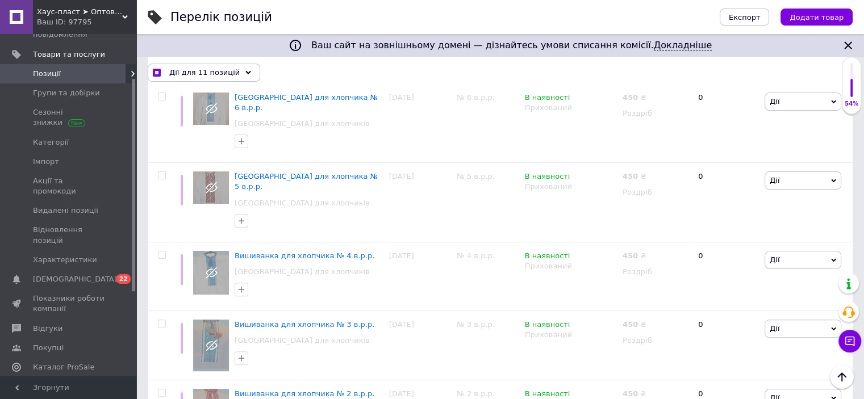
scroll to position [0, 0]
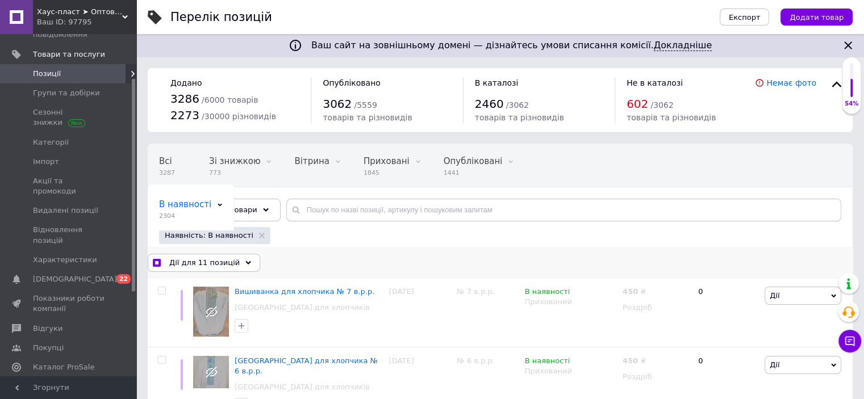
click at [218, 262] on span "Дії для 11 позицій" at bounding box center [204, 263] width 70 height 10
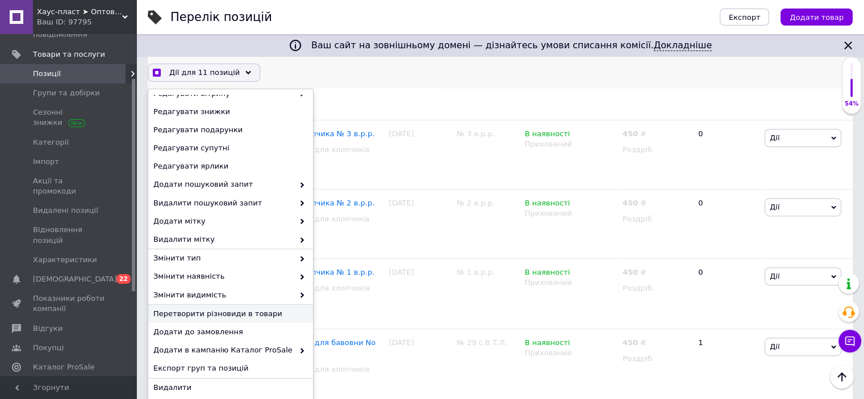
scroll to position [105, 0]
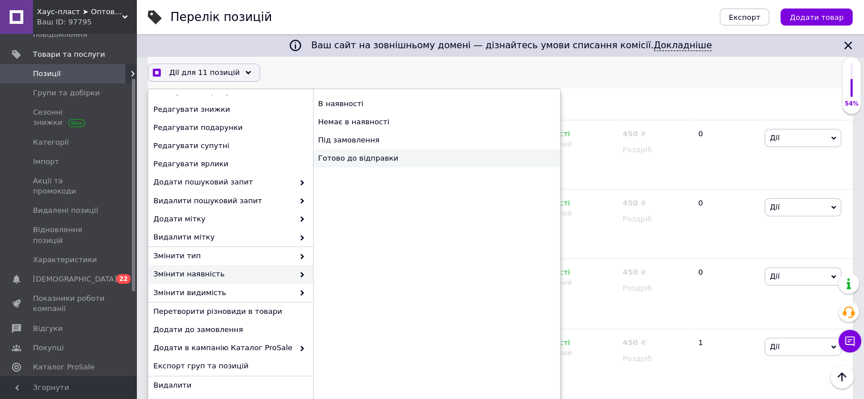
click at [346, 159] on div "Готово до відправки" at bounding box center [436, 158] width 247 height 18
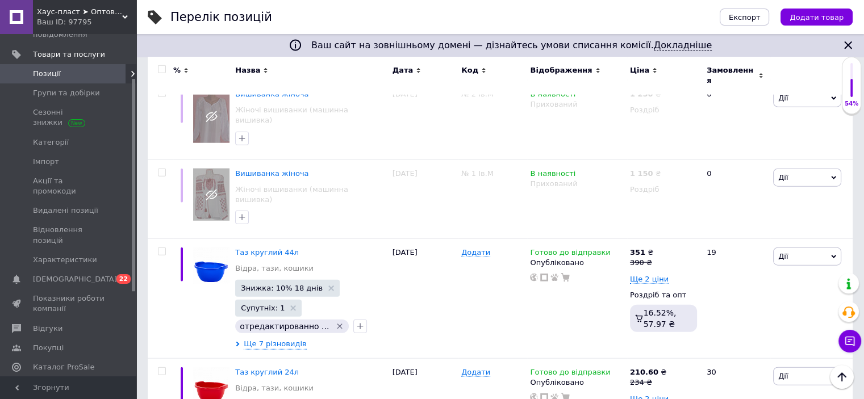
scroll to position [7505, 0]
